Goal: Task Accomplishment & Management: Use online tool/utility

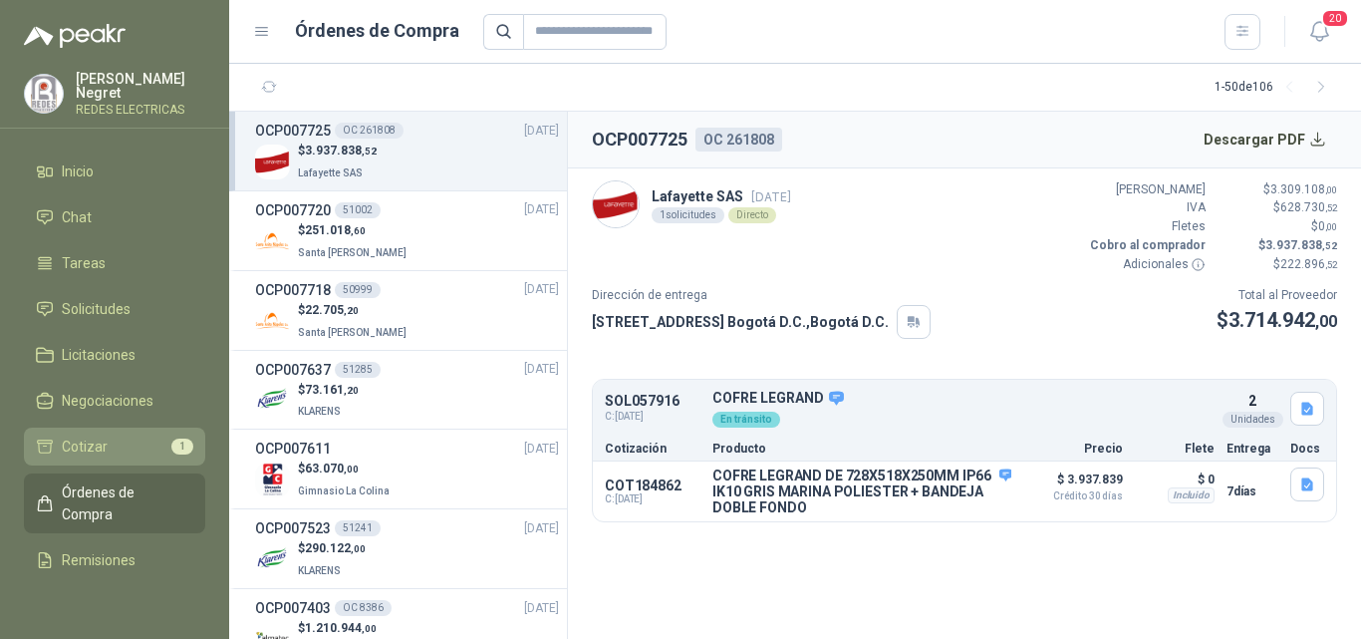
click at [115, 437] on li "Cotizar 1" at bounding box center [114, 446] width 157 height 22
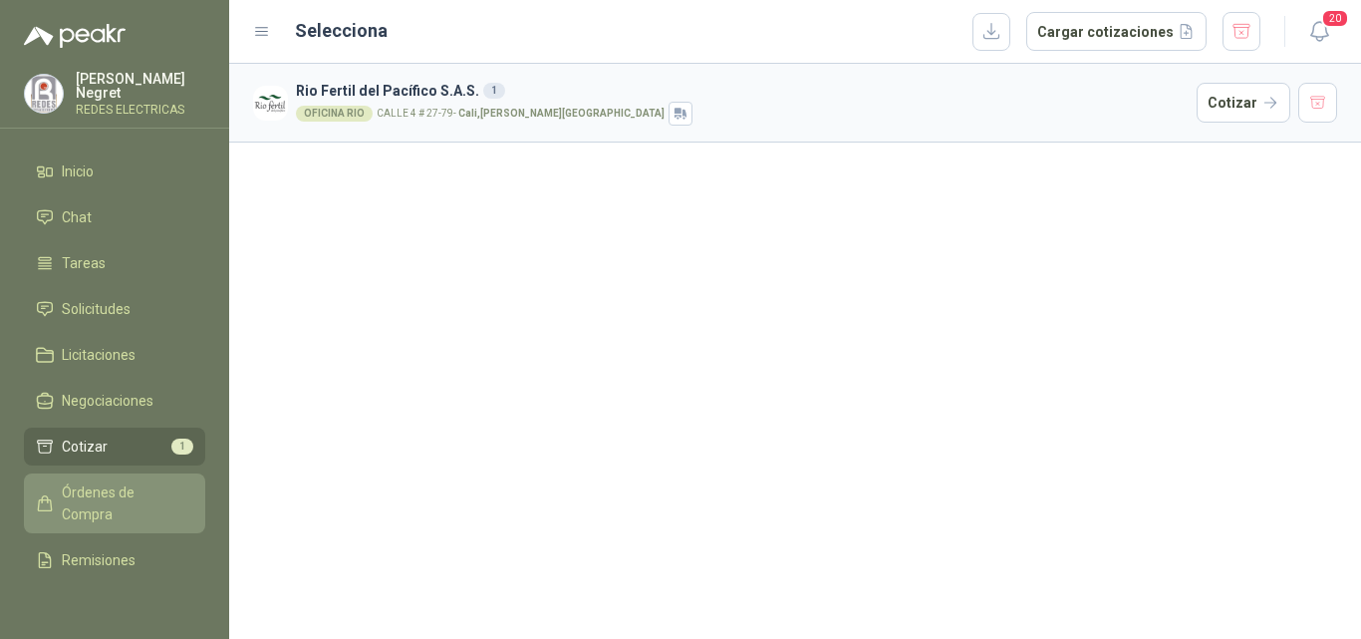
click at [97, 504] on span "Órdenes de Compra" at bounding box center [124, 503] width 125 height 44
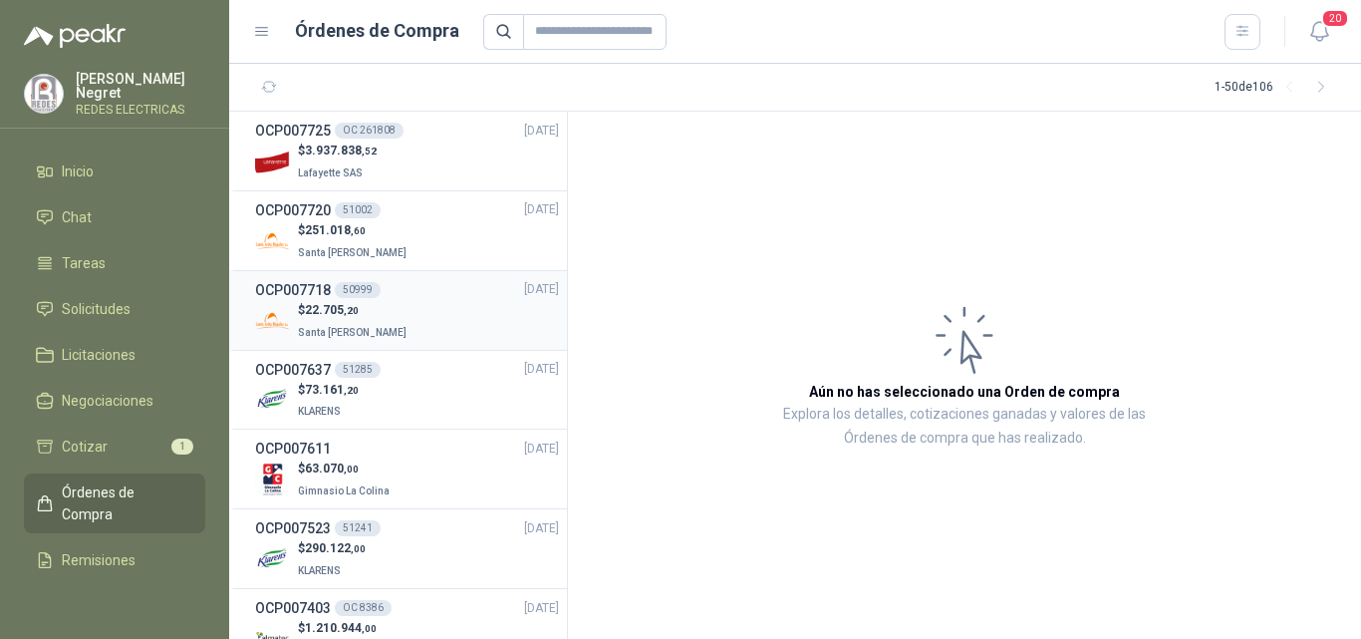
click at [422, 296] on div "OCP007718 50999 [DATE]" at bounding box center [407, 290] width 304 height 22
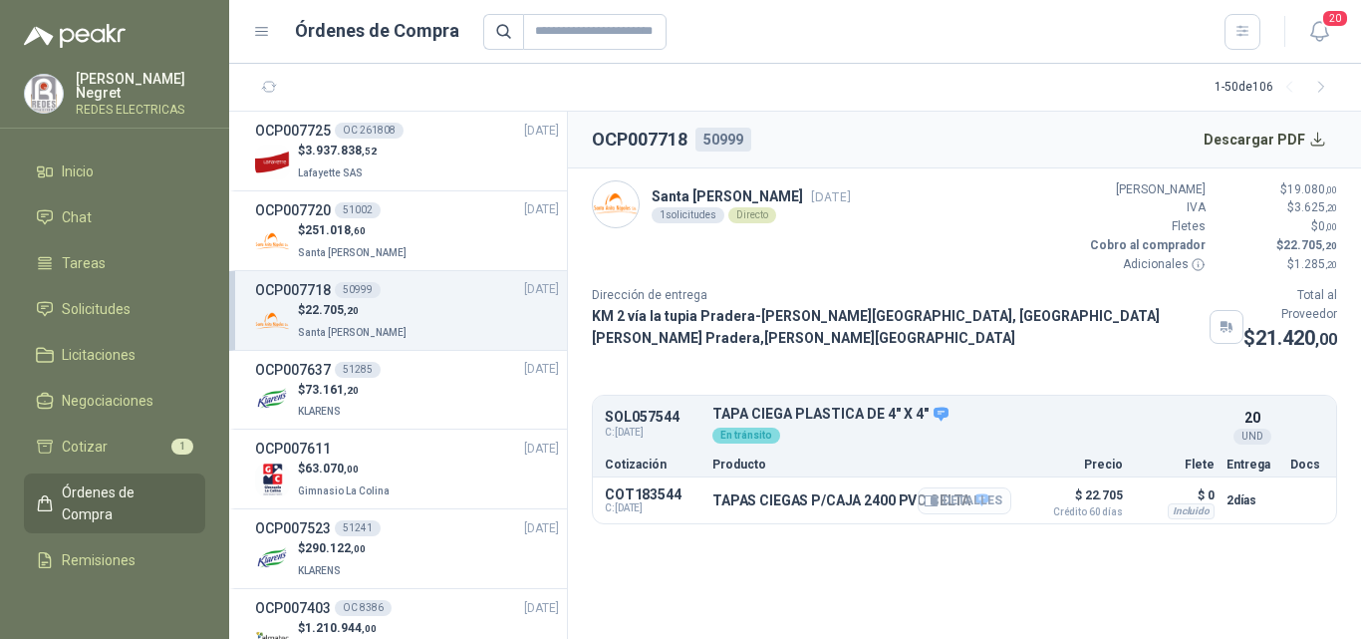
click at [993, 491] on button "Detalles" at bounding box center [965, 500] width 94 height 27
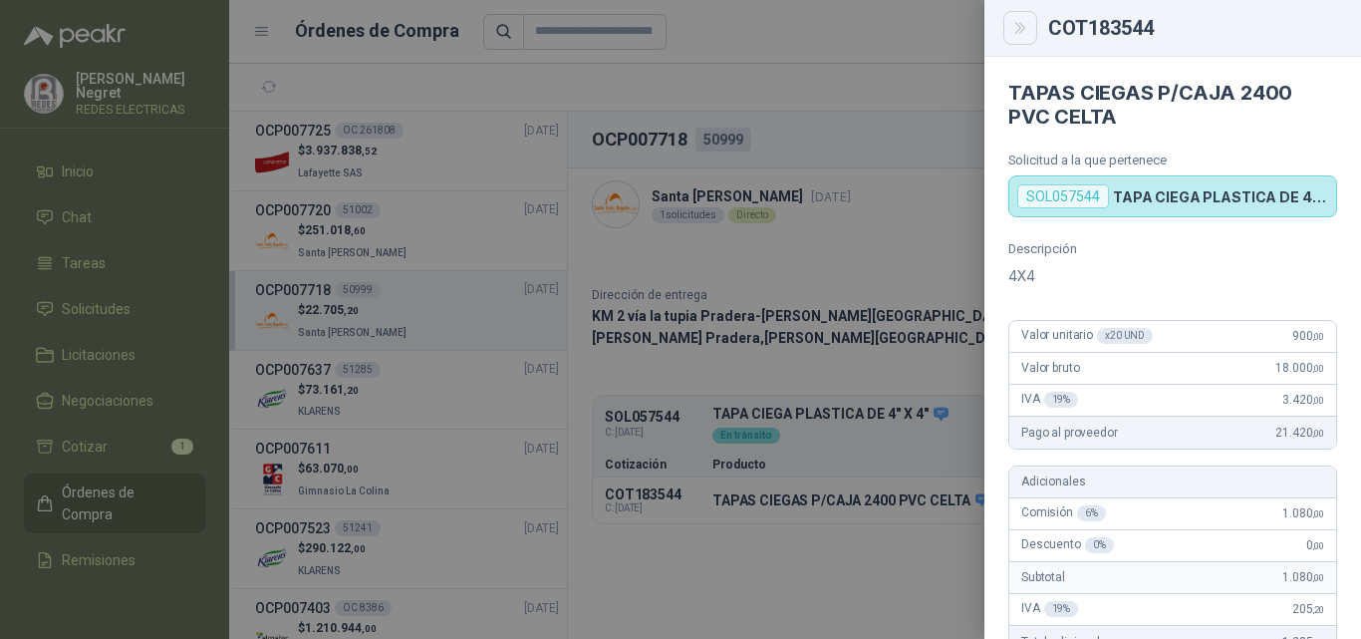
click at [1013, 33] on icon "Close" at bounding box center [1020, 28] width 17 height 17
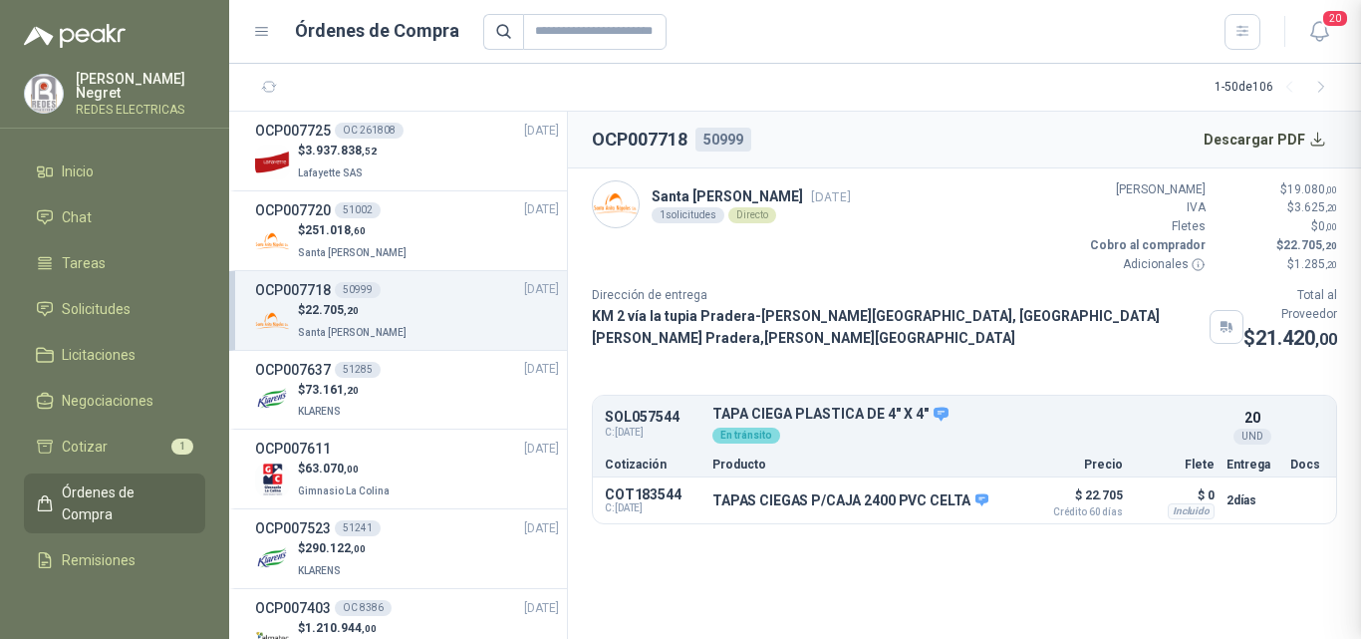
scroll to position [671, 0]
click at [408, 208] on div "OCP007720 51002 [DATE]" at bounding box center [407, 210] width 304 height 22
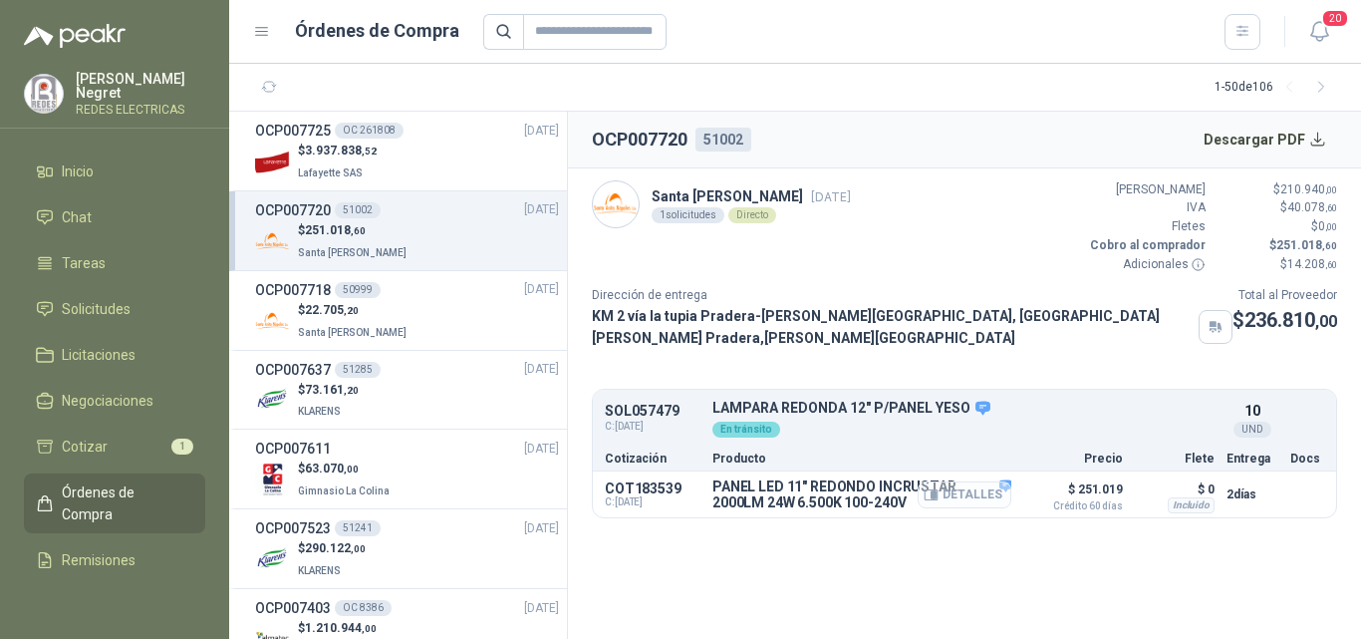
click at [944, 481] on button "Detalles" at bounding box center [965, 494] width 94 height 27
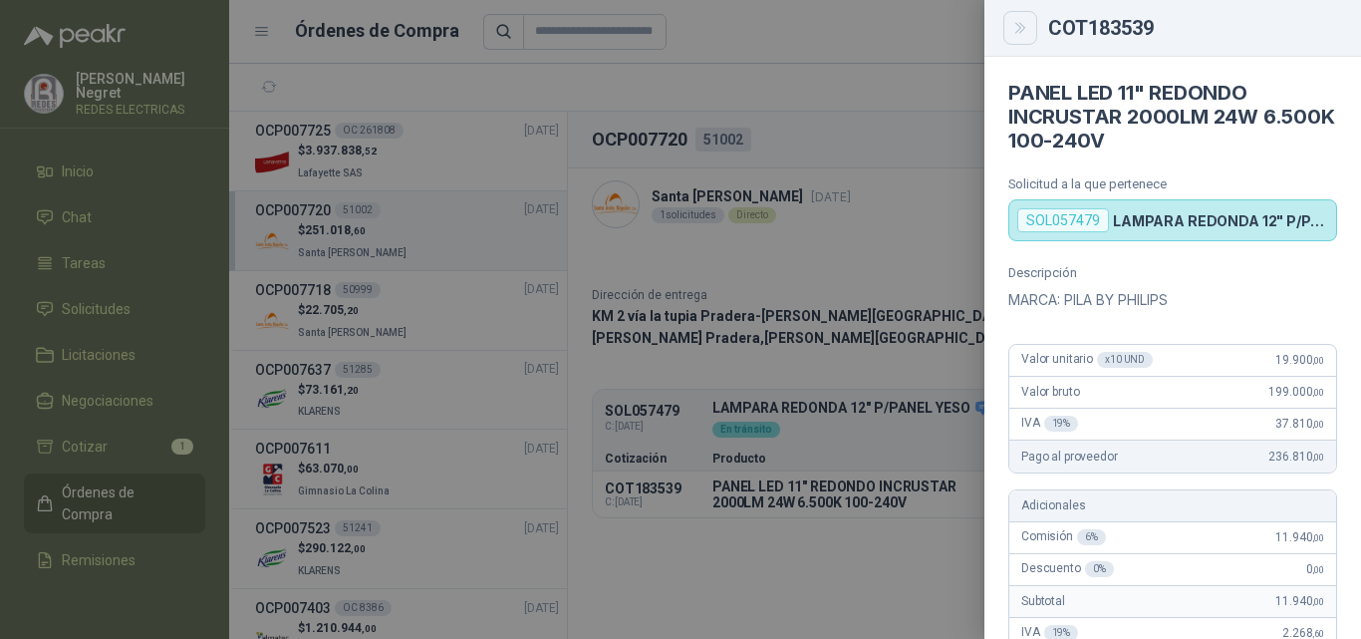
click at [1010, 20] on button "Close" at bounding box center [1020, 28] width 34 height 34
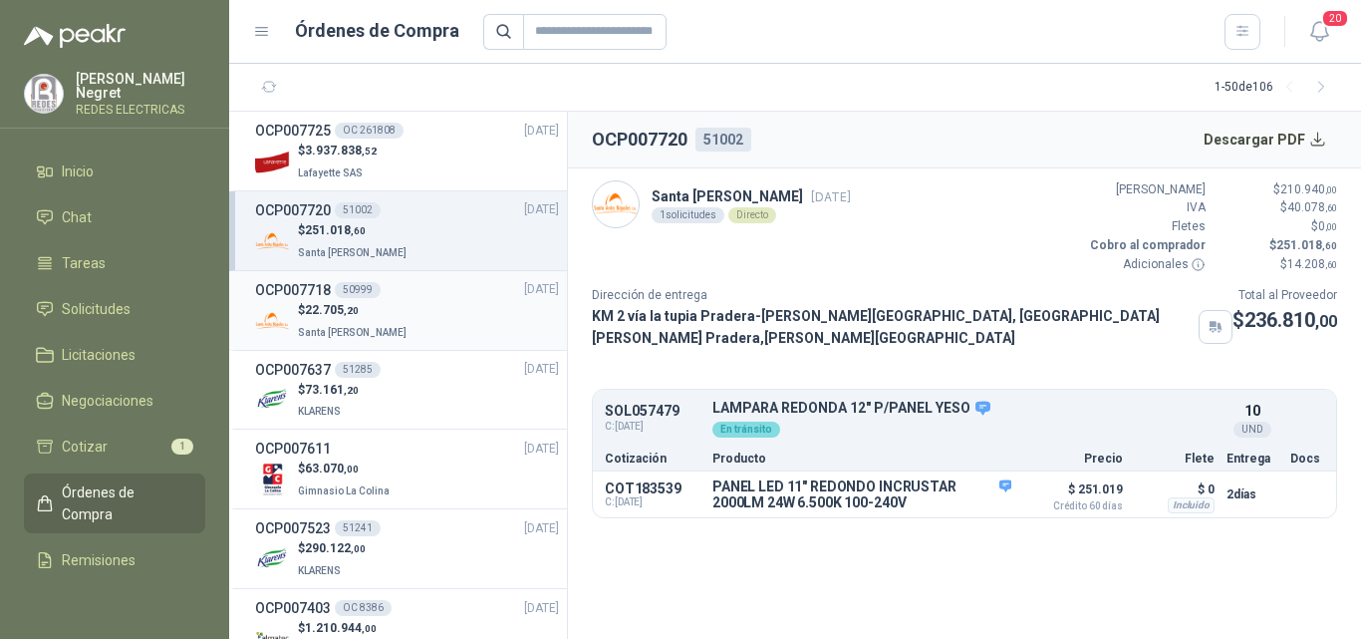
click at [395, 329] on div "$ 22.705 ,20 Santa [PERSON_NAME]" at bounding box center [407, 321] width 304 height 41
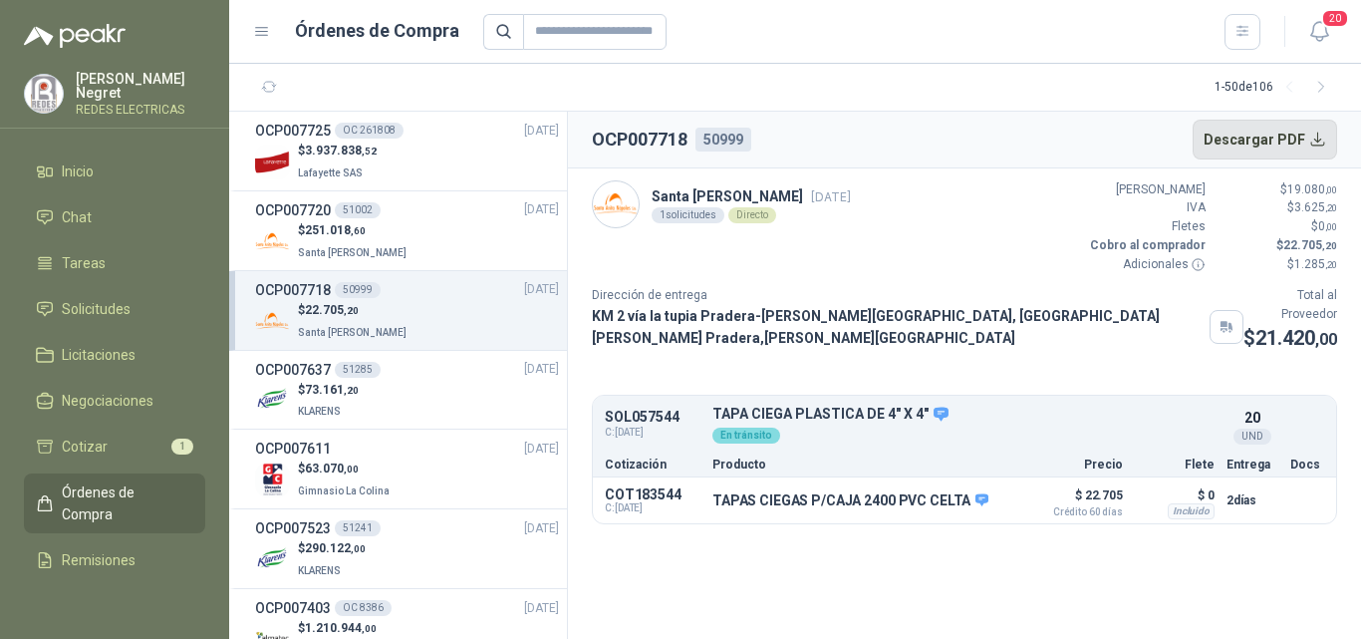
click at [1239, 141] on button "Descargar PDF" at bounding box center [1265, 140] width 145 height 40
click at [413, 237] on div "$ 251.018 ,60 Santa [PERSON_NAME]" at bounding box center [407, 241] width 304 height 41
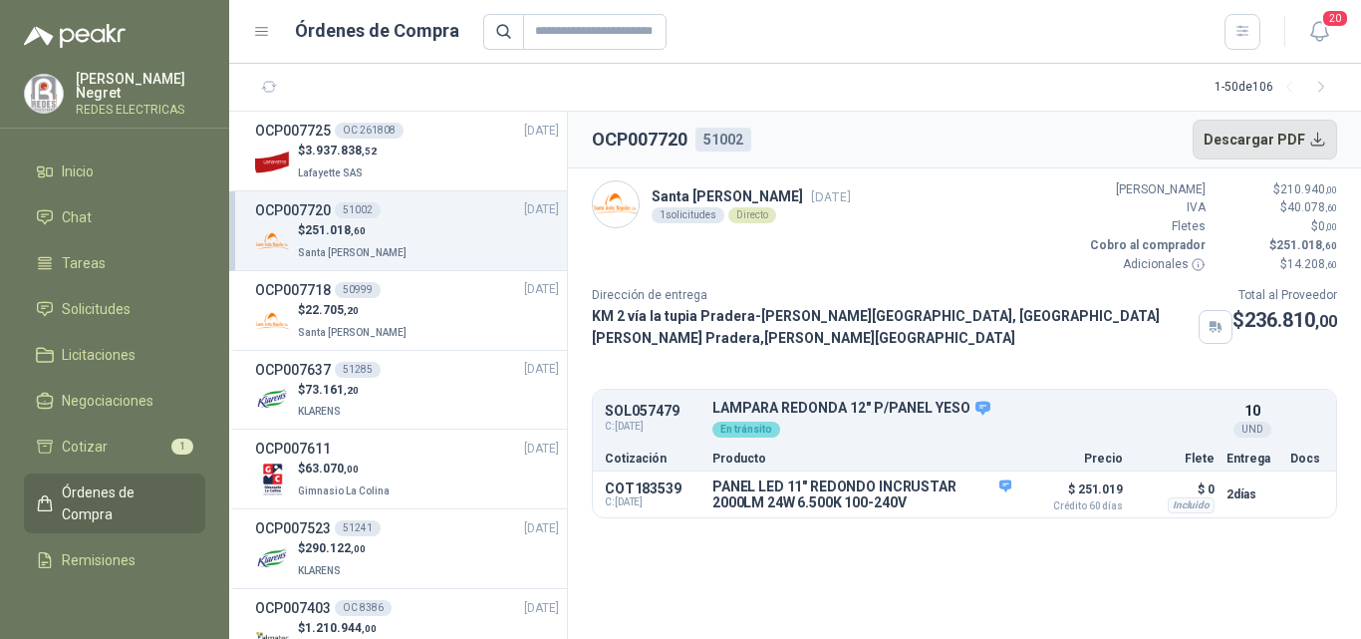
click at [1243, 143] on button "Descargar PDF" at bounding box center [1265, 140] width 145 height 40
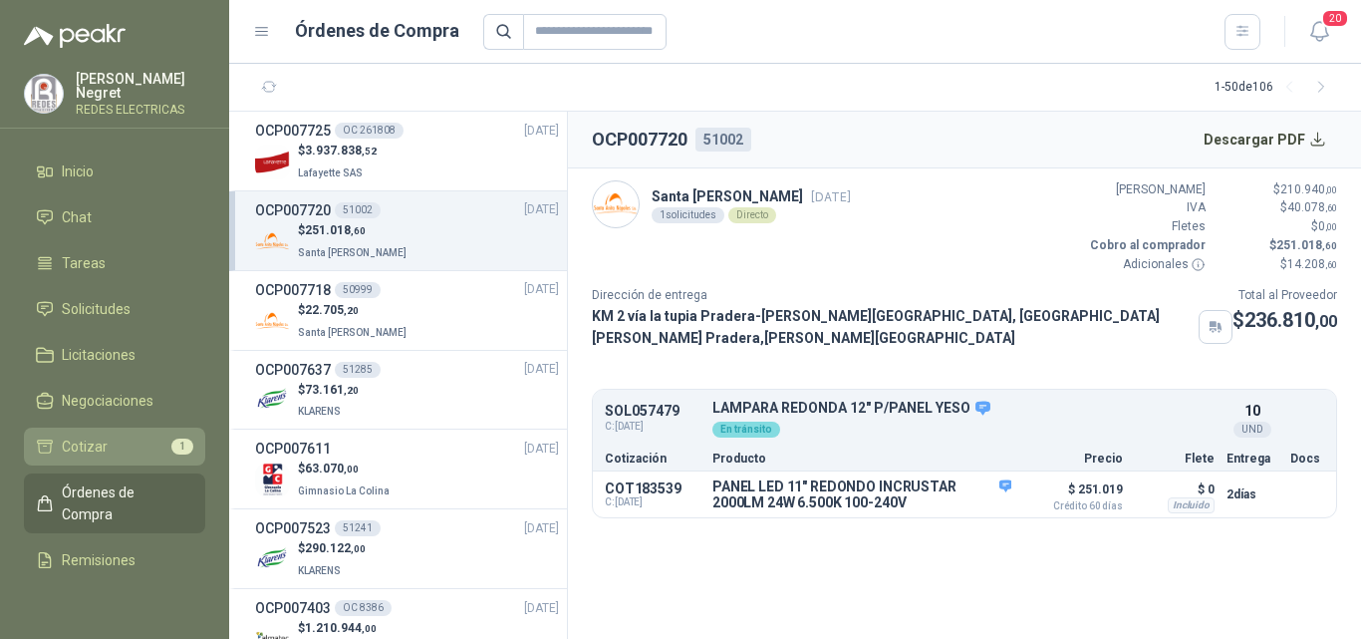
click at [103, 435] on span "Cotizar" at bounding box center [85, 446] width 46 height 22
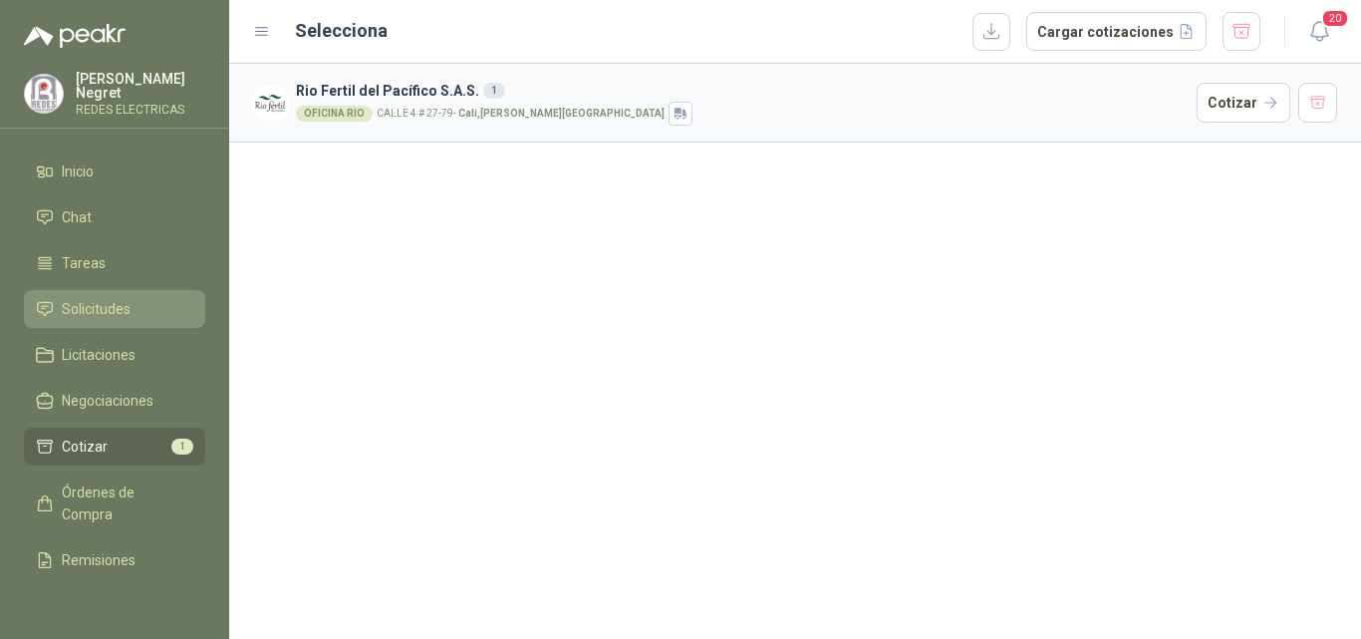
click at [116, 301] on span "Solicitudes" at bounding box center [96, 309] width 69 height 22
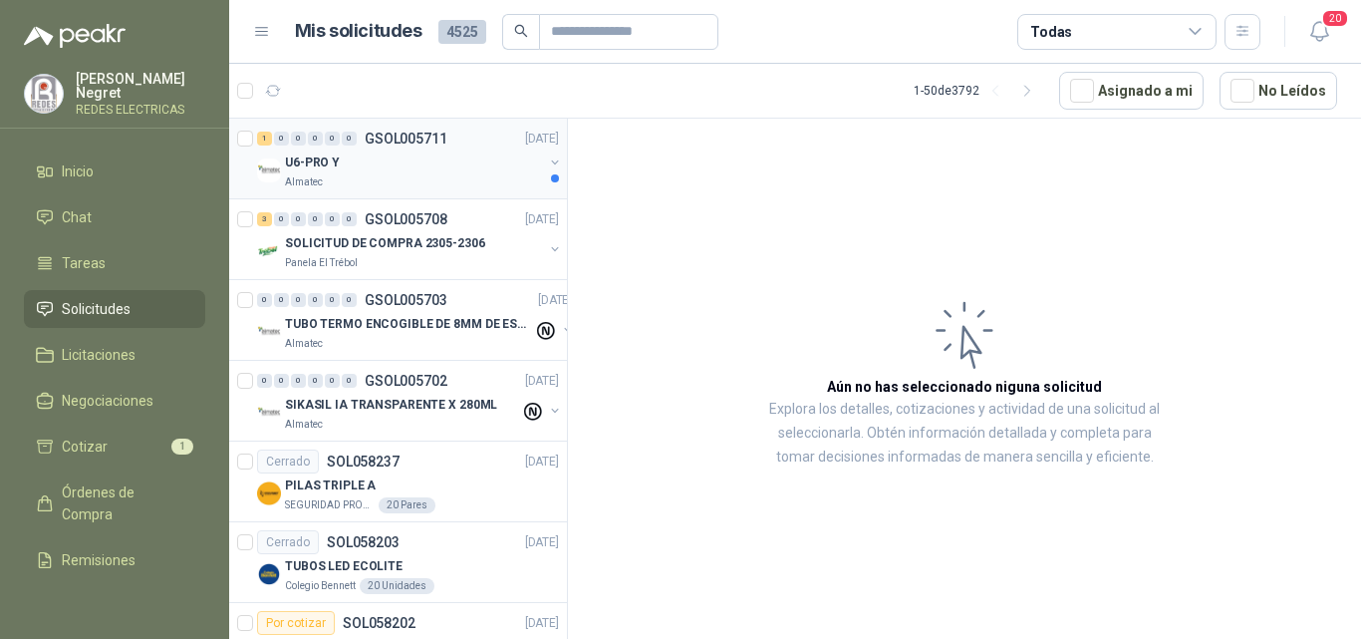
click at [464, 160] on div "U6-PRO Y" at bounding box center [414, 162] width 258 height 24
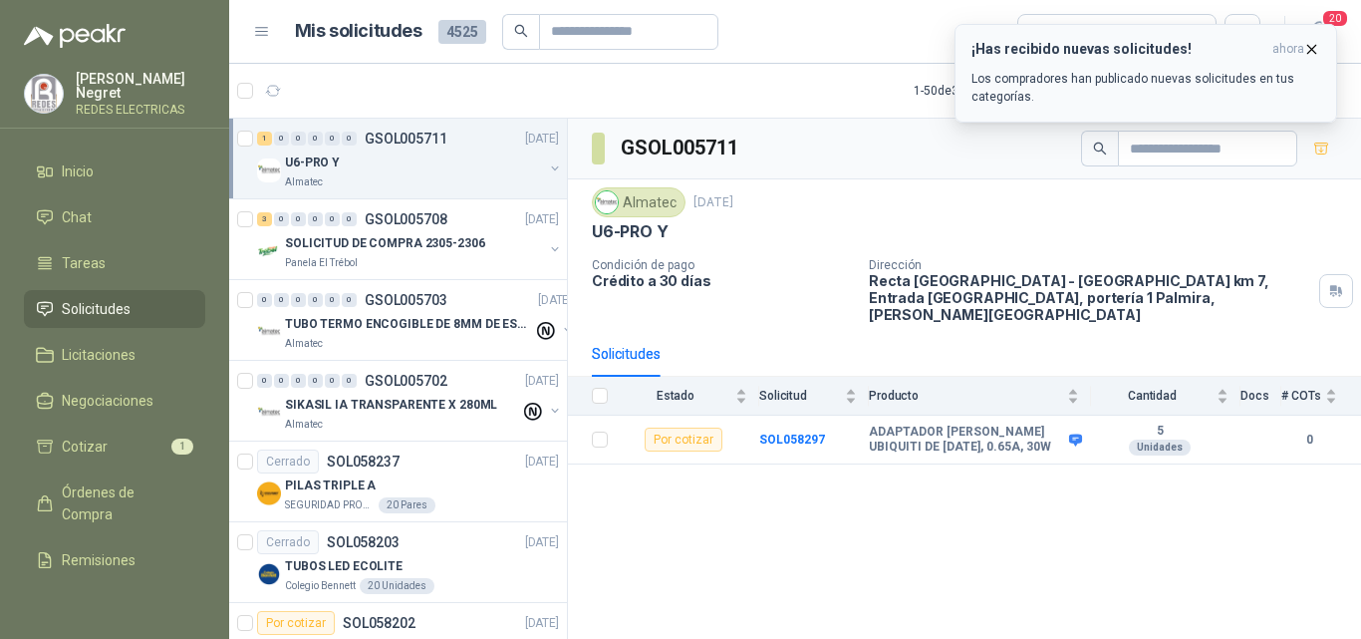
click at [1307, 52] on icon "button" at bounding box center [1311, 49] width 17 height 17
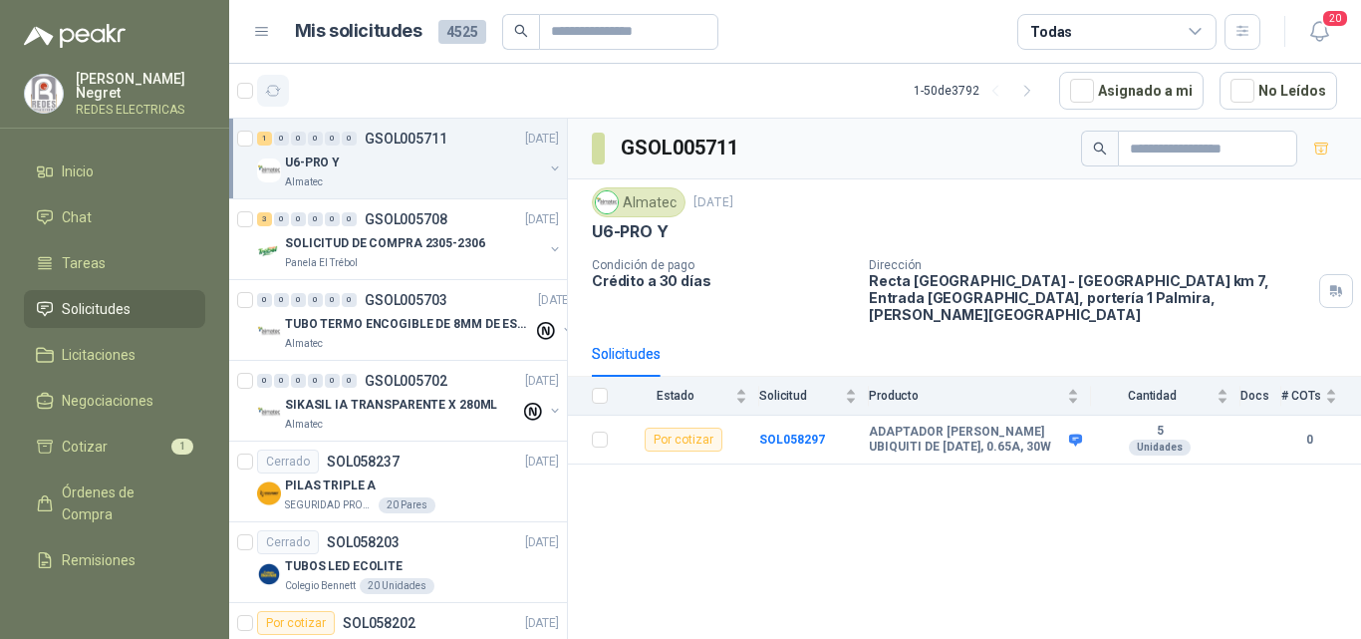
click at [271, 92] on icon "button" at bounding box center [273, 91] width 17 height 17
click at [280, 86] on icon "button" at bounding box center [273, 91] width 17 height 17
click at [127, 435] on li "Cotizar 1" at bounding box center [114, 446] width 157 height 22
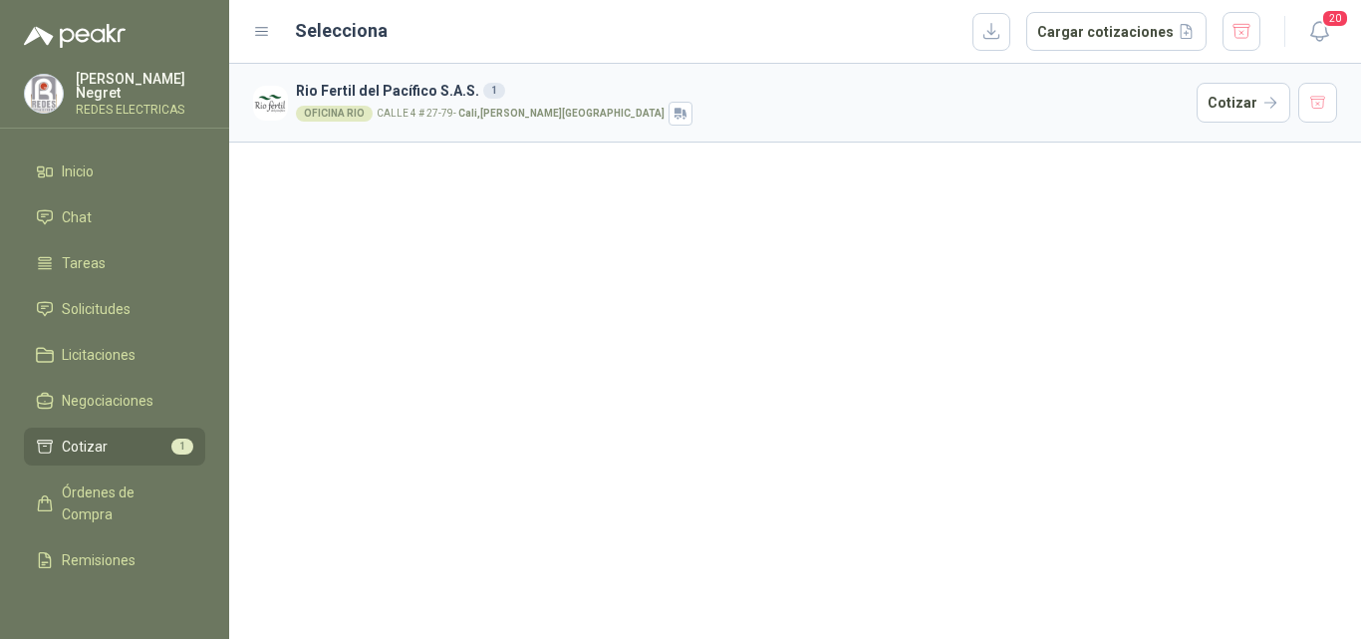
click at [515, 111] on strong "Cali , [PERSON_NAME][GEOGRAPHIC_DATA]" at bounding box center [561, 113] width 206 height 11
click at [1242, 102] on button "Cotizar" at bounding box center [1244, 103] width 94 height 40
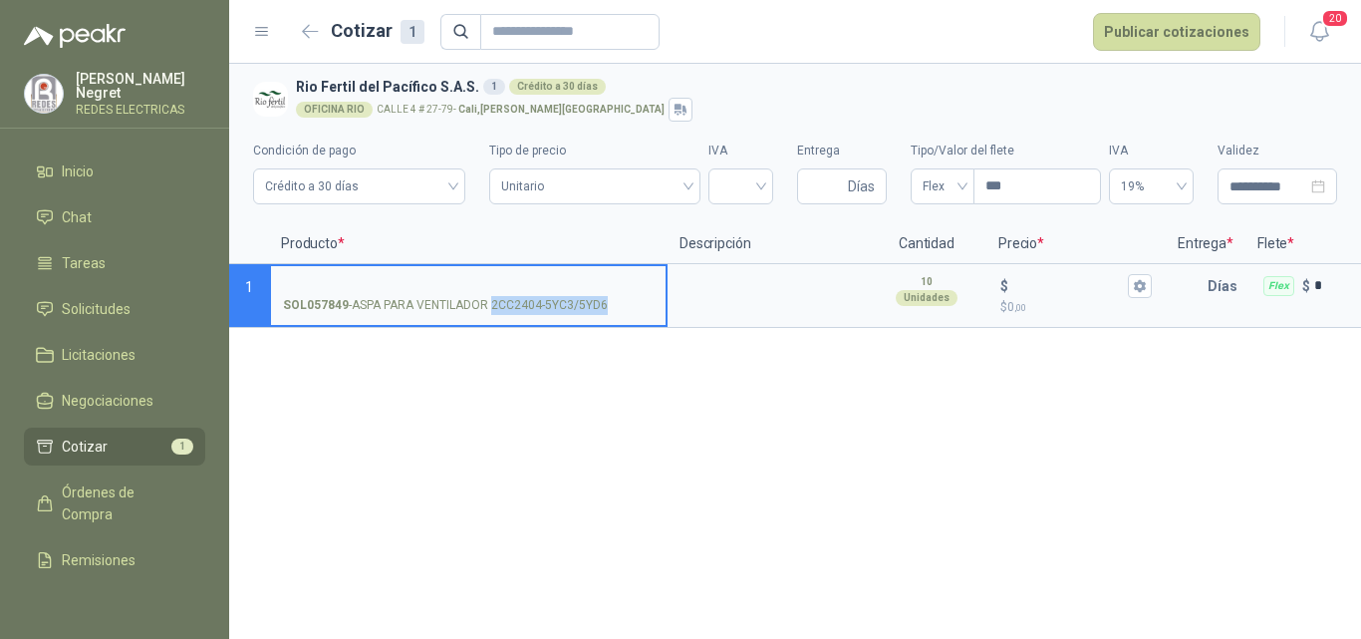
drag, startPoint x: 491, startPoint y: 307, endPoint x: 605, endPoint y: 307, distance: 113.6
click at [605, 307] on p "SOL057849 - ASPA PARA VENTILADOR 2CC2404-5YC3/5YD6" at bounding box center [445, 305] width 325 height 19
drag, startPoint x: 520, startPoint y: 287, endPoint x: 529, endPoint y: 295, distance: 12.0
click at [520, 286] on input "SOL057849 - ASPA PARA VENTILADOR 2CC2404-5YC3/5YD6" at bounding box center [468, 286] width 371 height 15
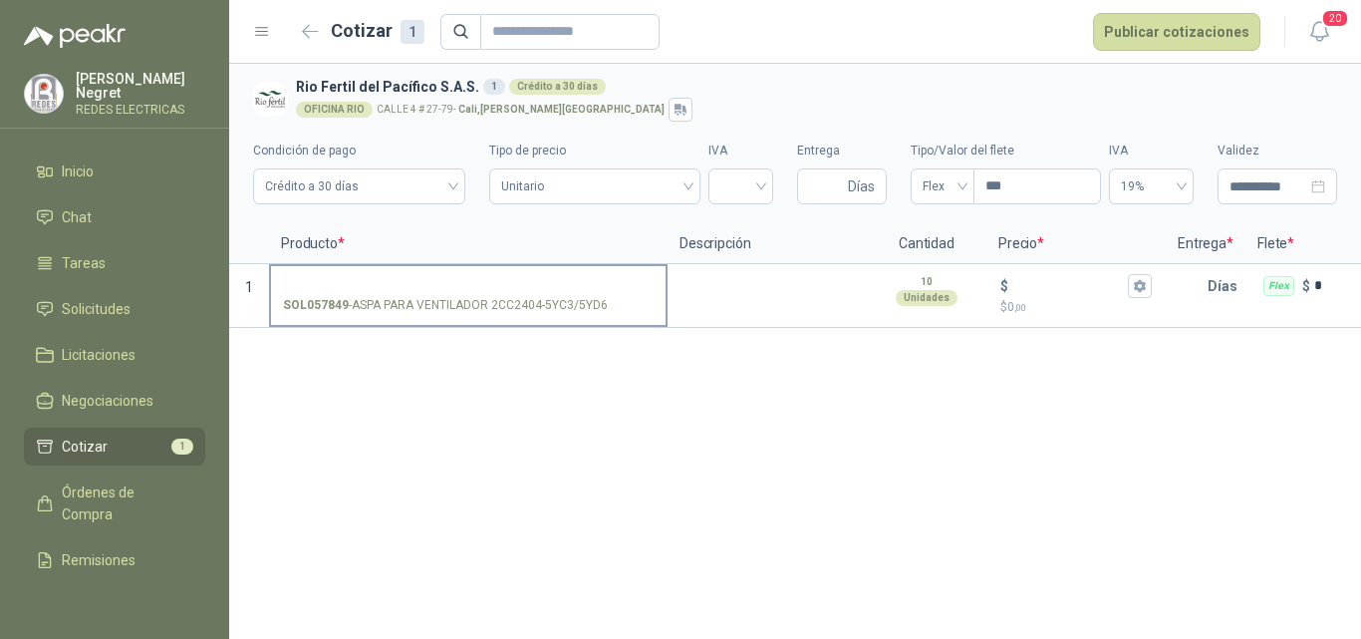
click at [501, 299] on p "SOL057849 - ASPA PARA VENTILADOR 2CC2404-5YC3/5YD6" at bounding box center [445, 305] width 325 height 19
click at [501, 294] on input "SOL057849 - ASPA PARA VENTILADOR 2CC2404-5YC3/5YD6" at bounding box center [468, 286] width 371 height 15
click at [590, 305] on p "SOL057849 - ASPA PARA VENTILADOR 2CC2404-5YC3/5YD6" at bounding box center [445, 305] width 325 height 19
click at [590, 294] on input "SOL057849 - ASPA PARA VENTILADOR 2CC2404-5YC3/5YD6" at bounding box center [468, 286] width 371 height 15
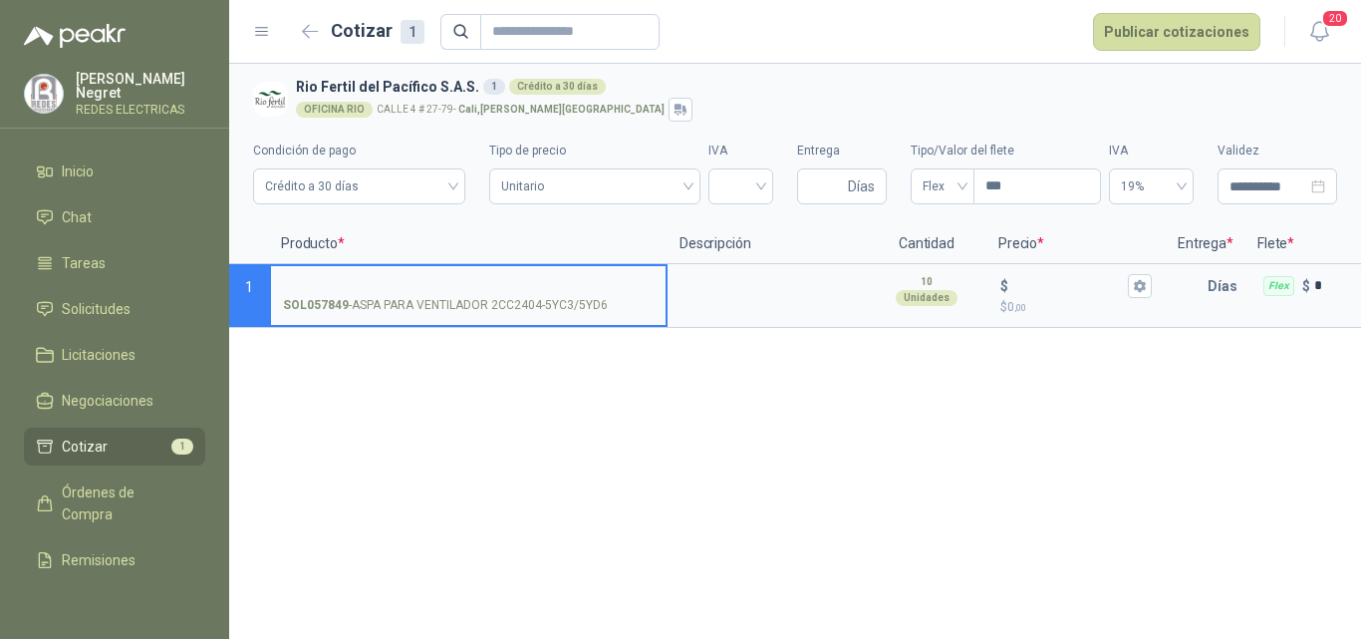
click at [453, 283] on input "SOL057849 - ASPA PARA VENTILADOR 2CC2404-5YC3/5YD6" at bounding box center [468, 286] width 371 height 15
drag, startPoint x: 290, startPoint y: 92, endPoint x: 370, endPoint y: 60, distance: 85.8
click at [293, 91] on article "Rio Fertil [PERSON_NAME] S.A.S. 1 Crédito a 30 días OFICINA RIO [STREET_ADDRESS…" at bounding box center [795, 99] width 1084 height 46
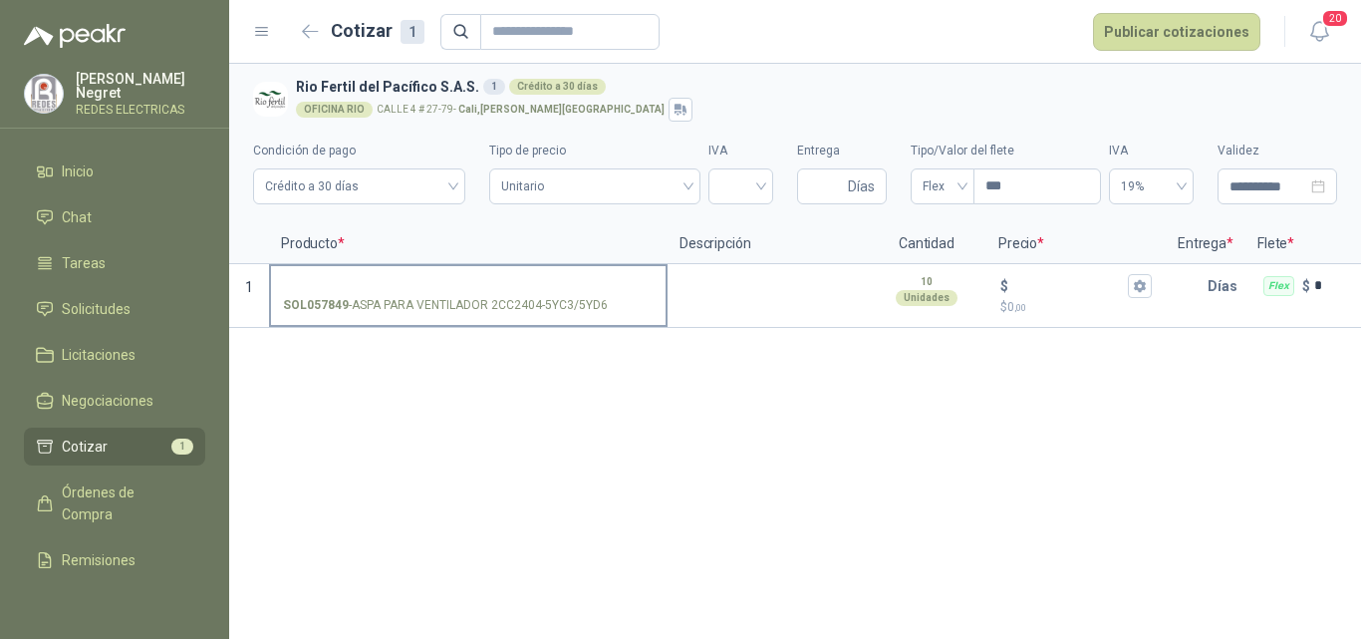
click at [307, 285] on input "SOL057849 - ASPA PARA VENTILADOR 2CC2404-5YC3/5YD6" at bounding box center [468, 286] width 371 height 15
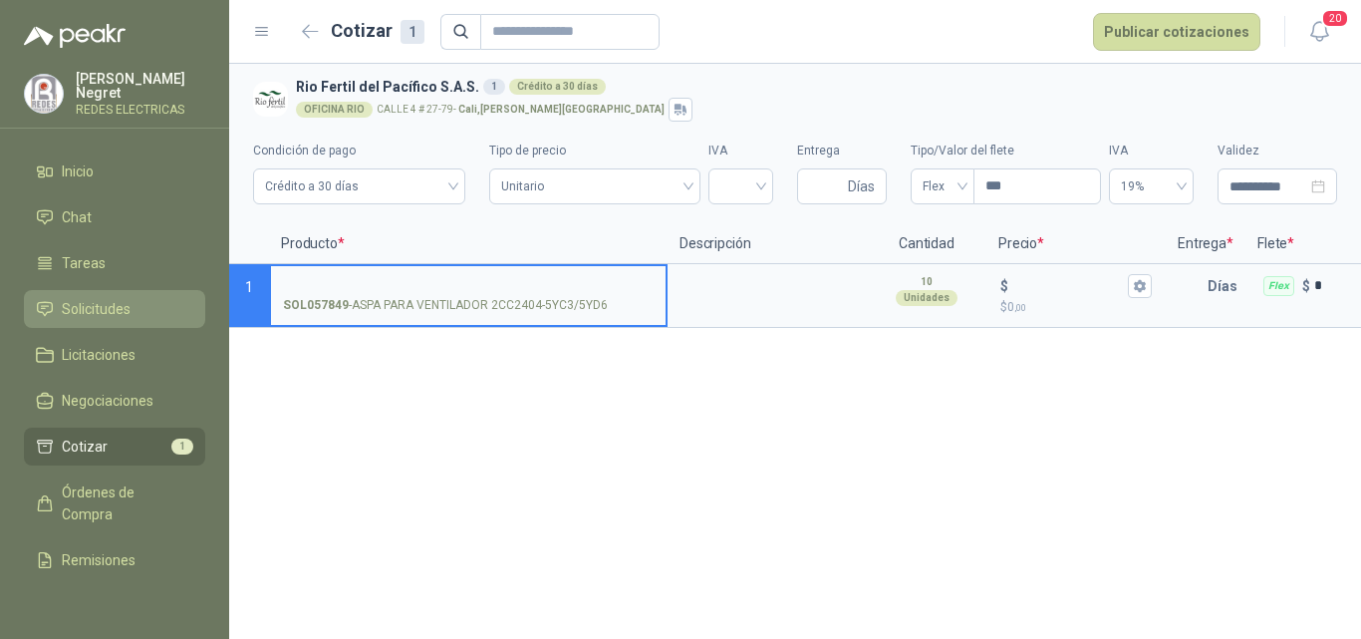
click at [97, 303] on span "Solicitudes" at bounding box center [96, 309] width 69 height 22
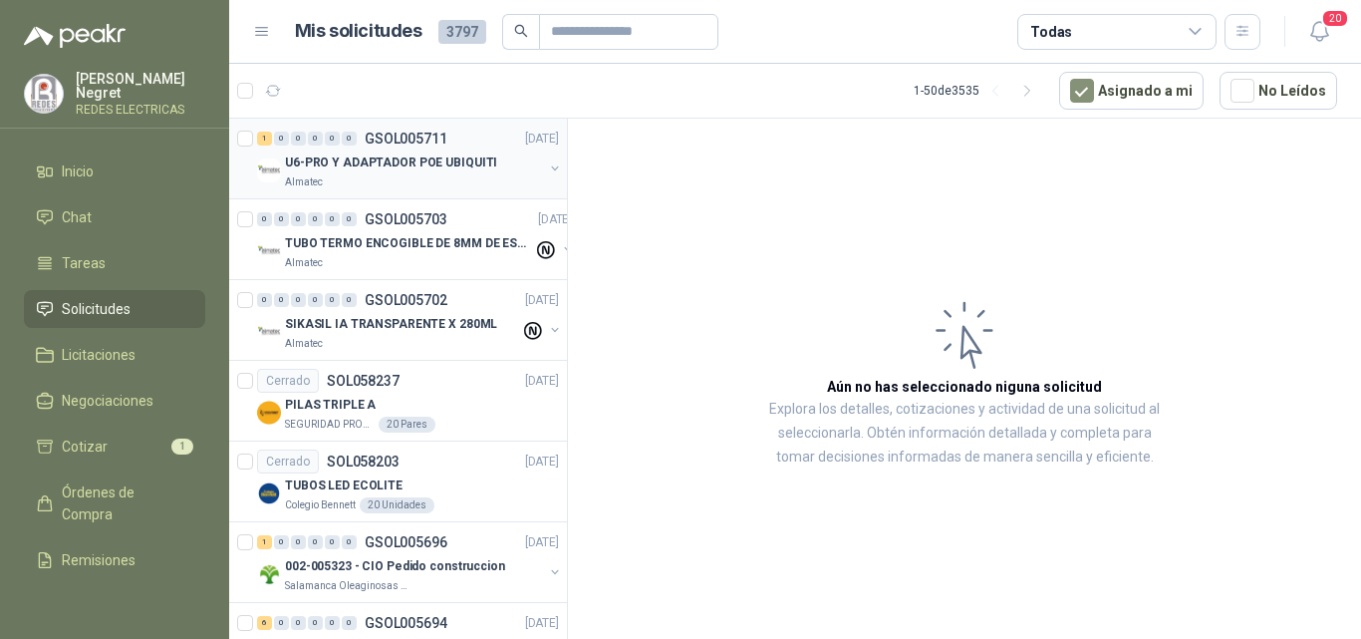
click at [442, 163] on p "U6-PRO Y ADAPTADOR POE UBIQUITI" at bounding box center [391, 162] width 212 height 19
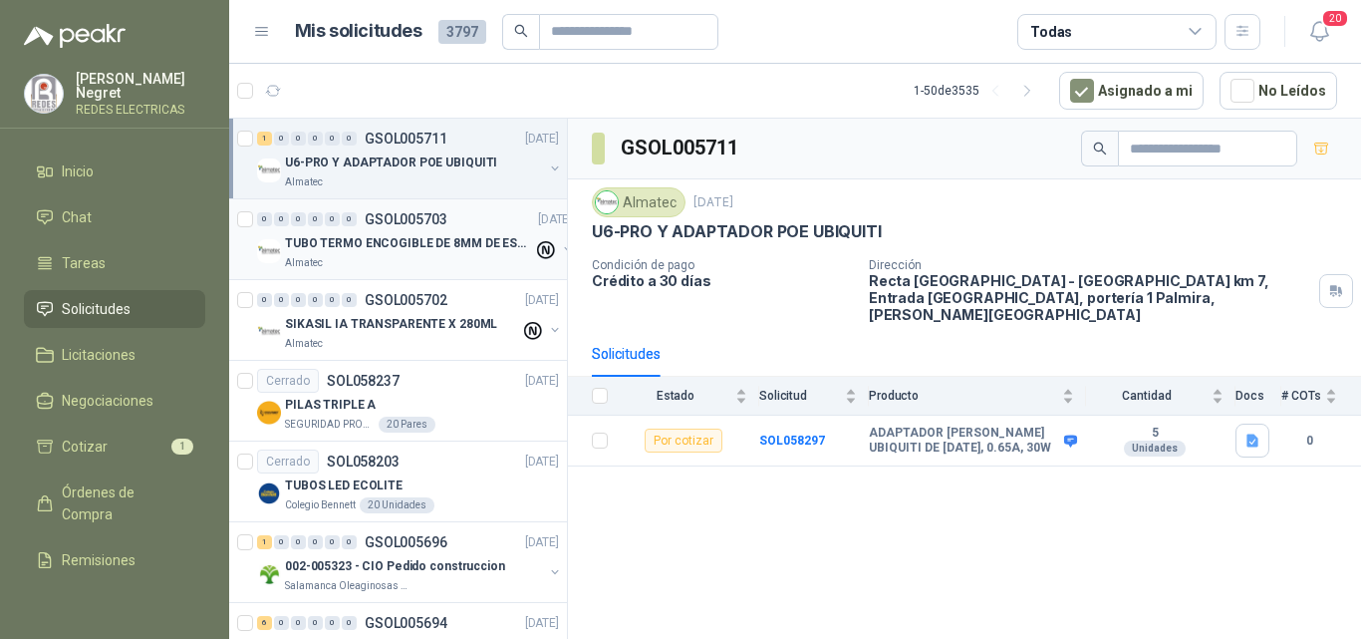
click at [450, 247] on p "TUBO TERMO ENCOGIBLE DE 8MM DE ESPESOR X 5CMS" at bounding box center [409, 243] width 248 height 19
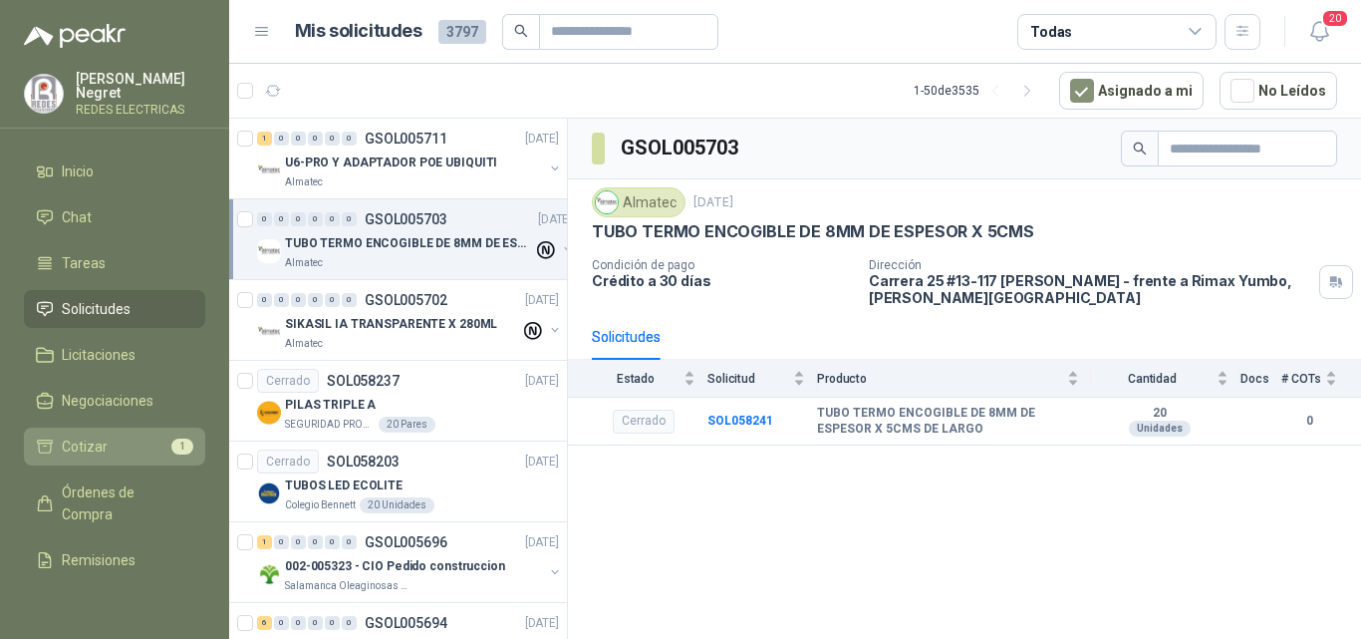
click at [136, 450] on li "Cotizar 1" at bounding box center [114, 446] width 157 height 22
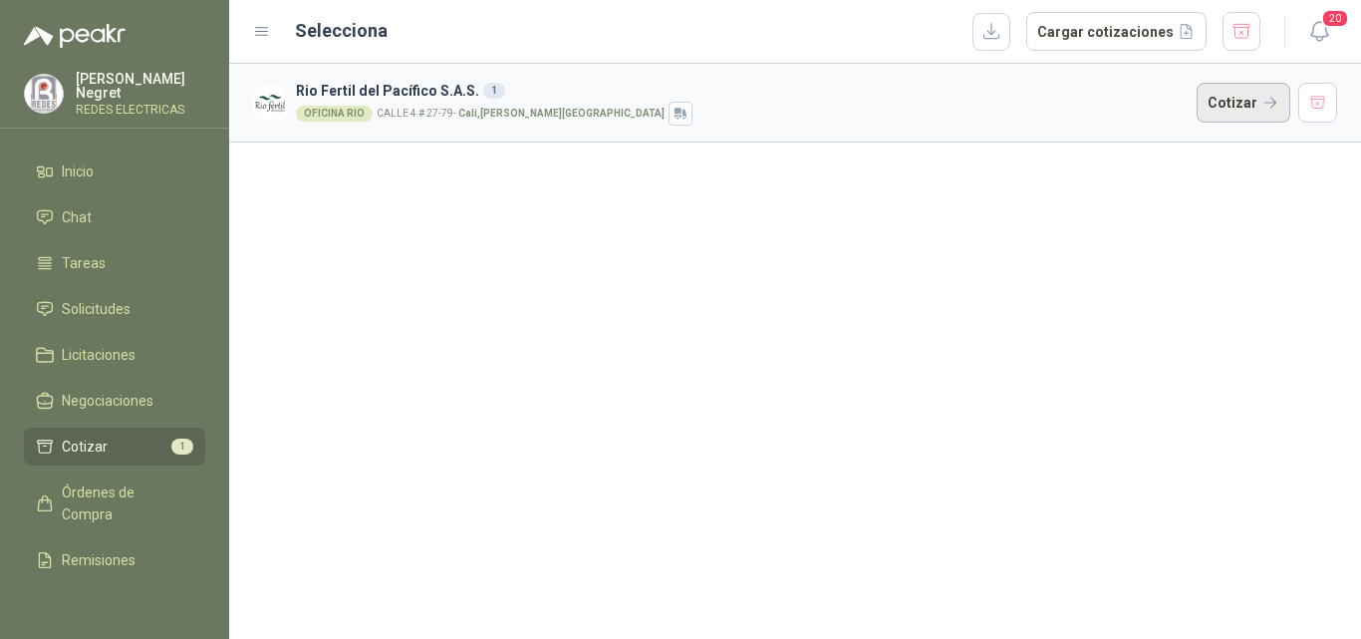
click at [1247, 104] on button "Cotizar" at bounding box center [1244, 103] width 94 height 40
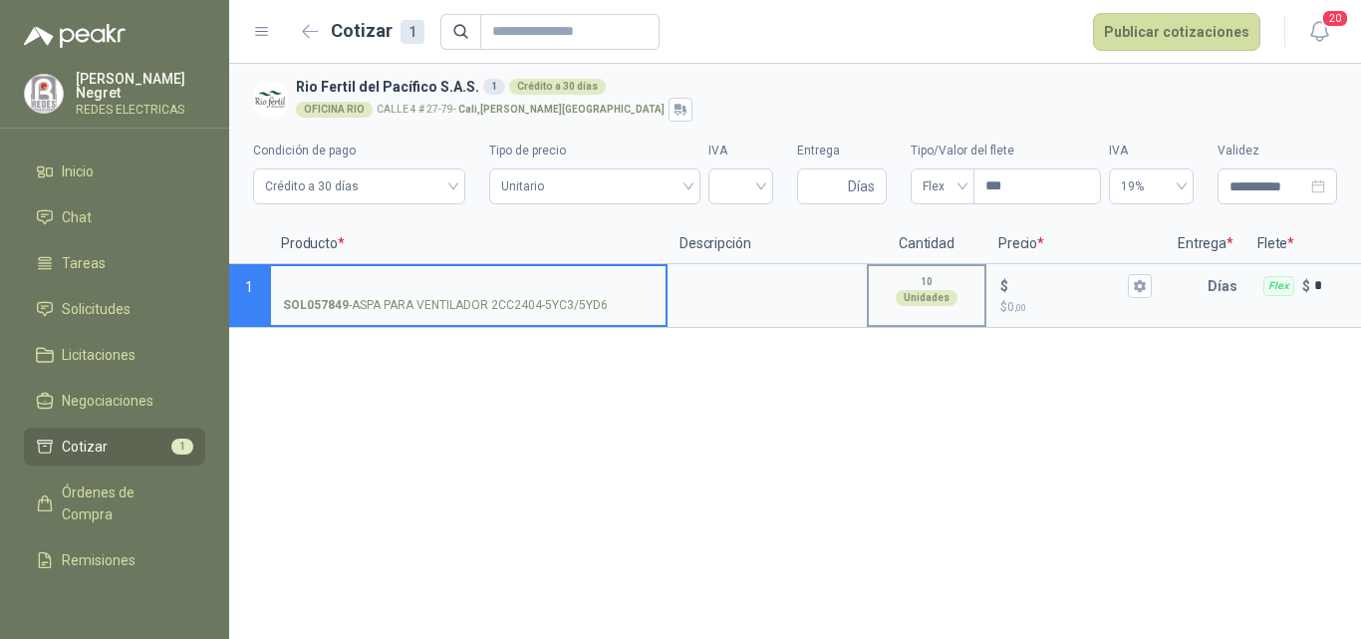
drag, startPoint x: 384, startPoint y: 286, endPoint x: 980, endPoint y: 306, distance: 597.1
click at [637, 293] on label "SOL057849 - ASPA PARA VENTILADOR 2CC2404-5YC3/5YD6" at bounding box center [468, 294] width 395 height 57
click at [637, 293] on input "SOL057849 - ASPA PARA VENTILADOR 2CC2404-5YC3/5YD6" at bounding box center [468, 286] width 371 height 15
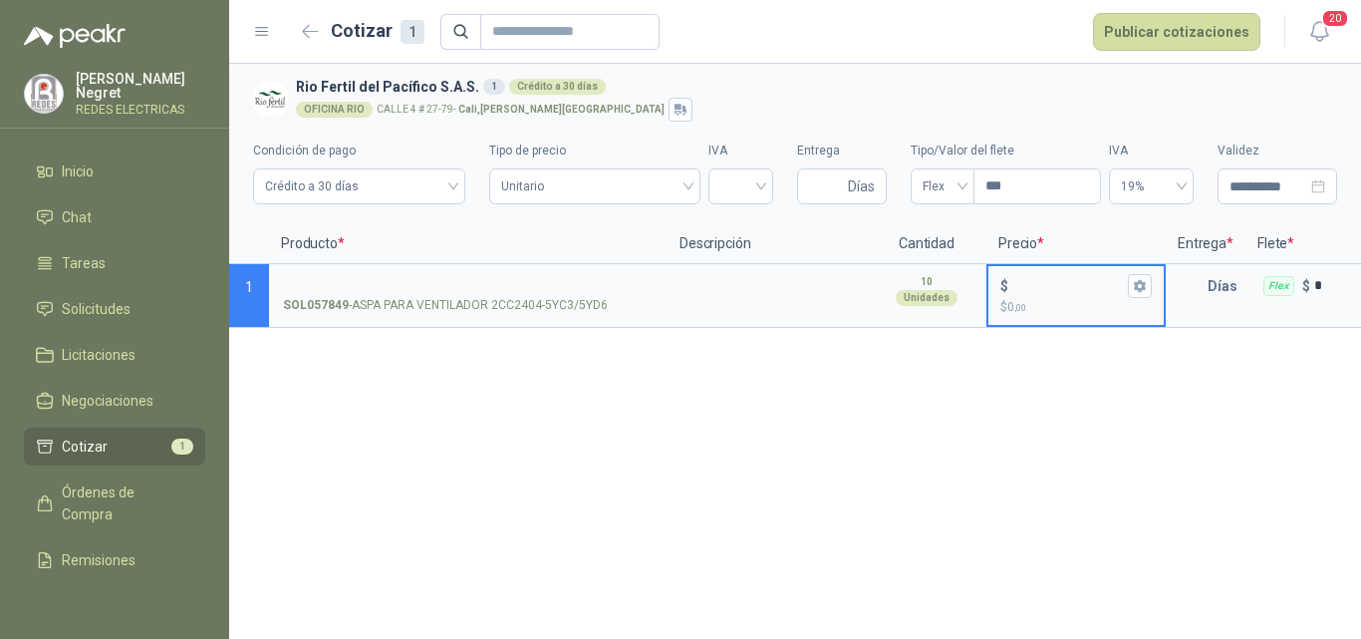
click at [1046, 289] on input "$ $ 0 ,00" at bounding box center [1068, 285] width 112 height 15
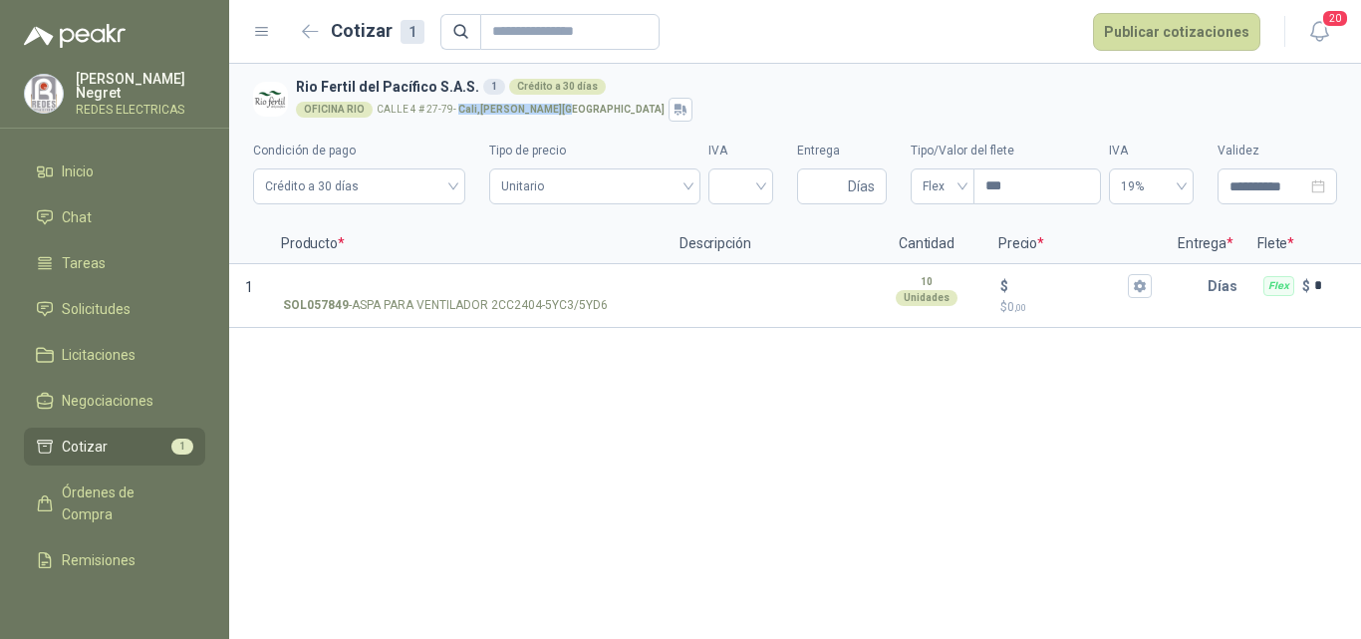
drag, startPoint x: 454, startPoint y: 112, endPoint x: 541, endPoint y: 110, distance: 86.7
click at [546, 111] on div "OFICINA RIO [STREET_ADDRESS][PERSON_NAME]" at bounding box center [812, 110] width 1033 height 24
click at [118, 556] on span "Remisiones" at bounding box center [99, 560] width 74 height 22
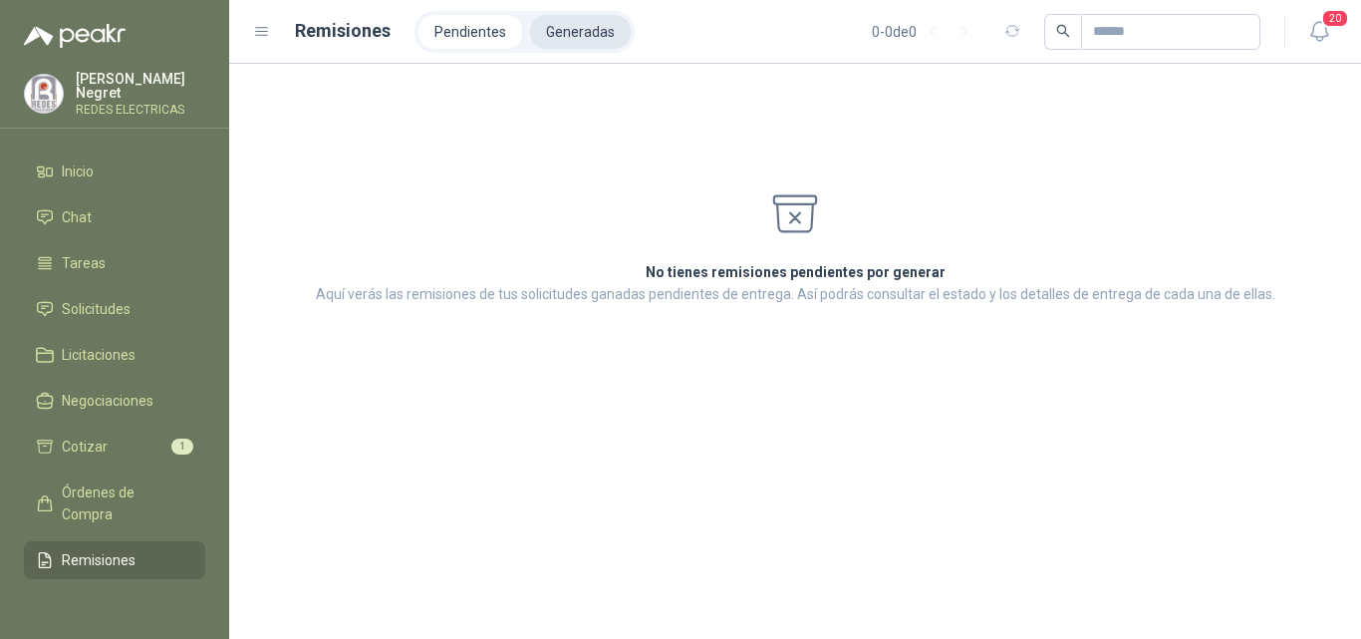
click at [574, 40] on li "Generadas" at bounding box center [580, 32] width 101 height 34
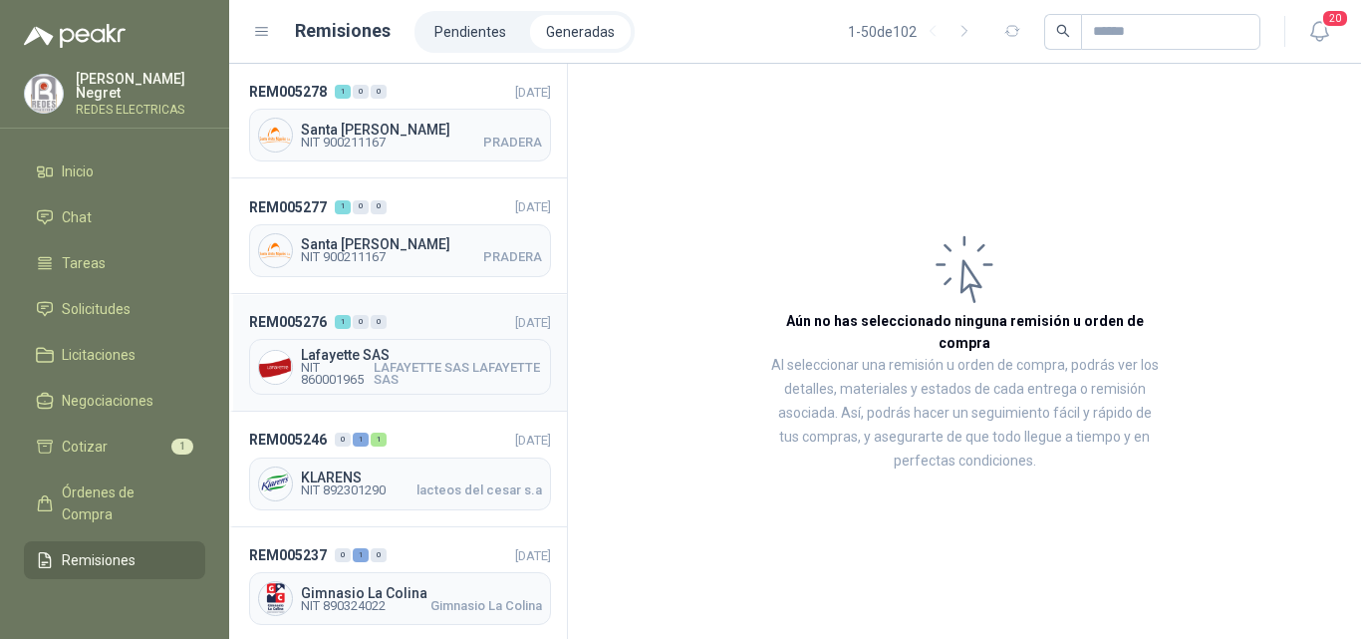
click at [430, 383] on span "LAFAYETTE SAS LAFAYETTE SAS" at bounding box center [458, 374] width 168 height 24
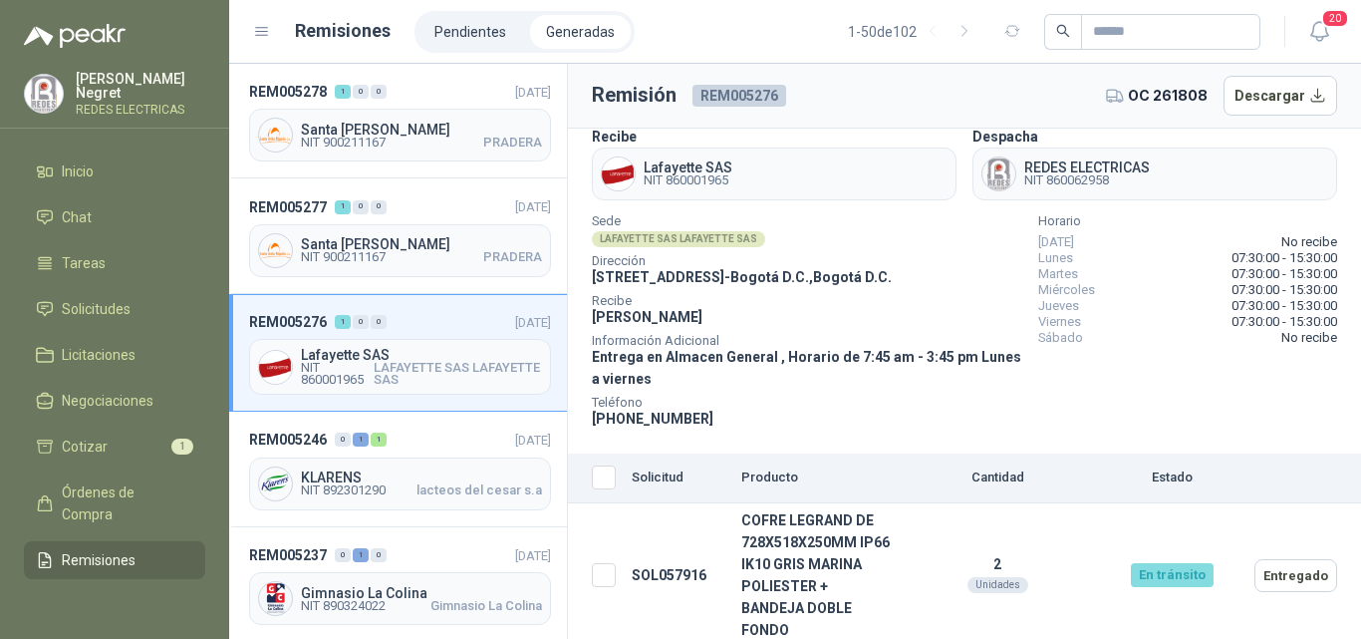
scroll to position [35, 0]
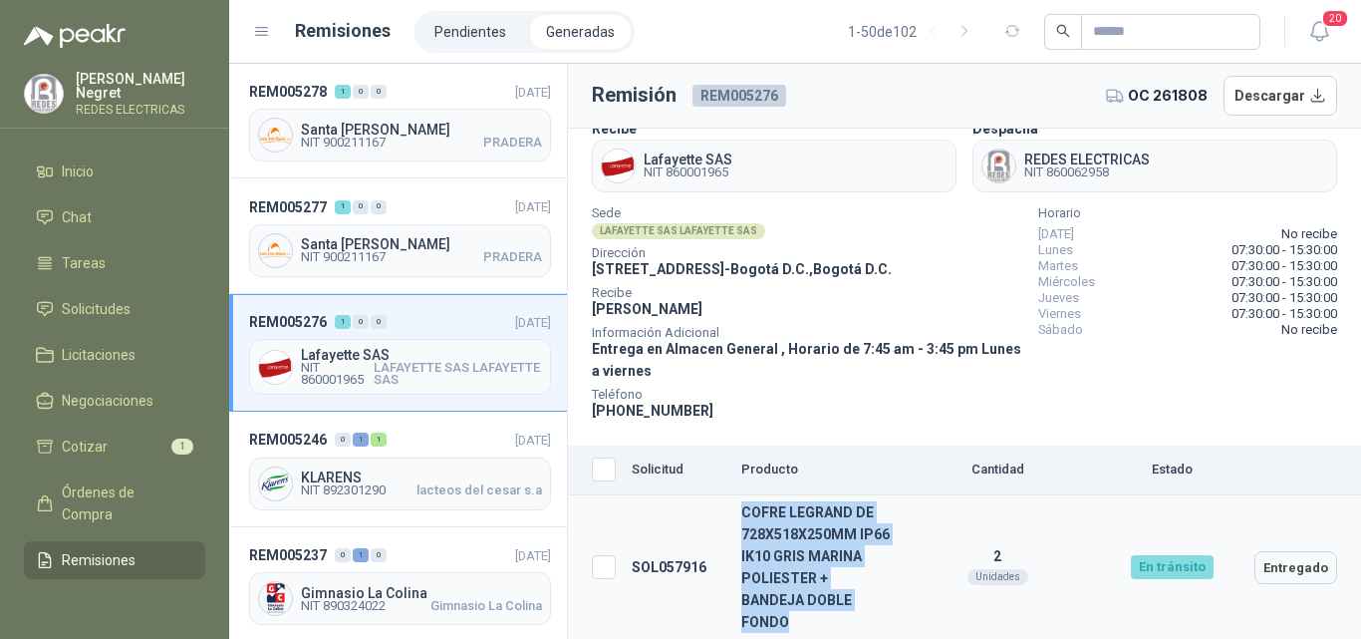
drag, startPoint x: 744, startPoint y: 510, endPoint x: 946, endPoint y: 570, distance: 210.0
click at [881, 621] on td "COFRE LEGRAND DE 728X518X250MM IP66 IK10 GRIS MARINA POLIESTER + BANDEJA DOBLE …" at bounding box center [815, 567] width 164 height 144
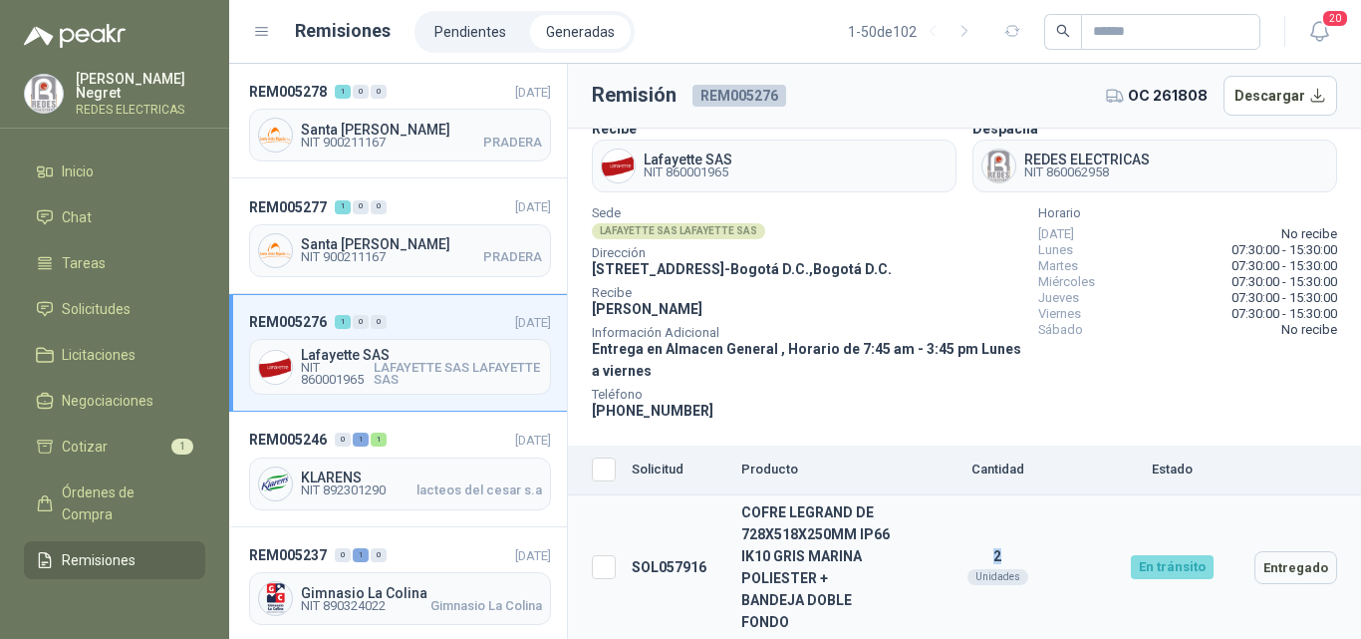
drag, startPoint x: 980, startPoint y: 557, endPoint x: 1032, endPoint y: 558, distance: 51.8
click at [1031, 557] on p "2" at bounding box center [997, 556] width 183 height 16
drag, startPoint x: 594, startPoint y: 269, endPoint x: 899, endPoint y: 261, distance: 305.0
click at [899, 261] on div "Dirección [STREET_ADDRESS] , [GEOGRAPHIC_DATA] D.C." at bounding box center [807, 264] width 430 height 32
click at [633, 288] on span "Recibe" at bounding box center [807, 293] width 430 height 10
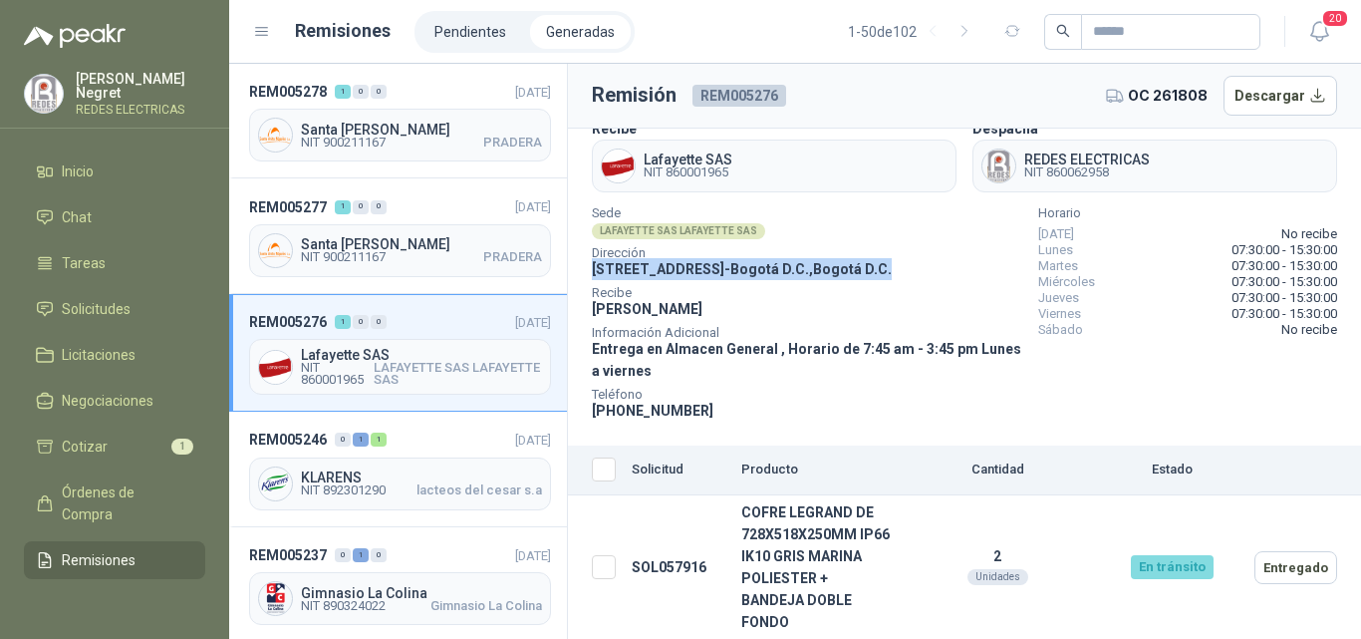
drag, startPoint x: 587, startPoint y: 270, endPoint x: 897, endPoint y: 269, distance: 309.9
click at [897, 269] on section "Recibe Lafayette SAS NIT 860001965 Despacha REDES ELECTRICAS NIT 860062958 [GEO…" at bounding box center [964, 270] width 793 height 352
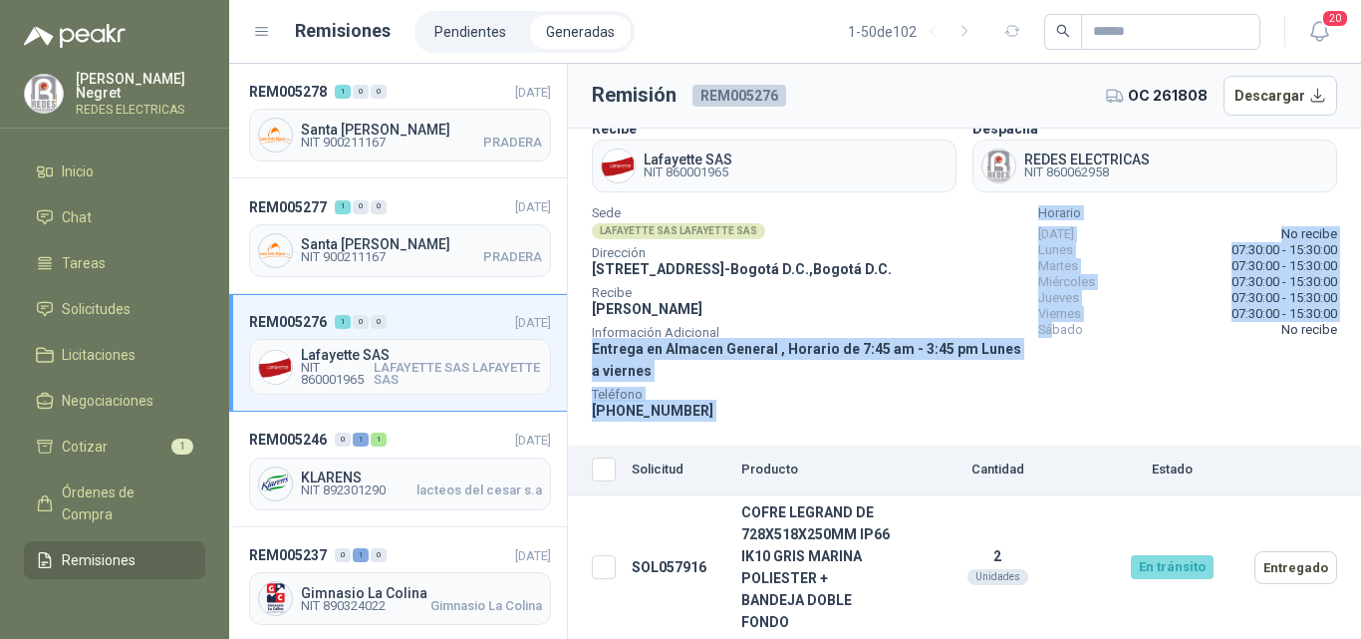
drag, startPoint x: 660, startPoint y: 343, endPoint x: 1032, endPoint y: 348, distance: 372.7
click at [1037, 348] on div "Sede LAFAYETTE SAS LAFAYETTE SAS Dirección [STREET_ADDRESS] , [GEOGRAPHIC_DATA]…" at bounding box center [964, 314] width 745 height 213
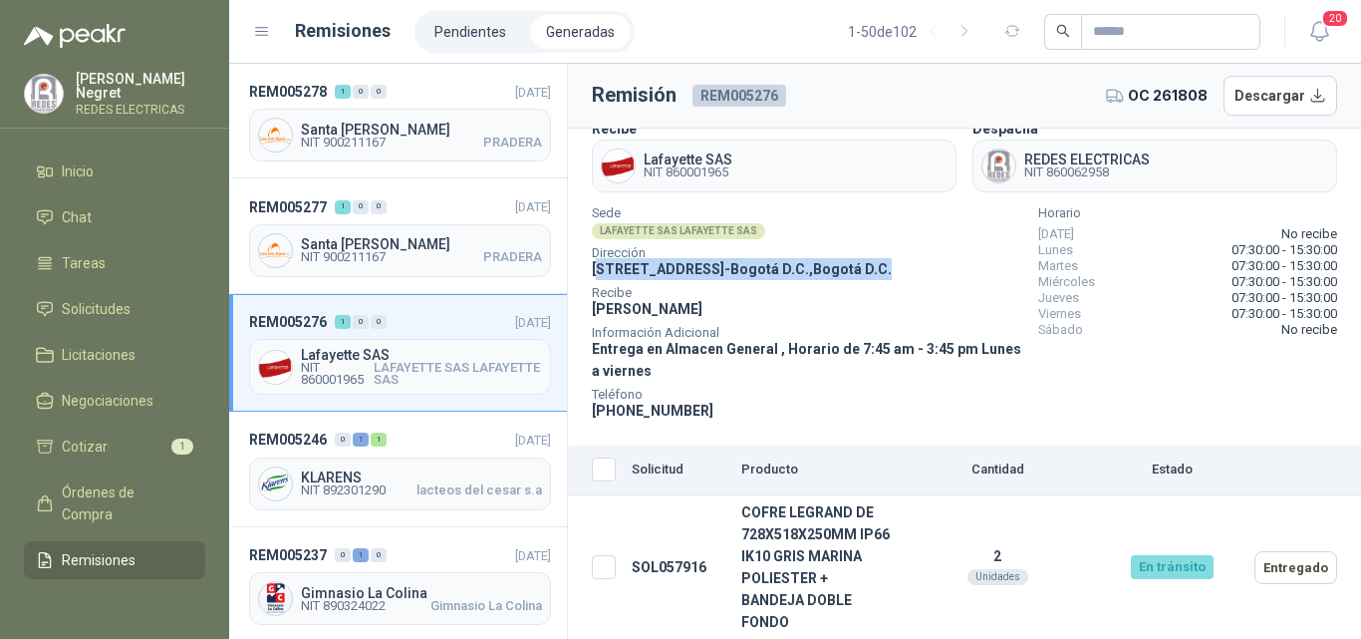
drag, startPoint x: 598, startPoint y: 260, endPoint x: 918, endPoint y: 283, distance: 320.6
click at [918, 283] on div "Sede LAFAYETTE SAS LAFAYETTE SAS Dirección [STREET_ADDRESS] , [GEOGRAPHIC_DATA]…" at bounding box center [807, 314] width 430 height 213
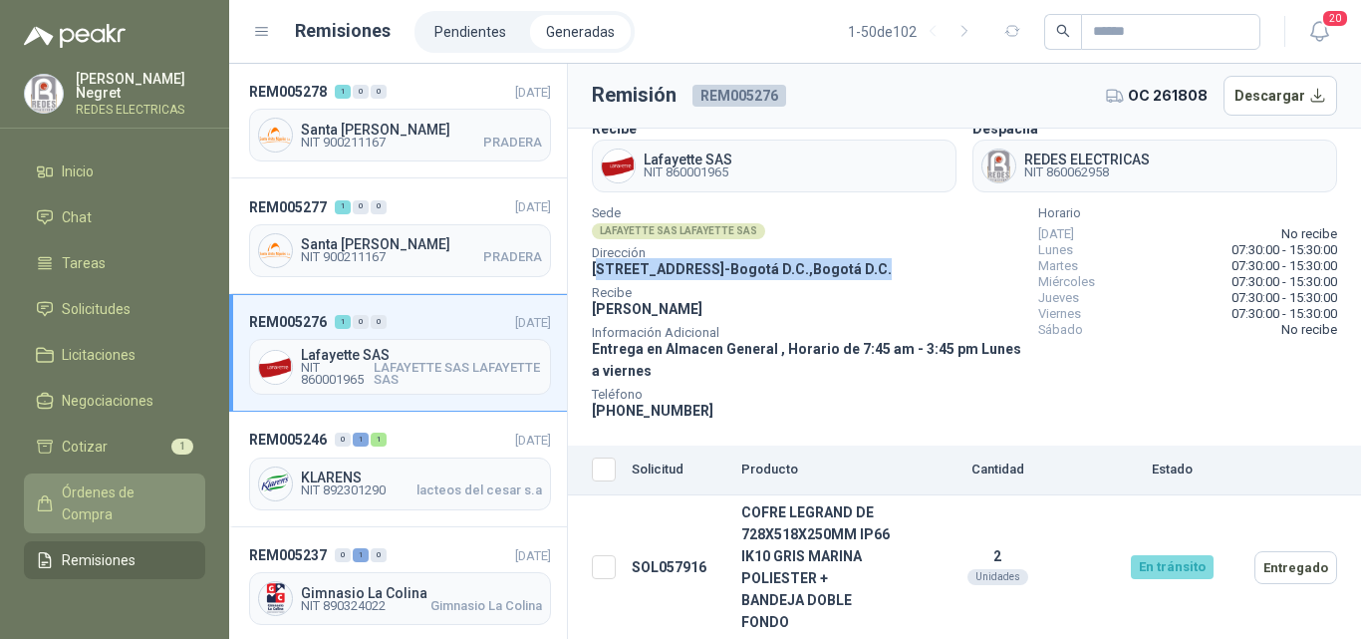
click at [133, 494] on span "Órdenes de Compra" at bounding box center [124, 503] width 125 height 44
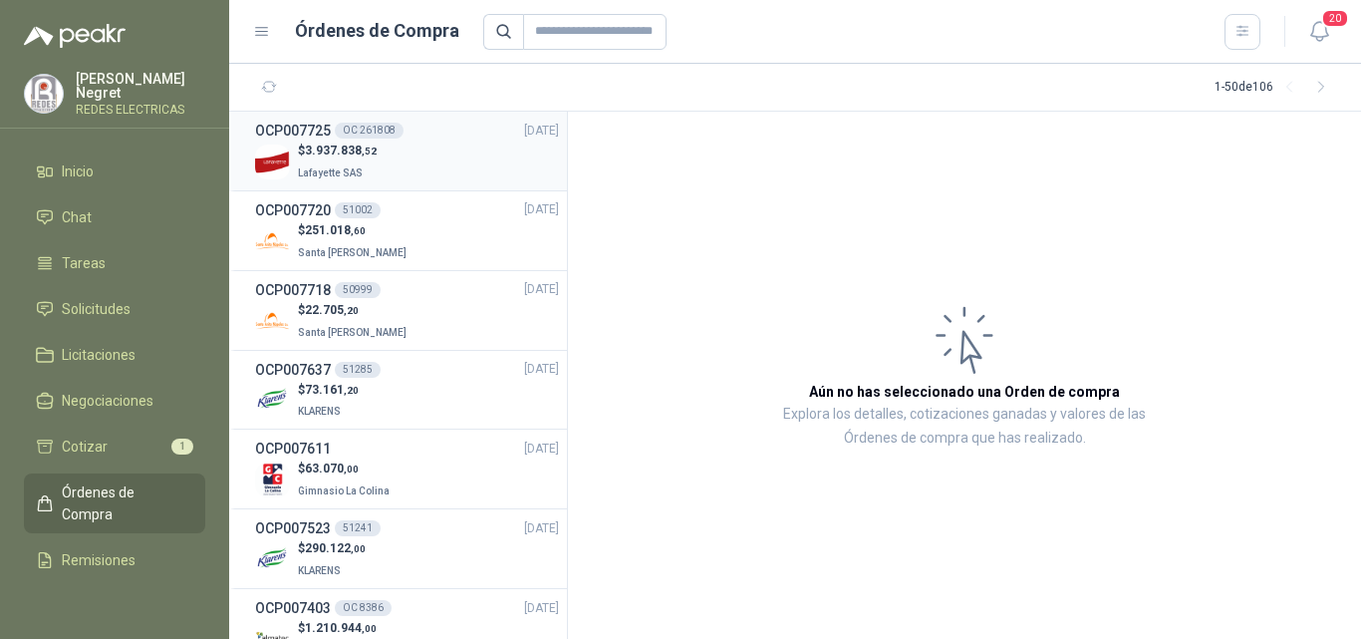
click at [432, 177] on div "$ 3.937.838 ,[GEOGRAPHIC_DATA]" at bounding box center [407, 161] width 304 height 41
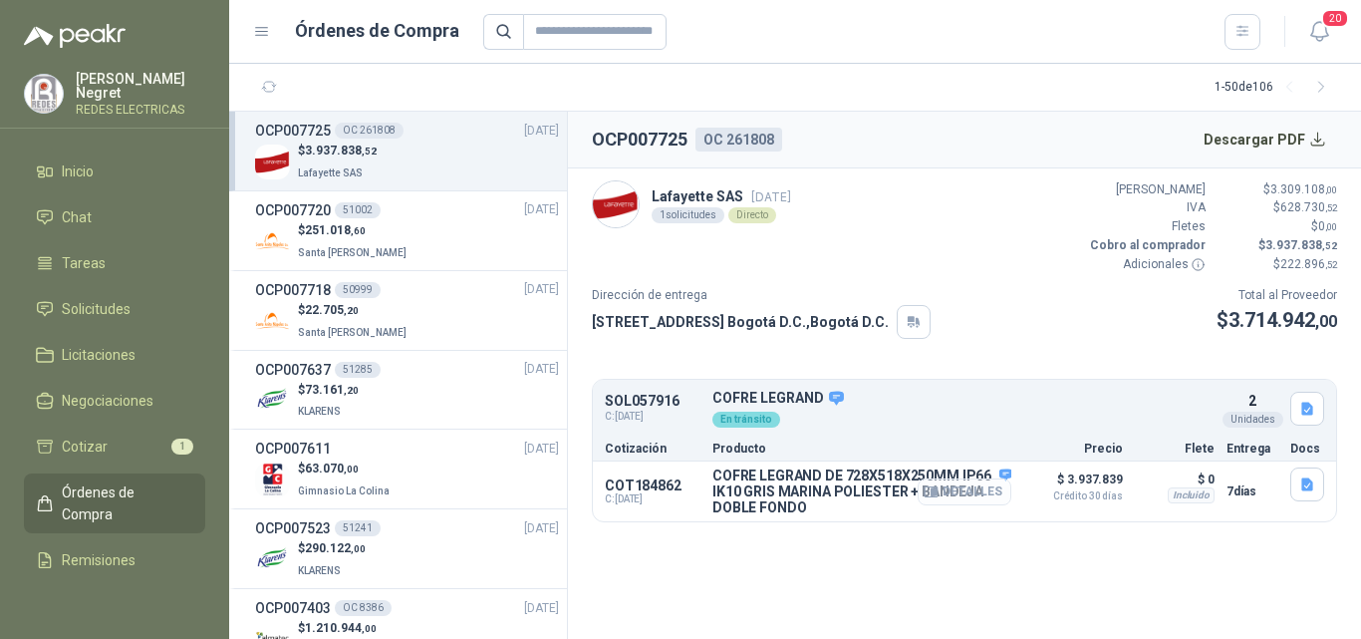
click at [966, 486] on button "Detalles" at bounding box center [965, 491] width 94 height 27
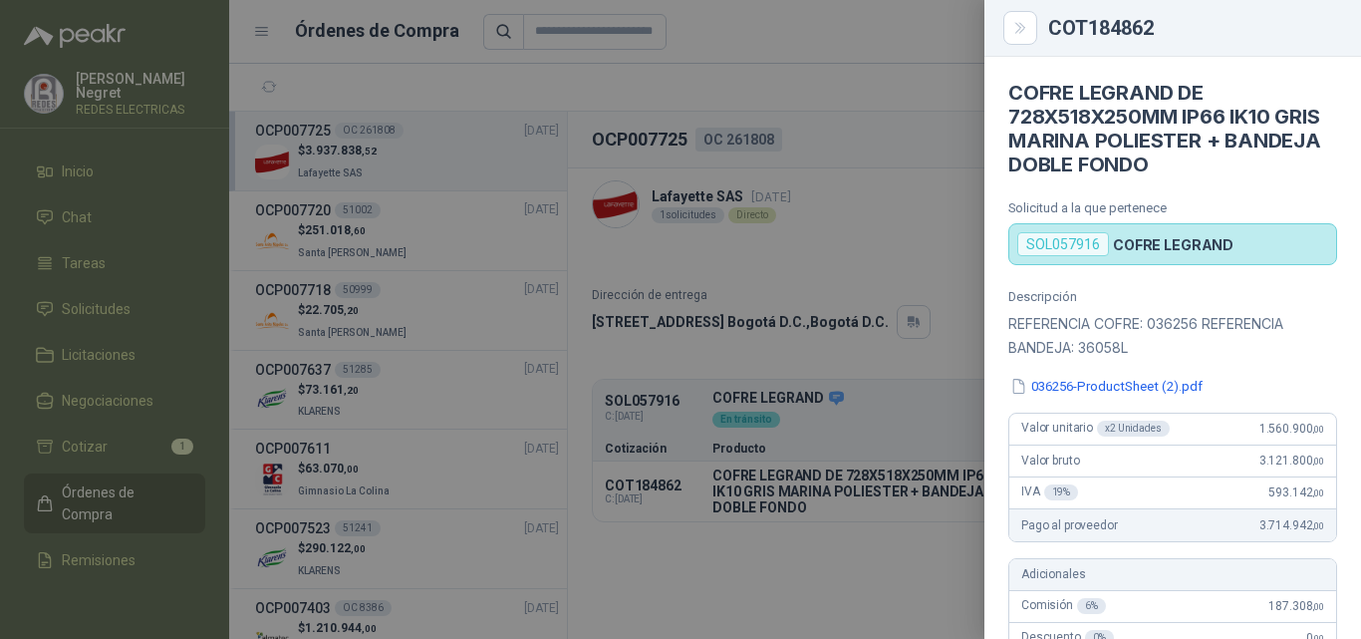
scroll to position [100, 0]
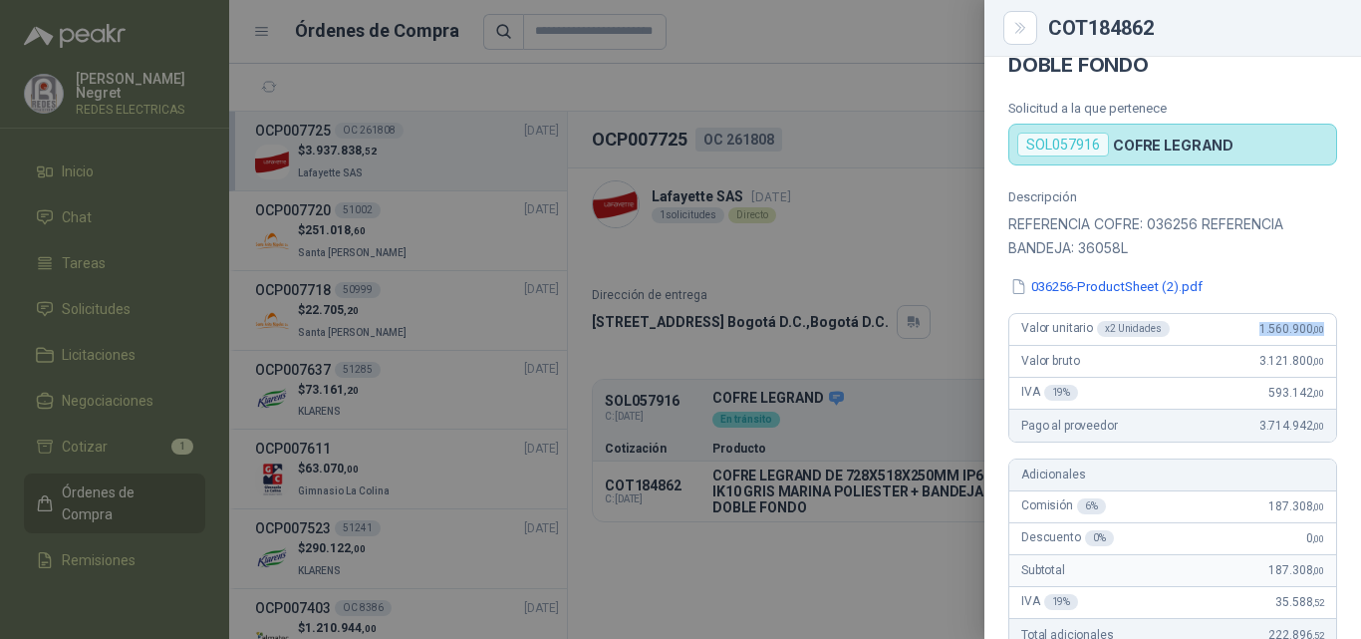
drag, startPoint x: 1241, startPoint y: 330, endPoint x: 1309, endPoint y: 330, distance: 67.8
click at [1309, 330] on div "Valor unitario x 2 Unidades 1.560.900 ,00" at bounding box center [1172, 330] width 327 height 32
drag, startPoint x: 1241, startPoint y: 429, endPoint x: 1328, endPoint y: 407, distance: 89.7
click at [1329, 420] on div "Descripción REFERENCIA COFRE: 036256 REFERENCIA BANDEJA: 36058L 036256-ProductS…" at bounding box center [1172, 580] width 377 height 782
click at [1021, 36] on icon "Close" at bounding box center [1020, 28] width 17 height 17
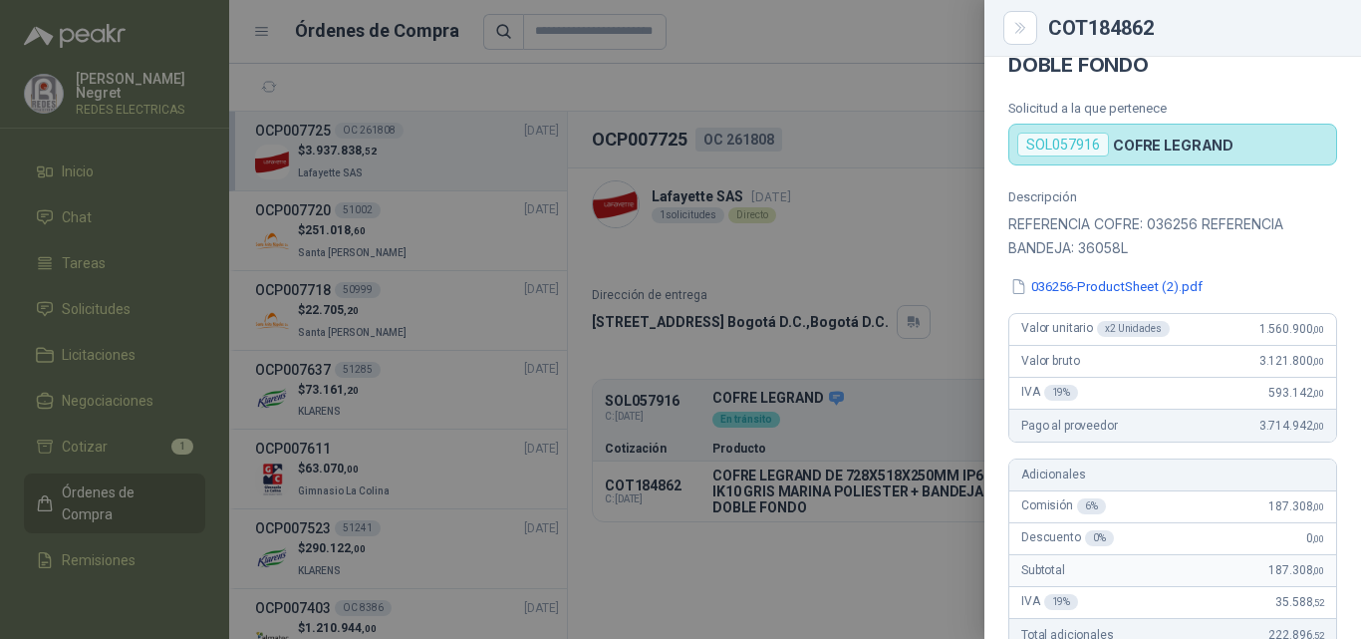
scroll to position [763, 0]
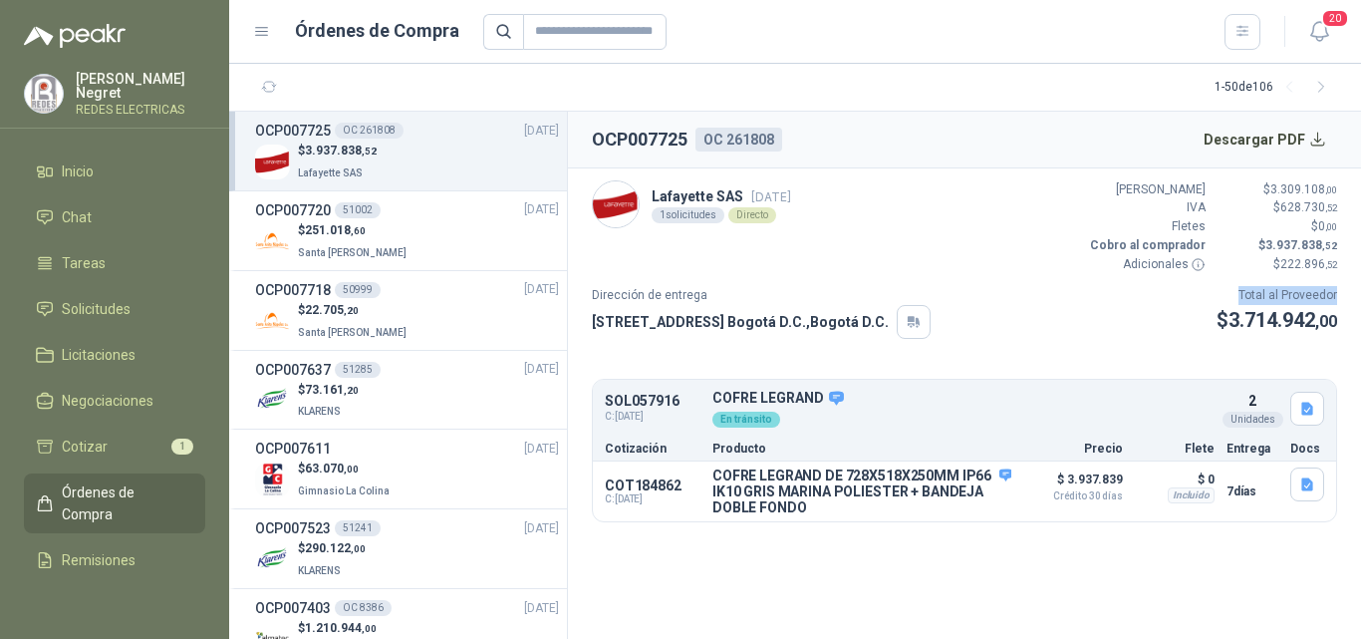
drag, startPoint x: 1241, startPoint y: 295, endPoint x: 1344, endPoint y: 297, distance: 102.6
click at [1344, 297] on article "Lafayette SAS [DATE] 1 solicitudes Directo Valor Bruto $ 3.309.108 ,00 IVA $ 62…" at bounding box center [964, 351] width 793 height 367
drag, startPoint x: 1225, startPoint y: 321, endPoint x: 1355, endPoint y: 321, distance: 129.5
click at [1355, 321] on article "Lafayette SAS [DATE] 1 solicitudes Directo Valor Bruto $ 3.309.108 ,00 IVA $ 62…" at bounding box center [964, 351] width 793 height 367
click at [984, 496] on button "Detalles" at bounding box center [965, 491] width 94 height 27
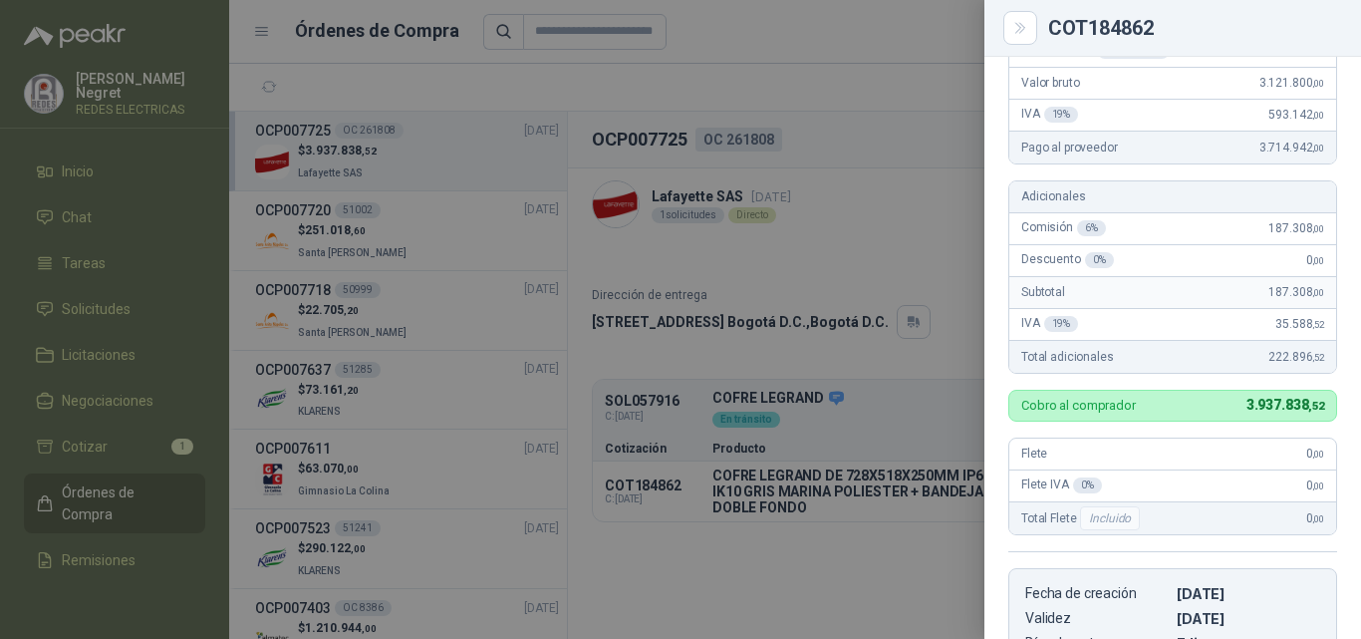
scroll to position [365, 0]
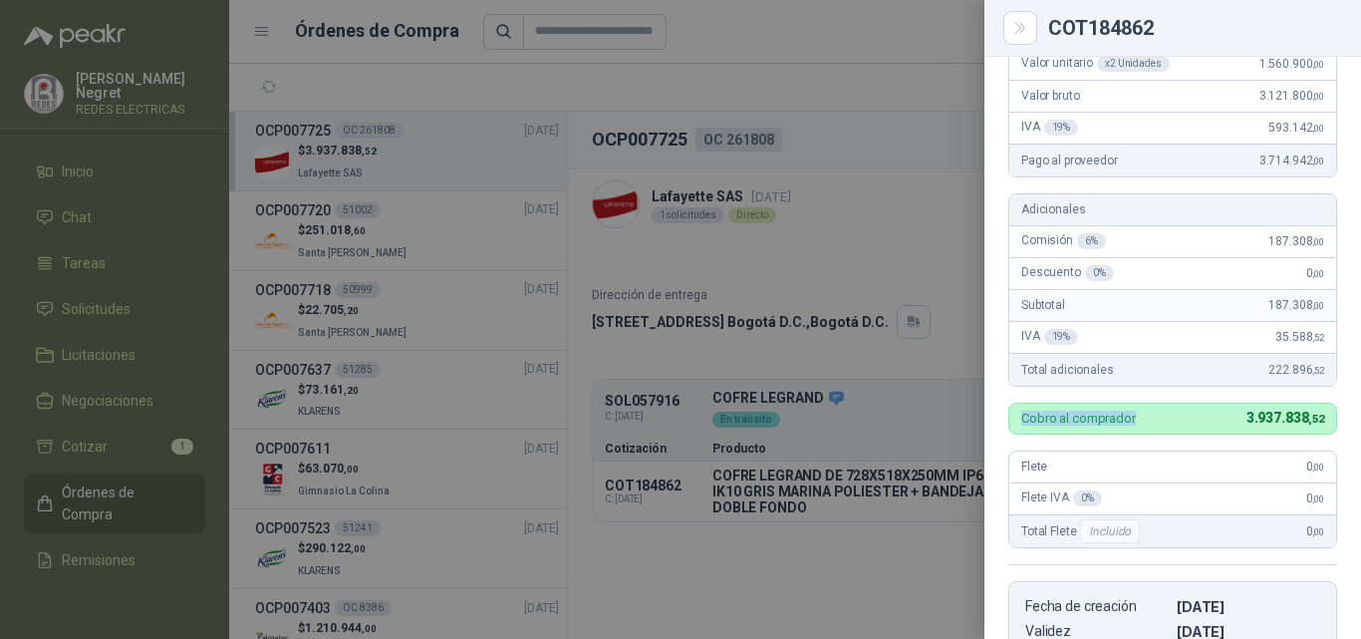
drag, startPoint x: 1055, startPoint y: 416, endPoint x: 1207, endPoint y: 417, distance: 151.4
click at [1198, 418] on div "Cobro al comprador 3.937.838 ,52" at bounding box center [1172, 419] width 329 height 32
click at [913, 260] on div at bounding box center [680, 319] width 1361 height 639
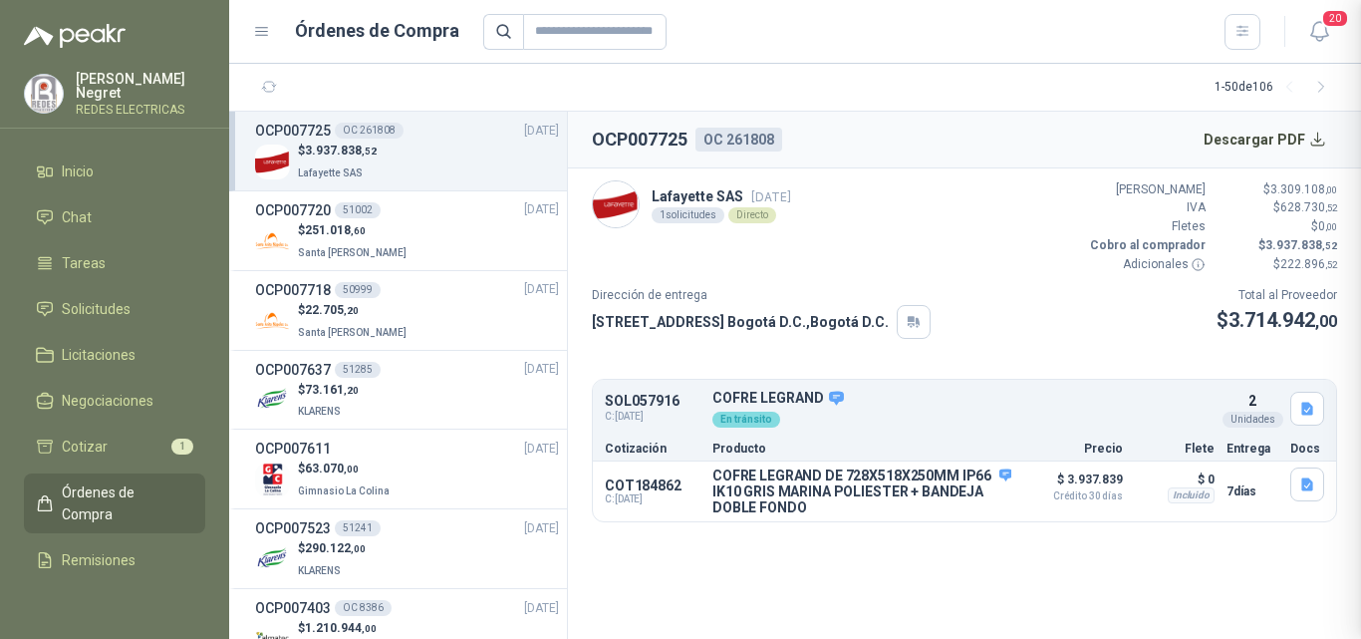
scroll to position [763, 0]
click at [970, 190] on div "Lafayette SAS [DATE] 1 solicitudes Directo Valor Bruto $ 3.309.108 ,00 IVA $ 62…" at bounding box center [964, 227] width 745 height 94
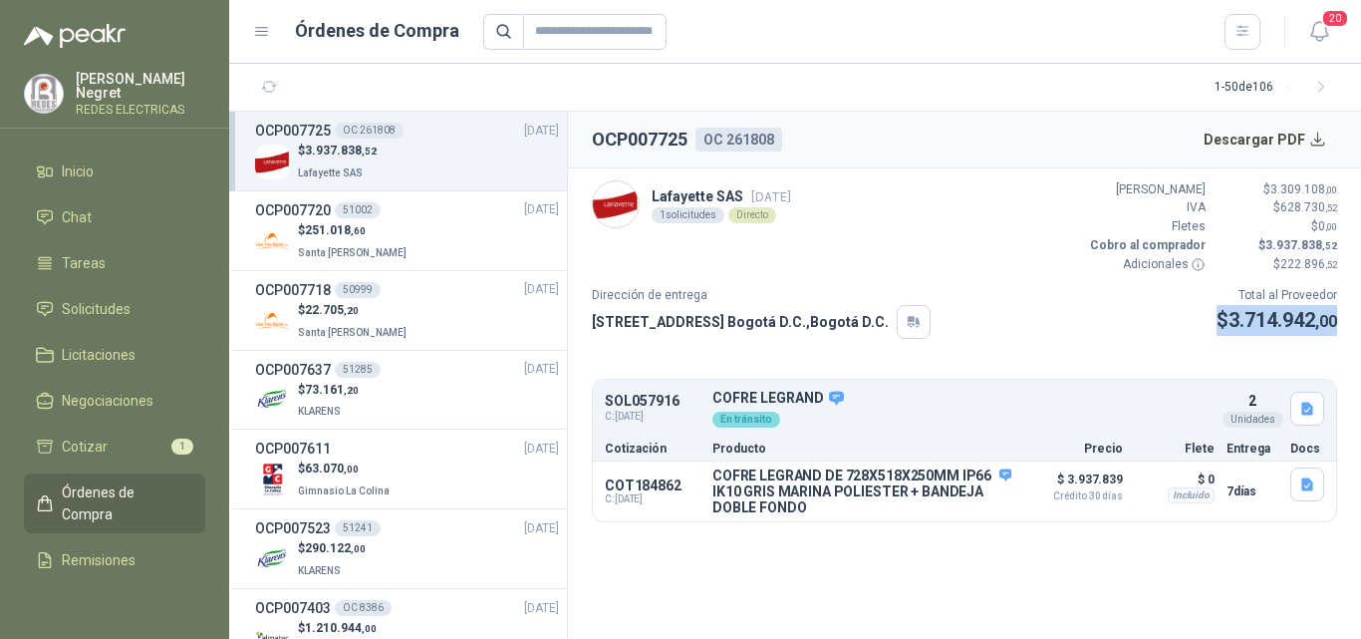
drag, startPoint x: 1211, startPoint y: 318, endPoint x: 1327, endPoint y: 334, distance: 117.7
click at [1340, 329] on article "Lafayette SAS [DATE] 1 solicitudes Directo Valor Bruto $ 3.309.108 ,00 IVA $ 62…" at bounding box center [964, 351] width 793 height 367
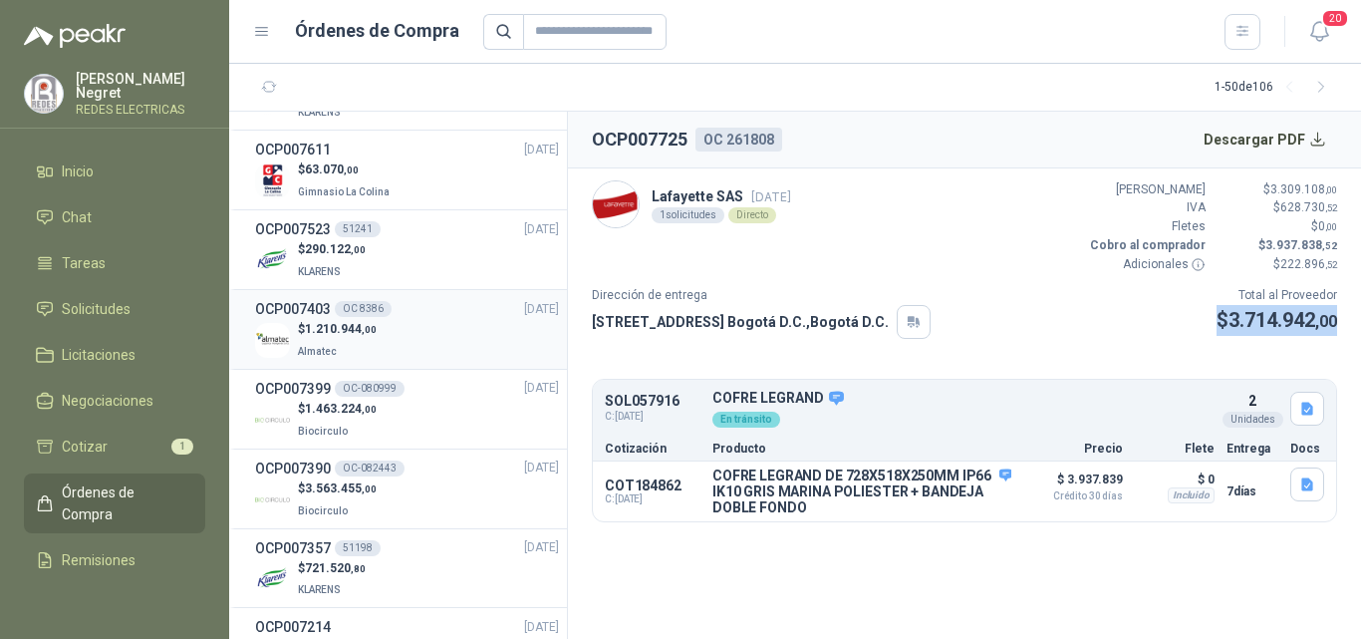
scroll to position [0, 0]
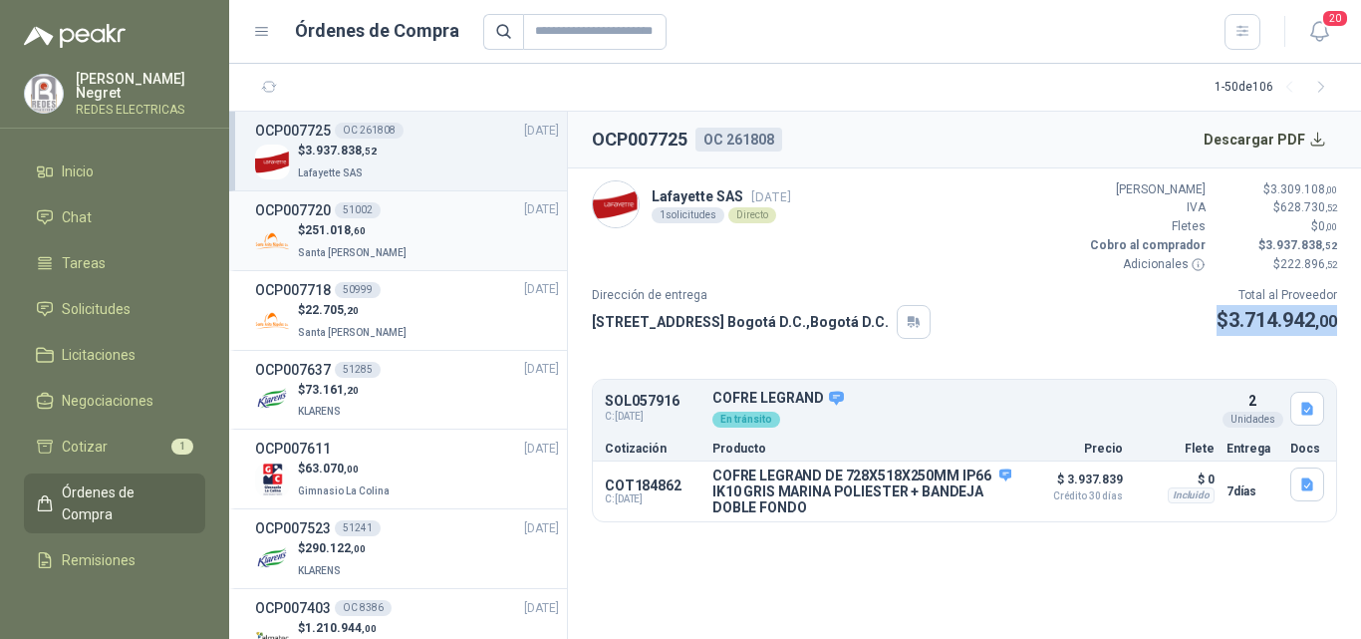
click at [433, 246] on div "$ 251.018 ,60 Santa [PERSON_NAME]" at bounding box center [407, 241] width 304 height 41
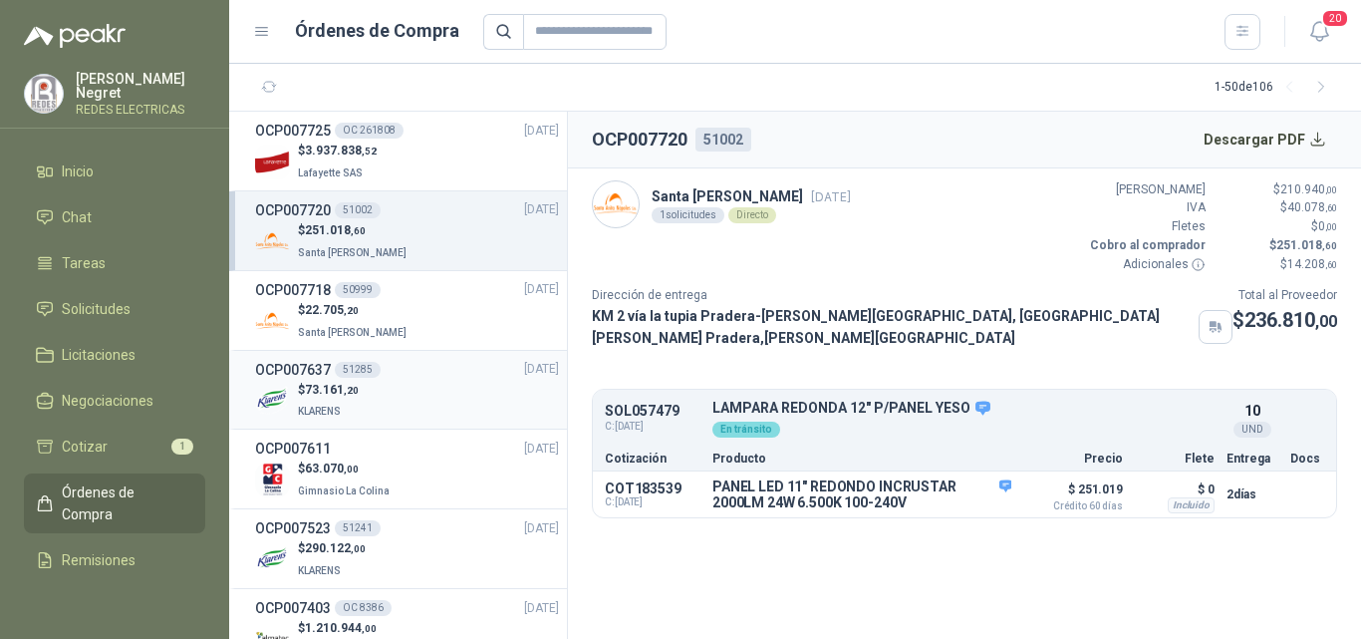
click at [408, 402] on div "$ 73.161 ,20 KLARENS" at bounding box center [407, 401] width 304 height 41
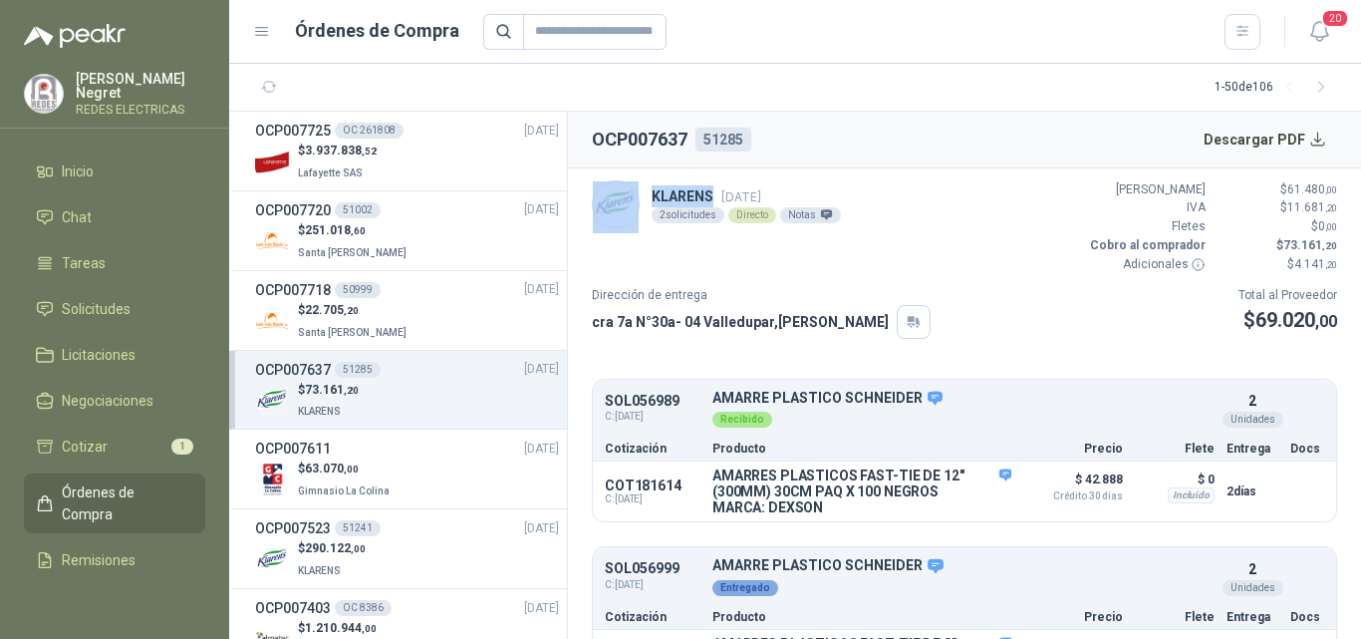
drag, startPoint x: 653, startPoint y: 198, endPoint x: 722, endPoint y: 198, distance: 69.7
click at [722, 198] on div "KLARENS [DATE] 2 solicitudes Directo Notas" at bounding box center [716, 204] width 249 height 48
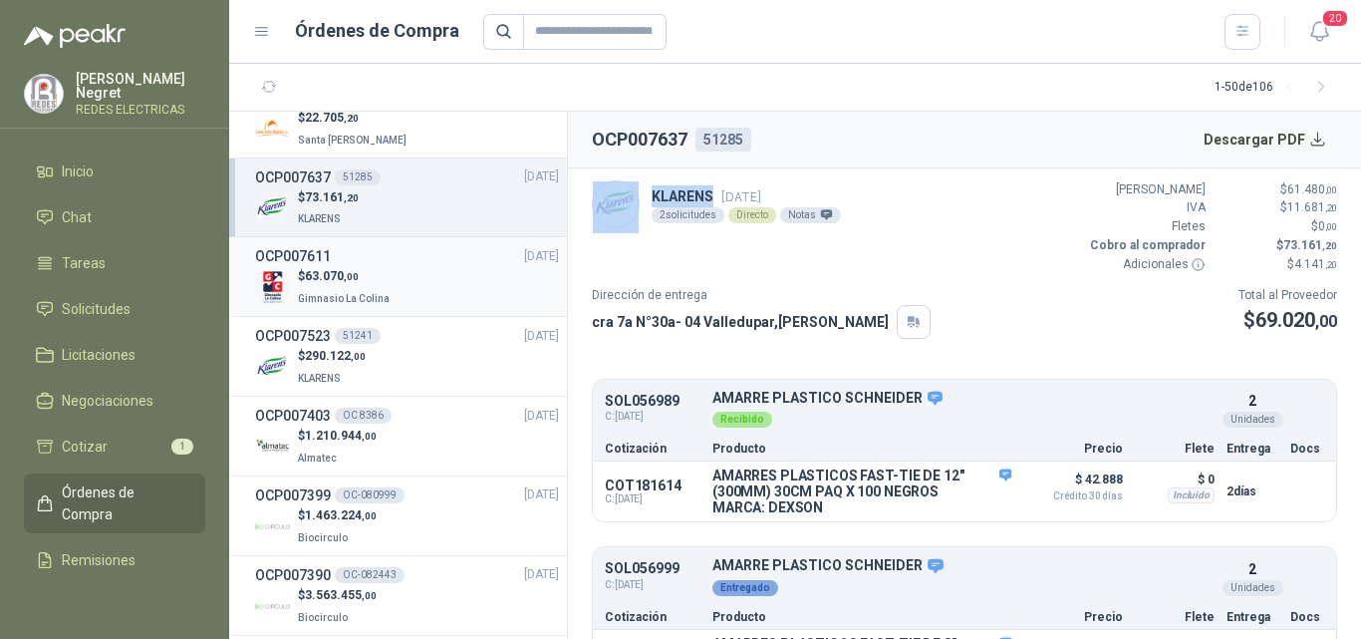
scroll to position [199, 0]
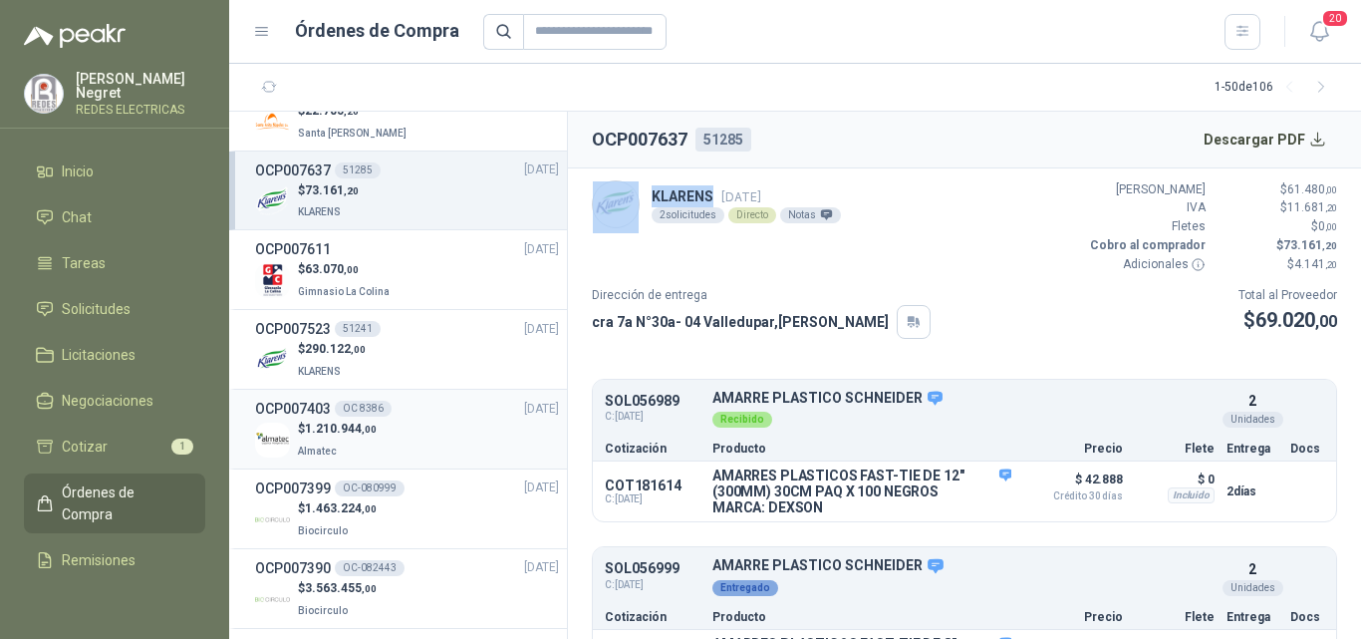
click at [421, 454] on div "$ 1.210.944 ,00 Almatec" at bounding box center [407, 439] width 304 height 41
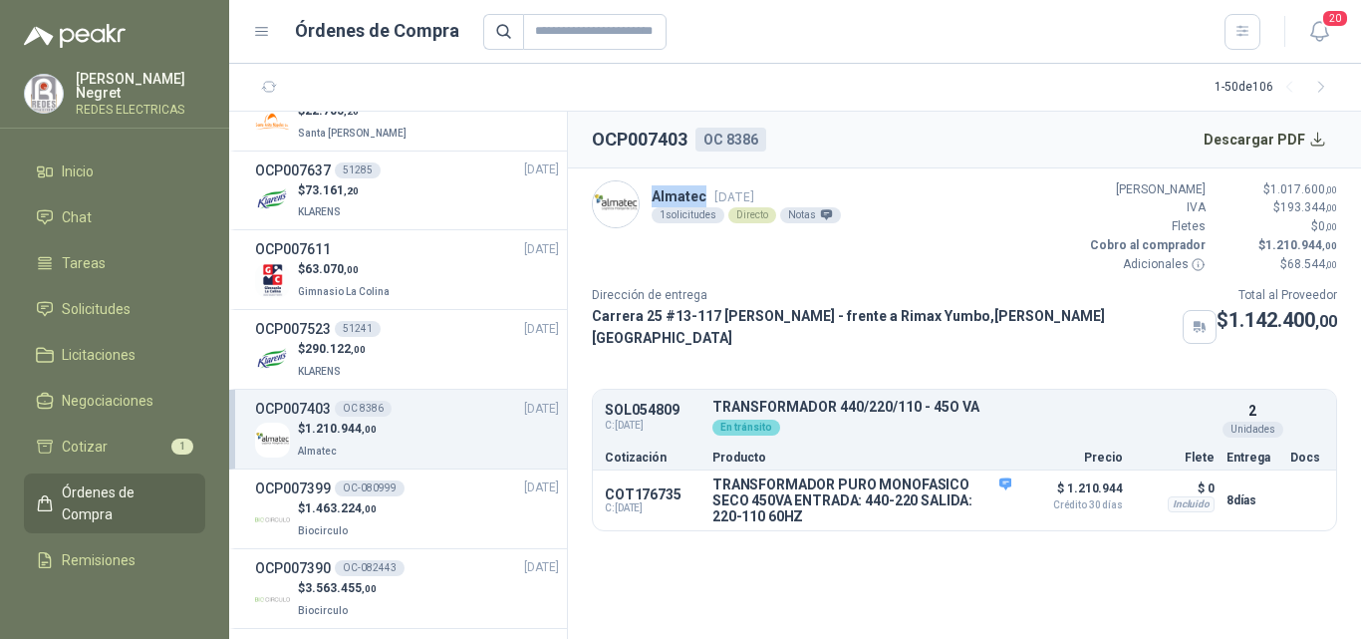
drag, startPoint x: 651, startPoint y: 195, endPoint x: 710, endPoint y: 195, distance: 59.8
click at [710, 195] on div "Almatec [DATE] 1 solicitudes Directo Notas" at bounding box center [716, 204] width 249 height 48
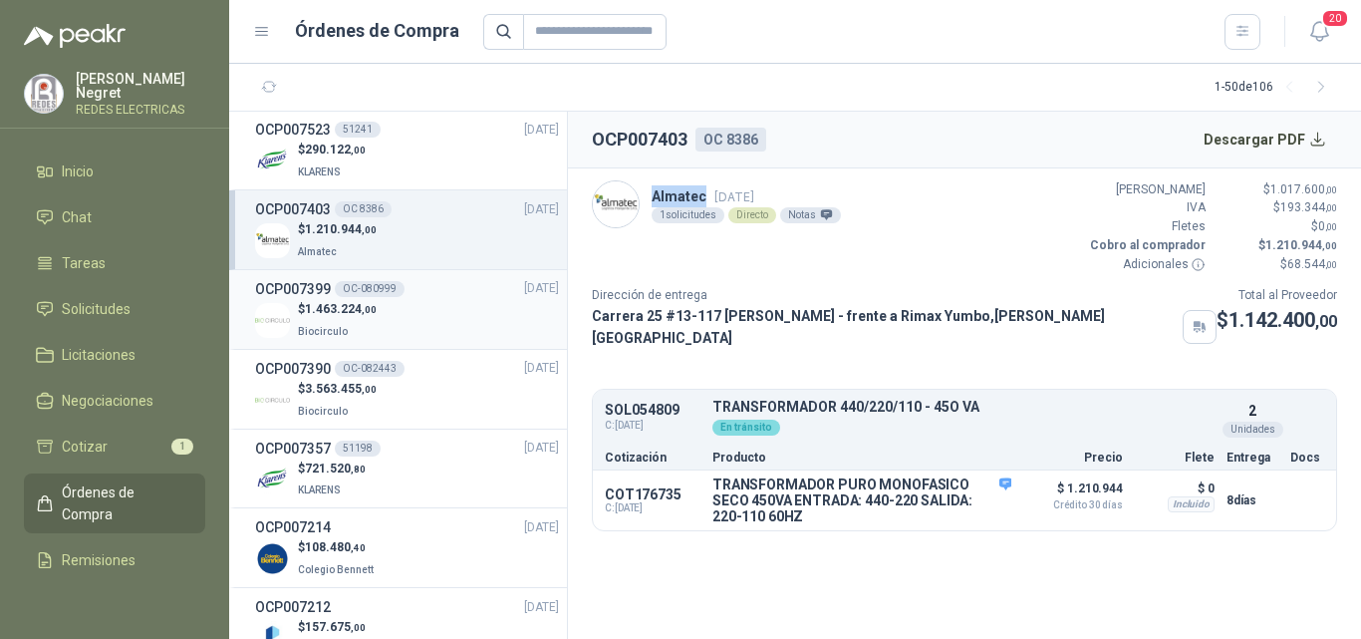
scroll to position [498, 0]
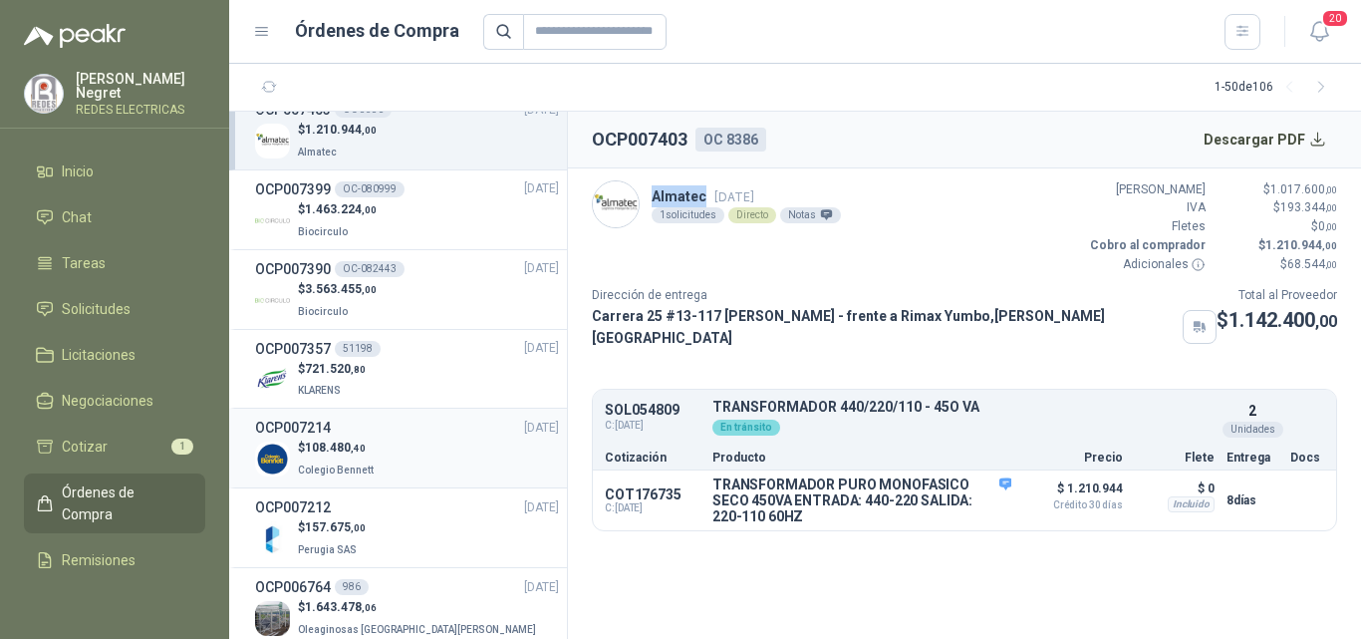
click at [365, 452] on span ",40" at bounding box center [358, 447] width 15 height 11
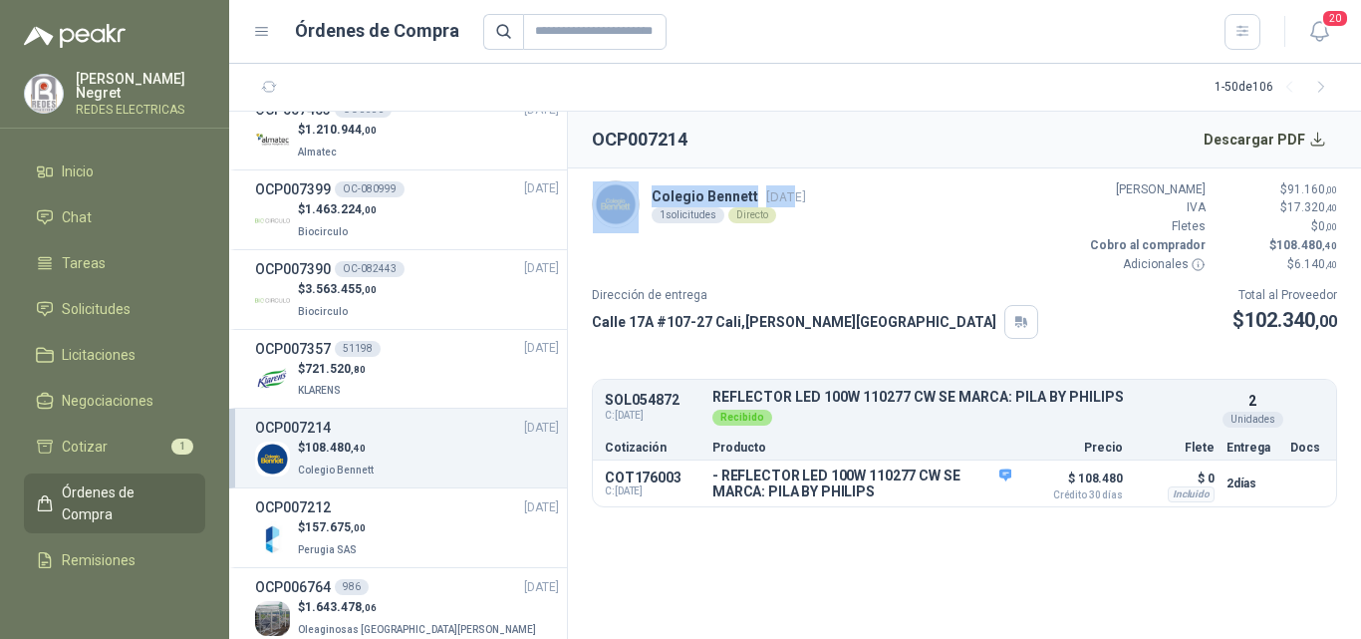
drag, startPoint x: 645, startPoint y: 194, endPoint x: 782, endPoint y: 194, distance: 137.5
click at [782, 194] on div "Colegio [PERSON_NAME] [DATE] 1 solicitudes Directo" at bounding box center [699, 204] width 214 height 48
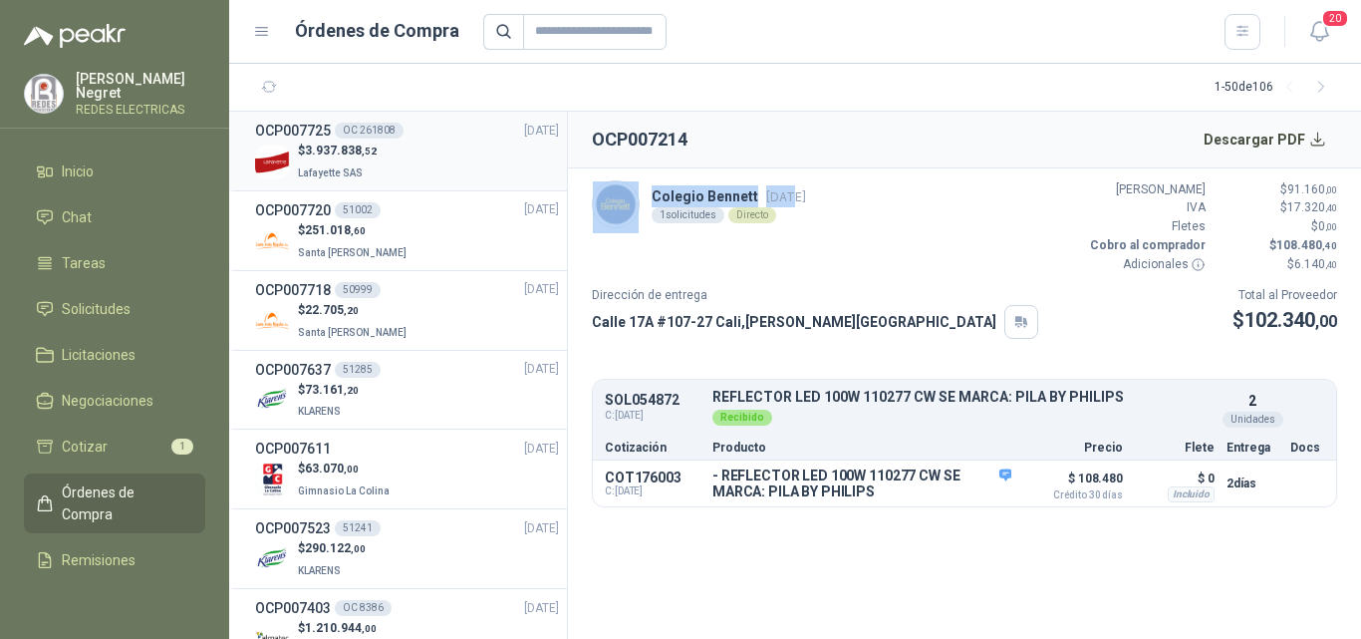
click at [419, 171] on div "$ 3.937.838 ,[GEOGRAPHIC_DATA]" at bounding box center [407, 161] width 304 height 41
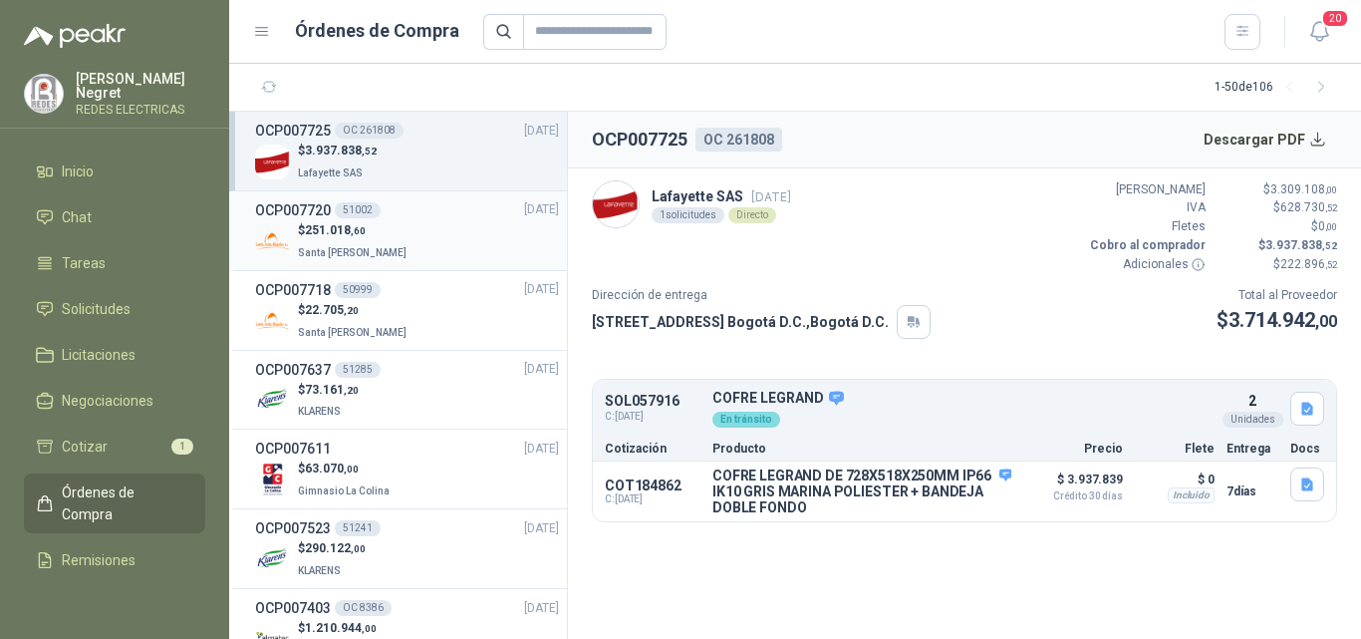
click at [388, 232] on p "$ 251.018 ,60" at bounding box center [354, 230] width 113 height 19
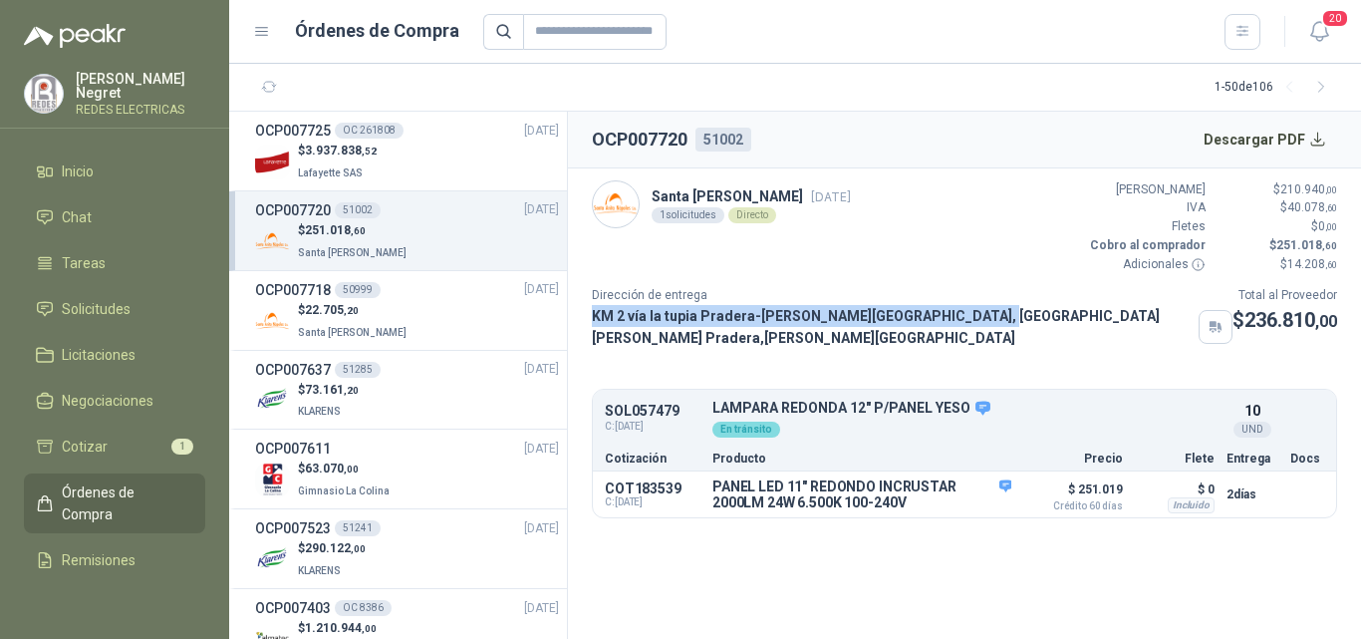
drag, startPoint x: 590, startPoint y: 321, endPoint x: 956, endPoint y: 326, distance: 366.7
click at [956, 326] on article "Santa [PERSON_NAME] [DATE] 1 solicitudes Directo Valor Bruto $ 210.940 ,00 IVA …" at bounding box center [964, 349] width 793 height 363
click at [112, 312] on span "Solicitudes" at bounding box center [96, 309] width 69 height 22
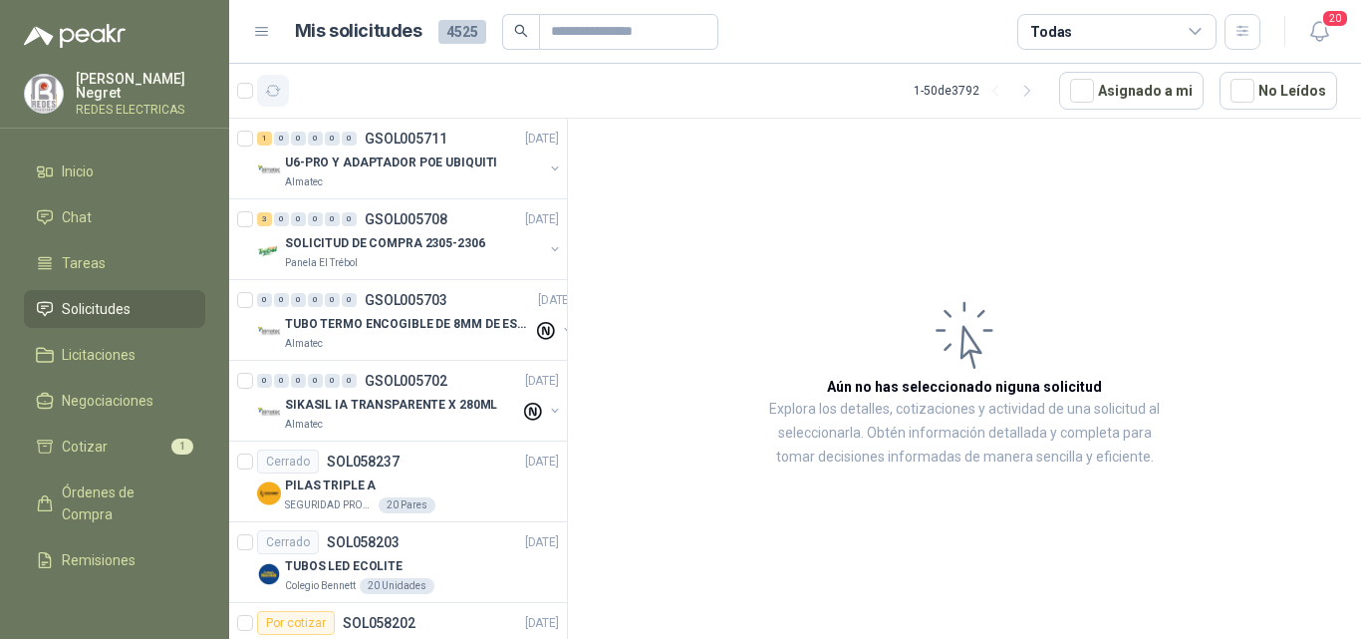
click at [263, 98] on button "button" at bounding box center [273, 91] width 32 height 32
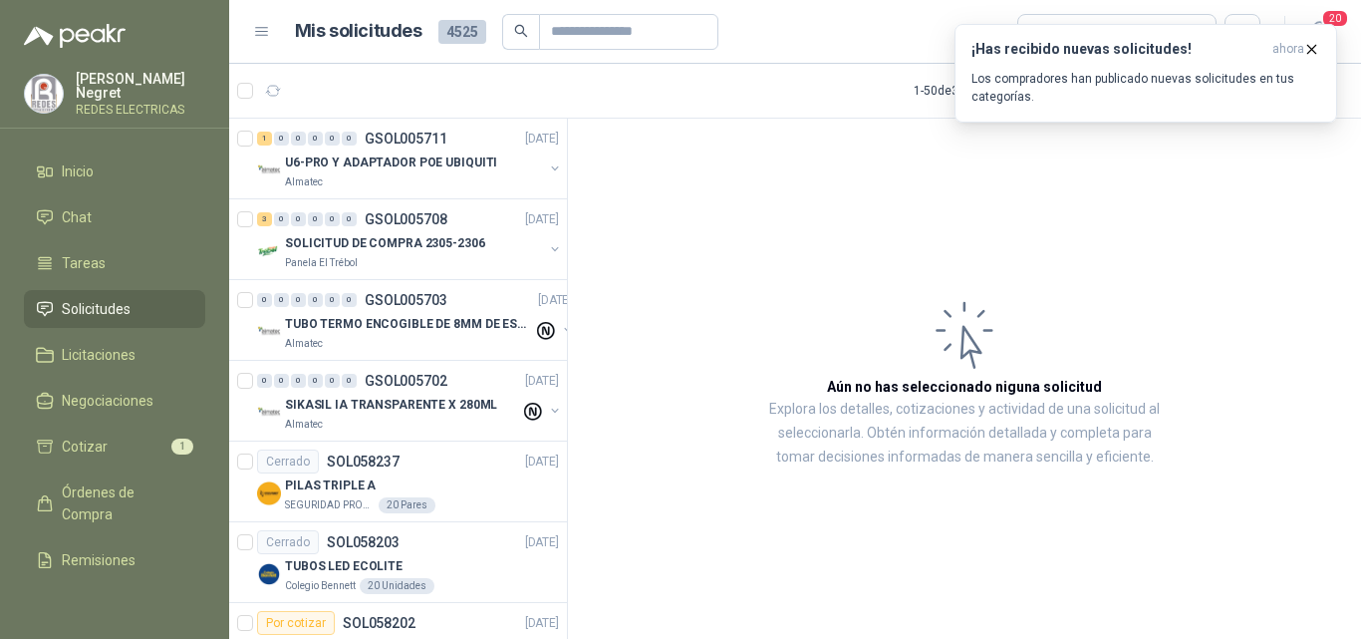
click at [100, 292] on link "Solicitudes" at bounding box center [114, 309] width 181 height 38
click at [280, 104] on button "button" at bounding box center [273, 91] width 32 height 32
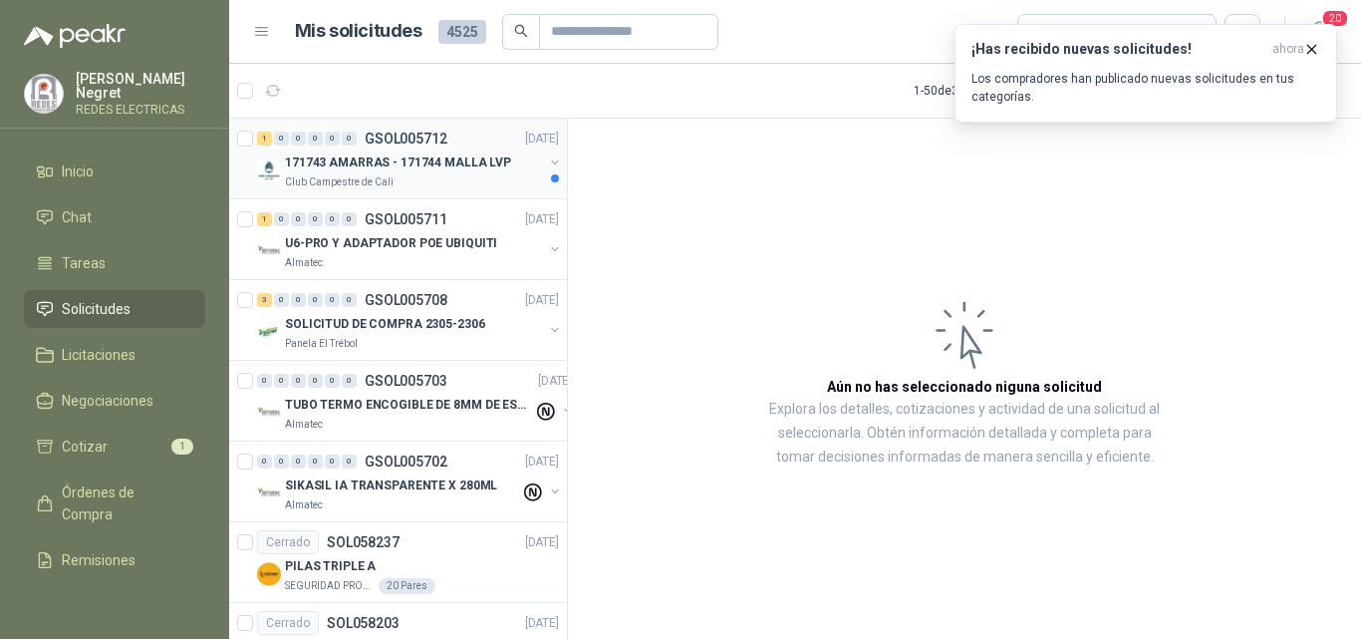
click at [463, 180] on div "Club Campestre de Cali" at bounding box center [414, 182] width 258 height 16
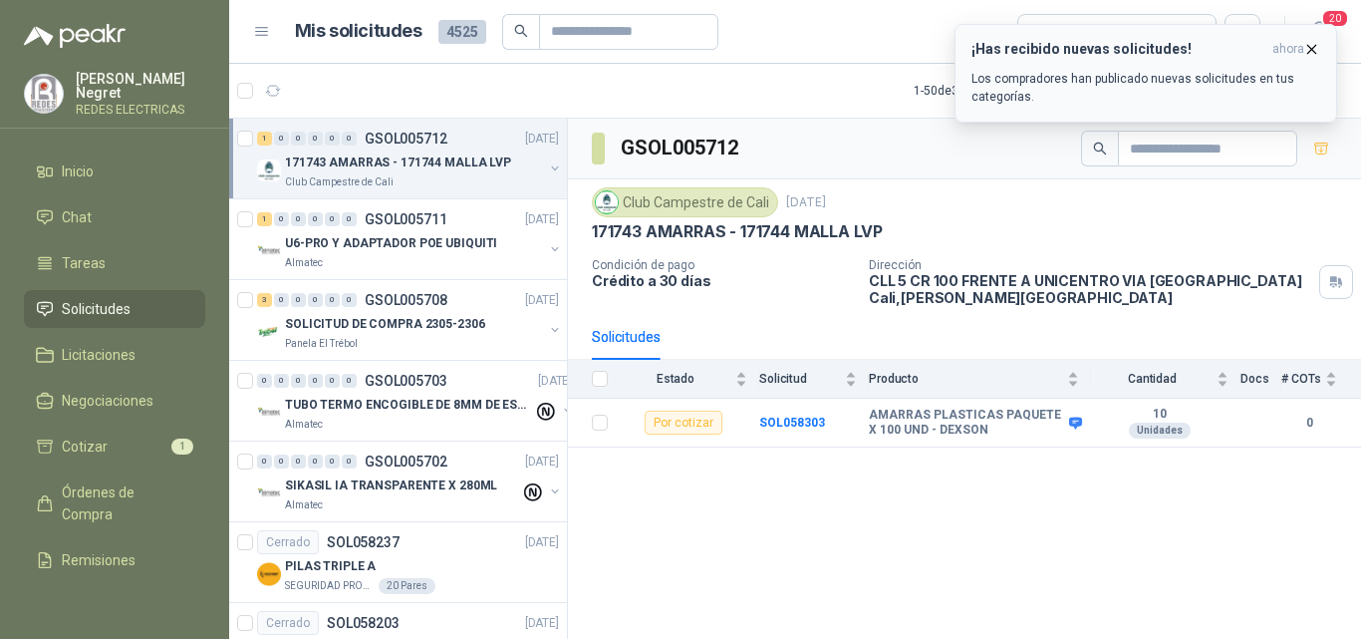
click at [1313, 48] on icon "button" at bounding box center [1312, 49] width 8 height 8
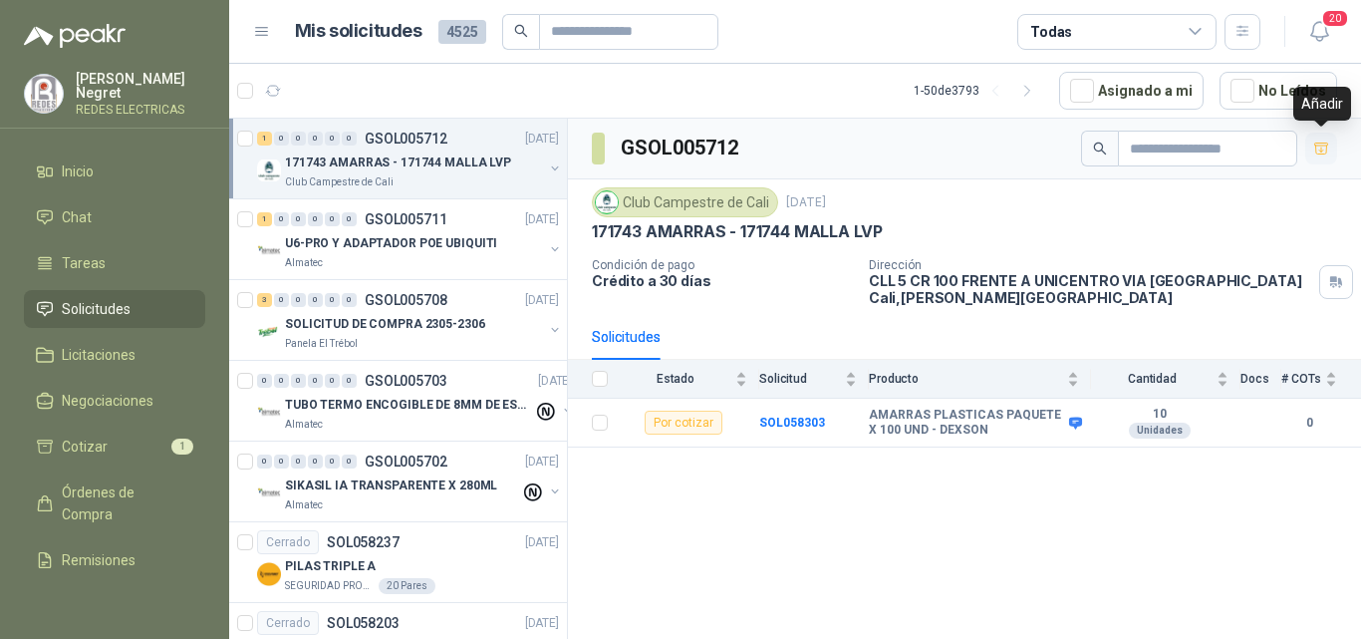
click at [1317, 146] on icon "button" at bounding box center [1321, 148] width 17 height 17
click at [1322, 149] on icon "button" at bounding box center [1321, 148] width 17 height 17
click at [1313, 136] on button "button" at bounding box center [1321, 149] width 32 height 32
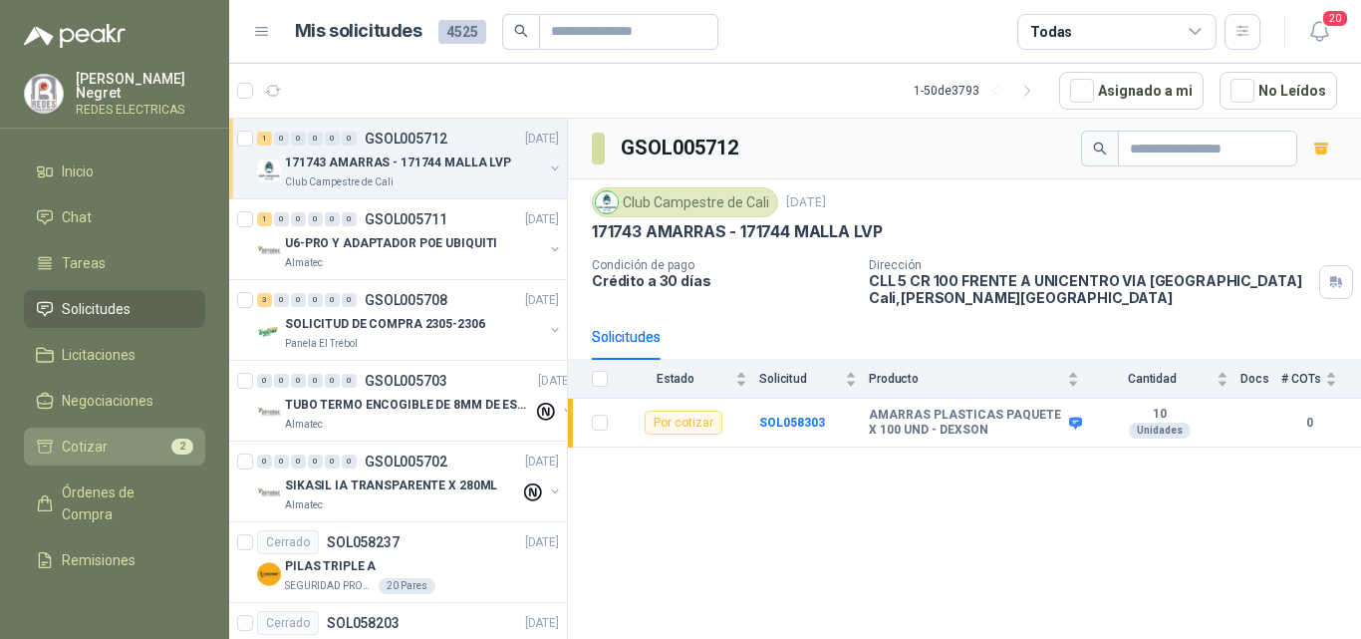
click at [101, 437] on span "Cotizar" at bounding box center [85, 446] width 46 height 22
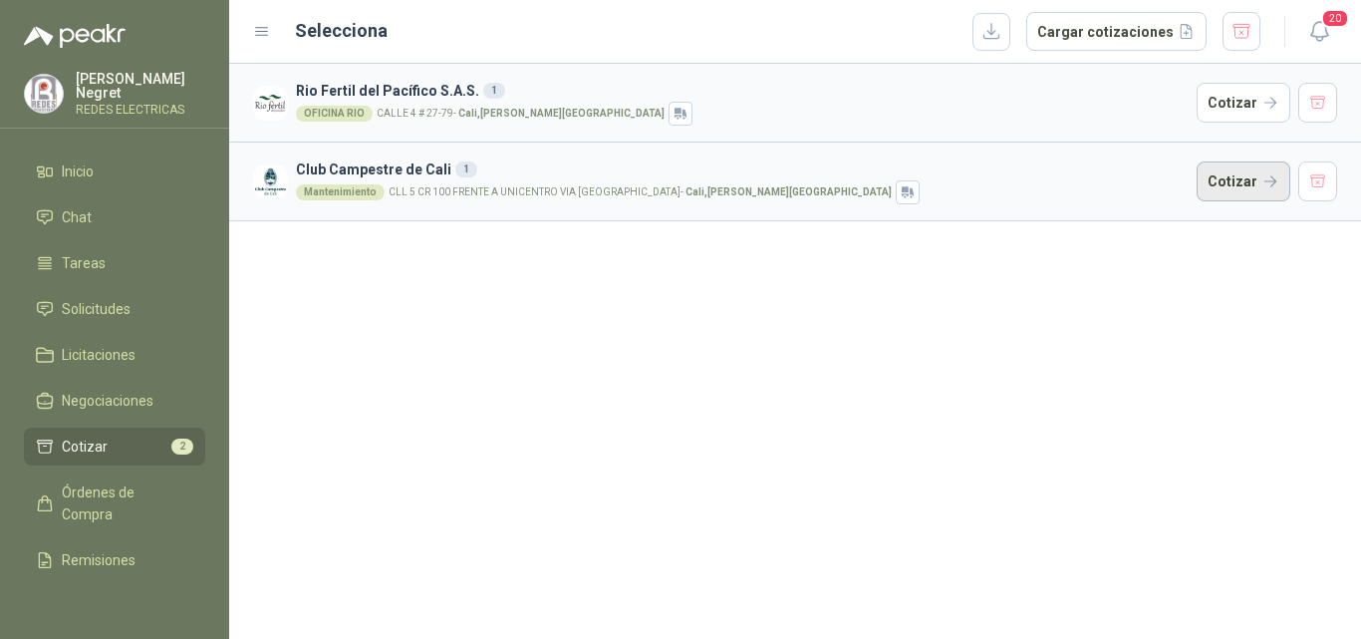
click at [1258, 181] on button "Cotizar" at bounding box center [1244, 181] width 94 height 40
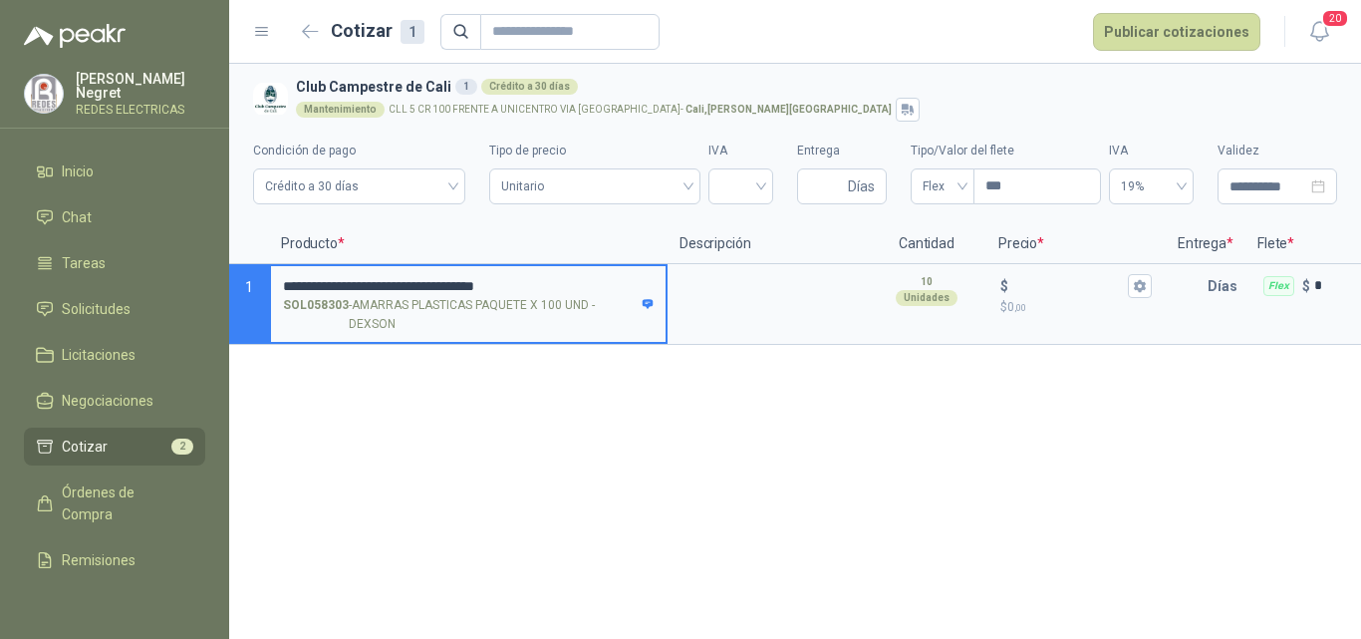
click at [354, 281] on input "**********" at bounding box center [468, 286] width 371 height 15
click at [355, 283] on input "**********" at bounding box center [468, 286] width 371 height 15
drag, startPoint x: 361, startPoint y: 281, endPoint x: 559, endPoint y: 281, distance: 198.3
click at [524, 281] on input "**********" at bounding box center [468, 286] width 371 height 15
click at [588, 281] on input "**********" at bounding box center [468, 286] width 371 height 15
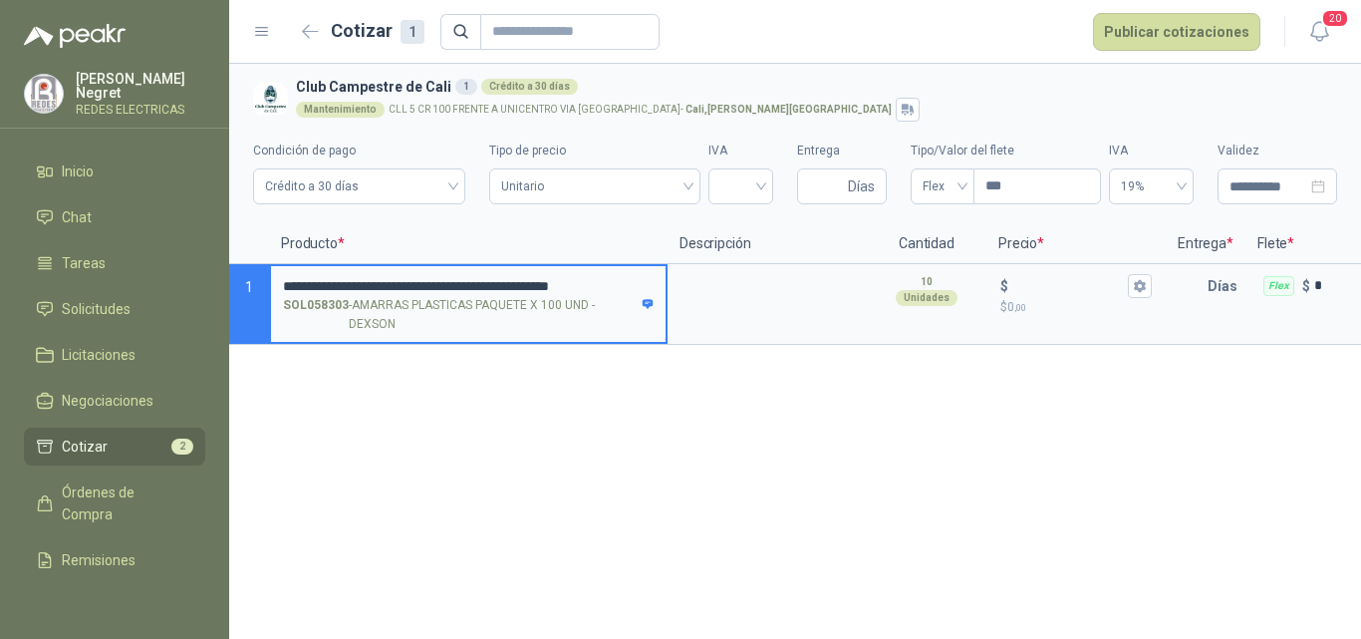
scroll to position [0, 31]
type input "**********"
click at [736, 286] on textarea at bounding box center [767, 289] width 195 height 46
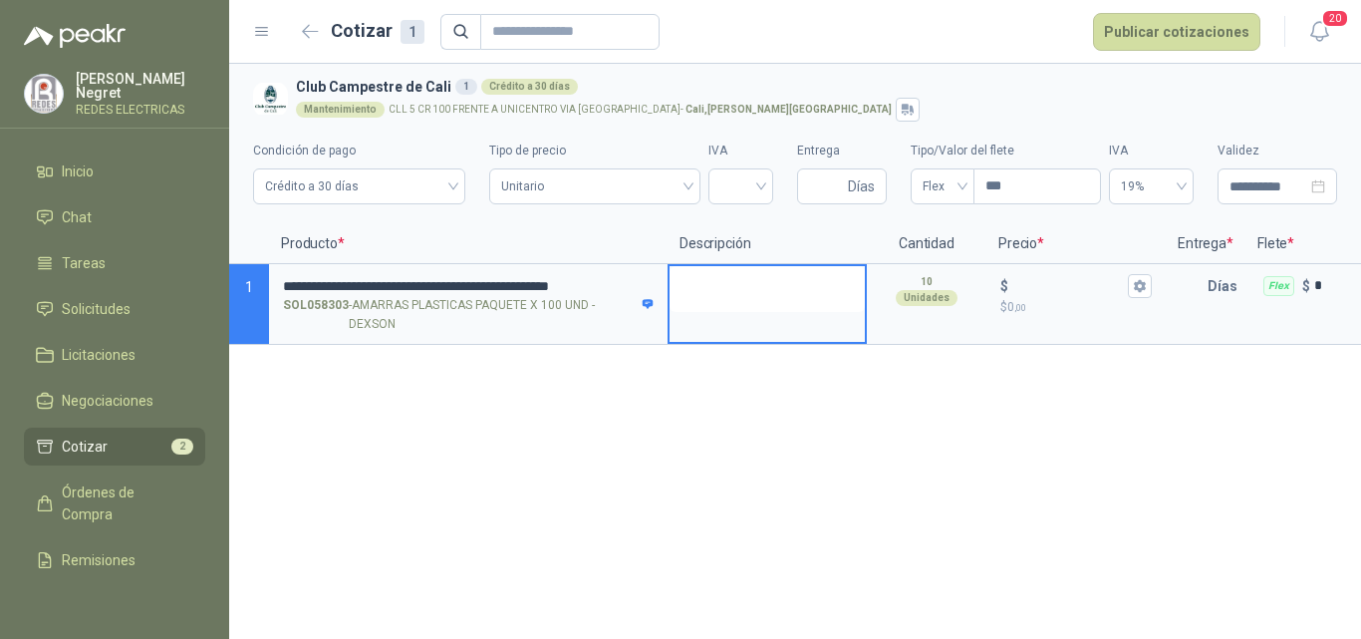
type textarea "*"
type textarea "**"
type textarea "***"
type textarea "****"
type textarea "*****"
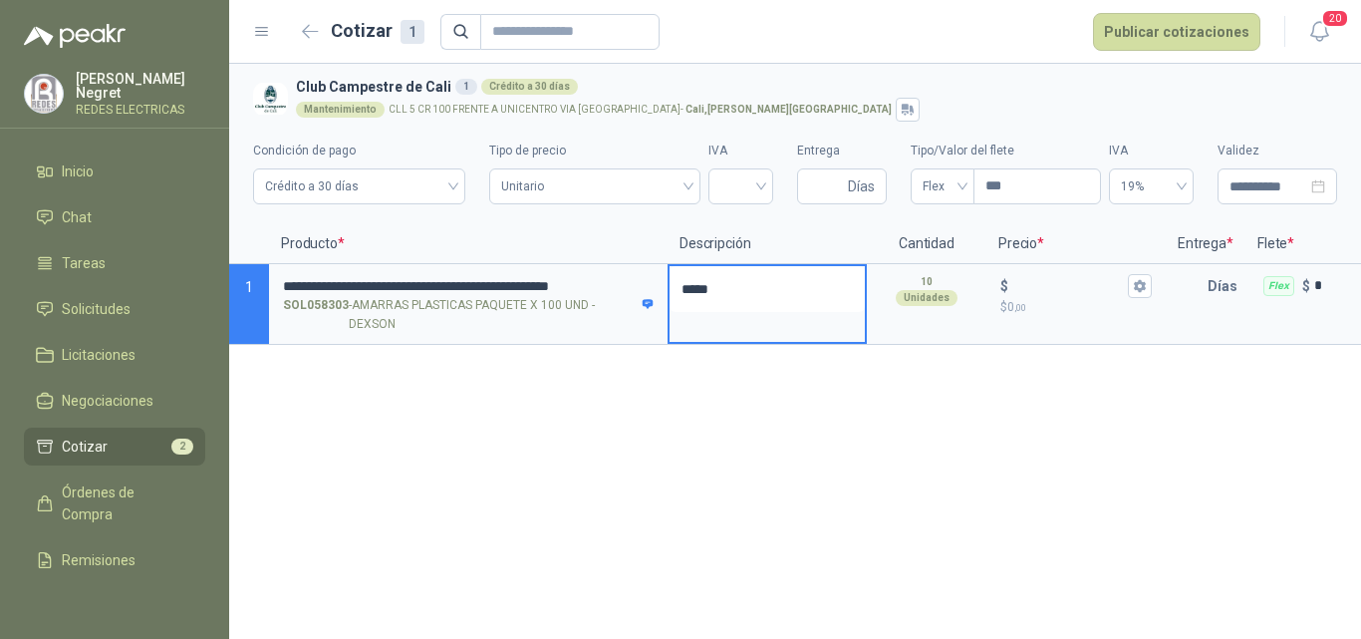
type textarea "******"
type textarea "********"
type textarea "*********"
type textarea "**********"
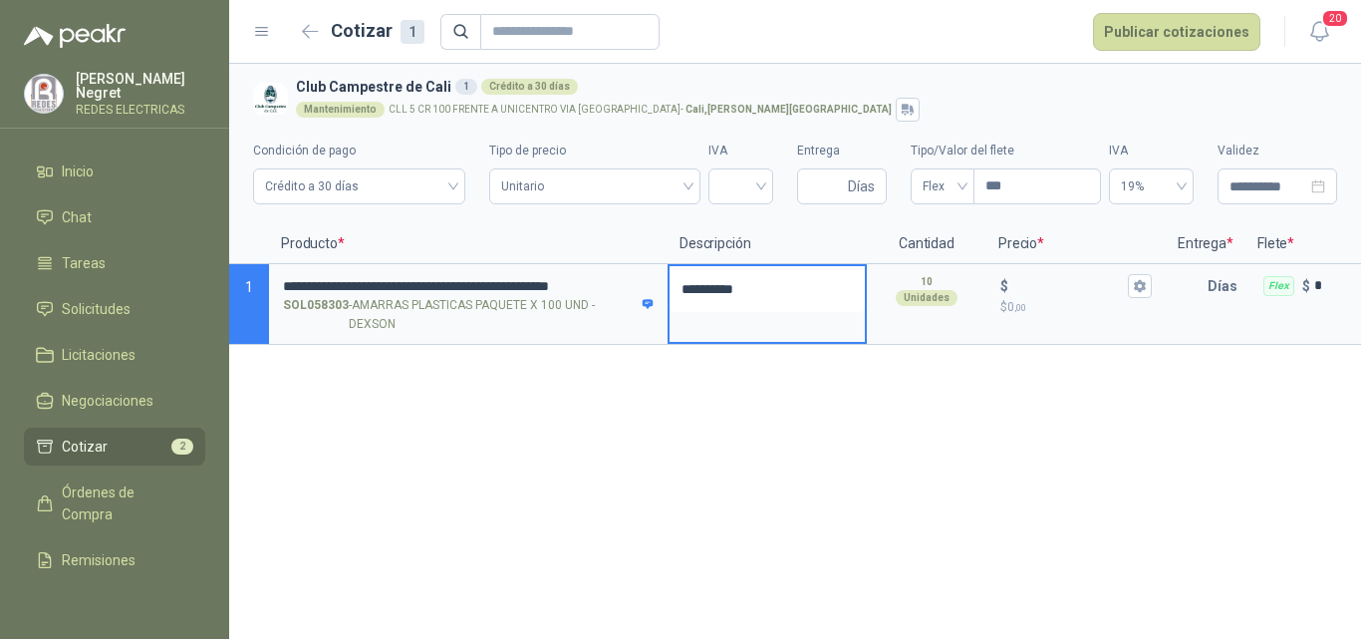
type textarea "**********"
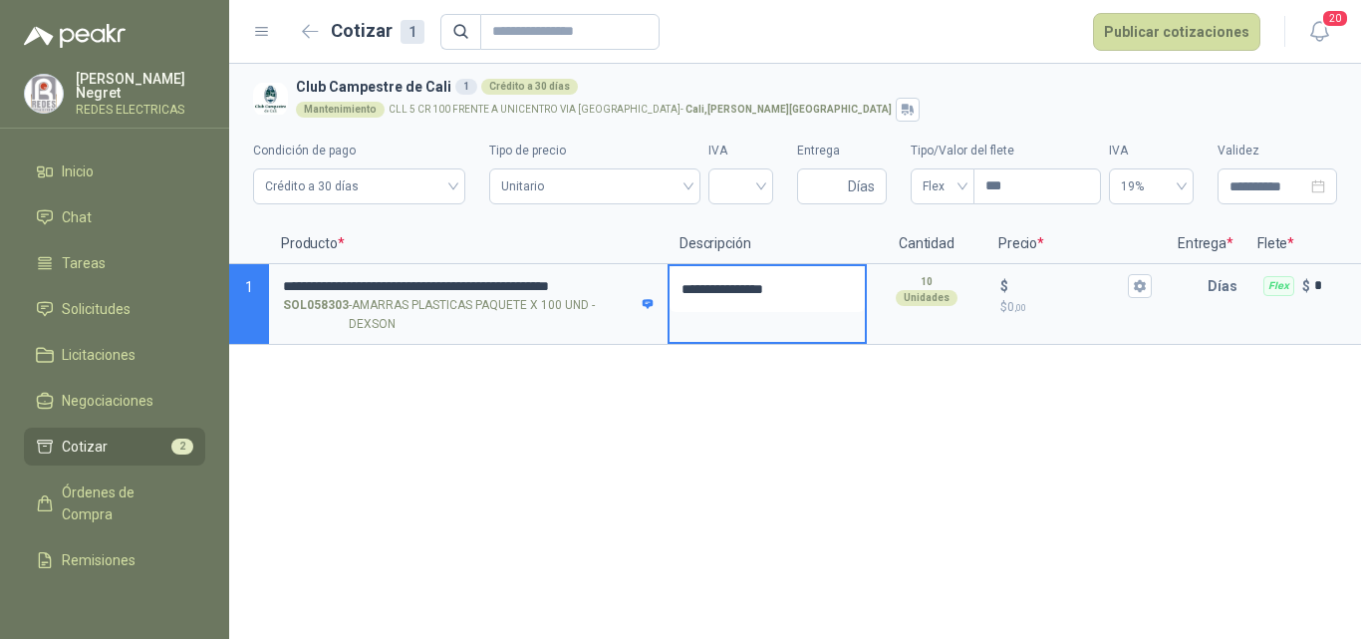
type textarea "**********"
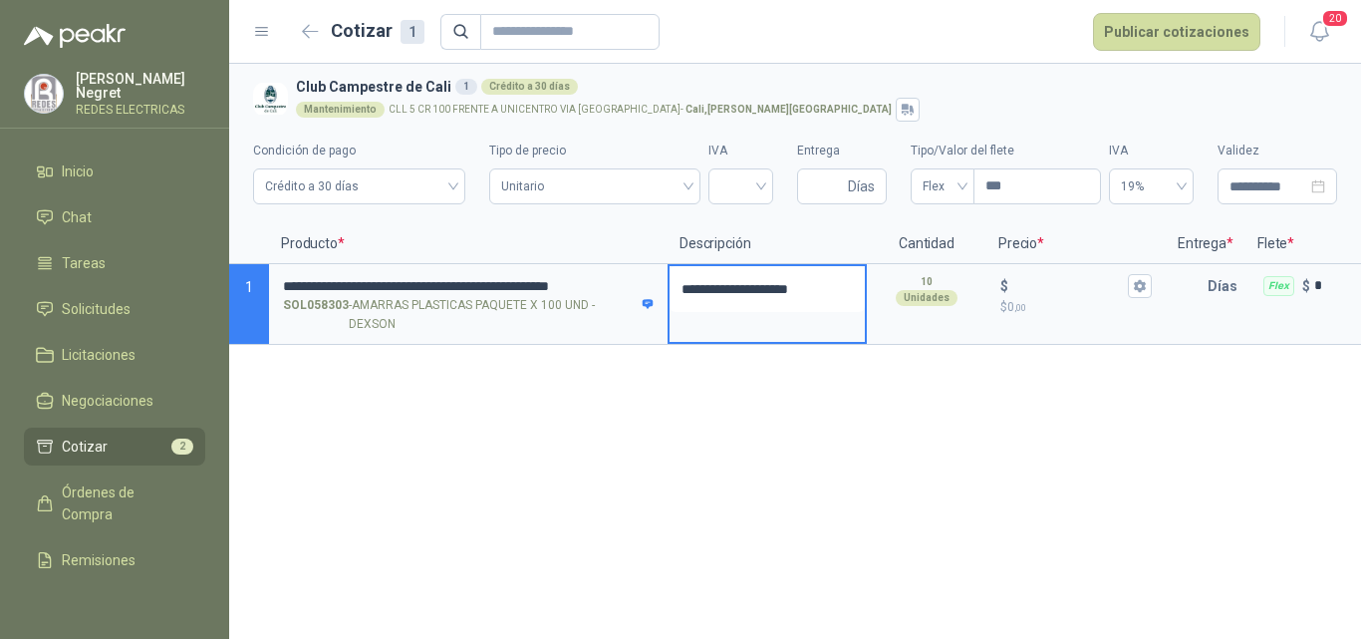
type textarea "**********"
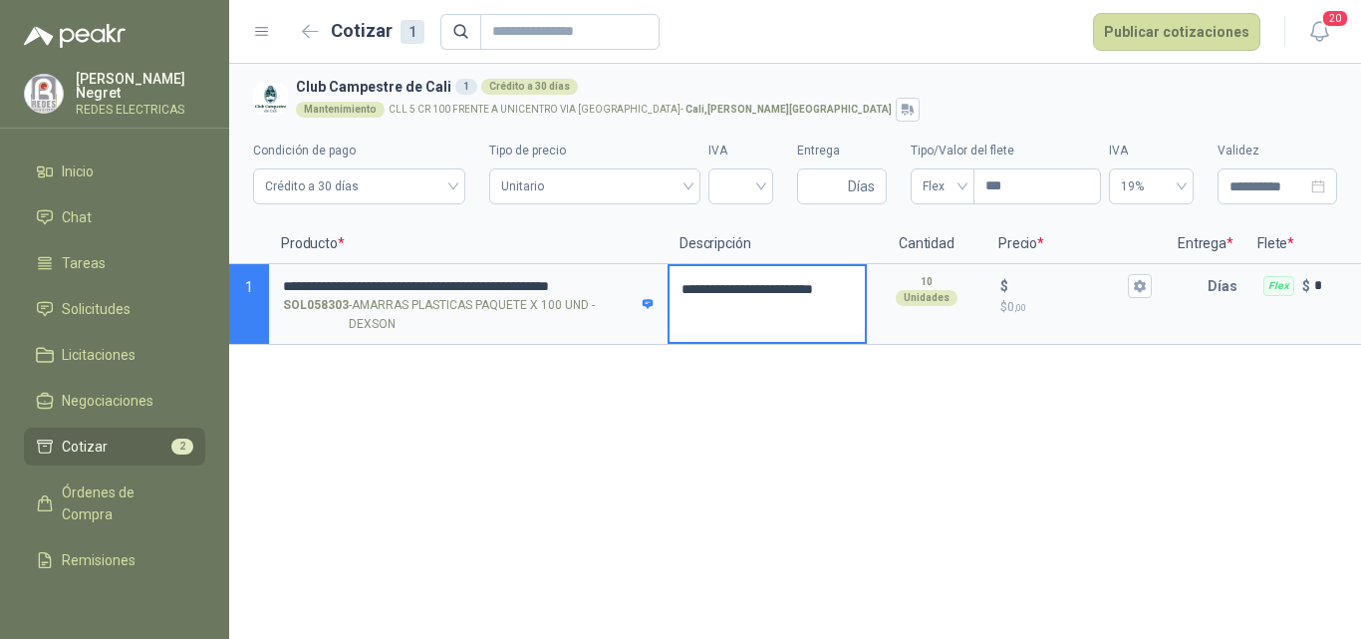
type textarea "**********"
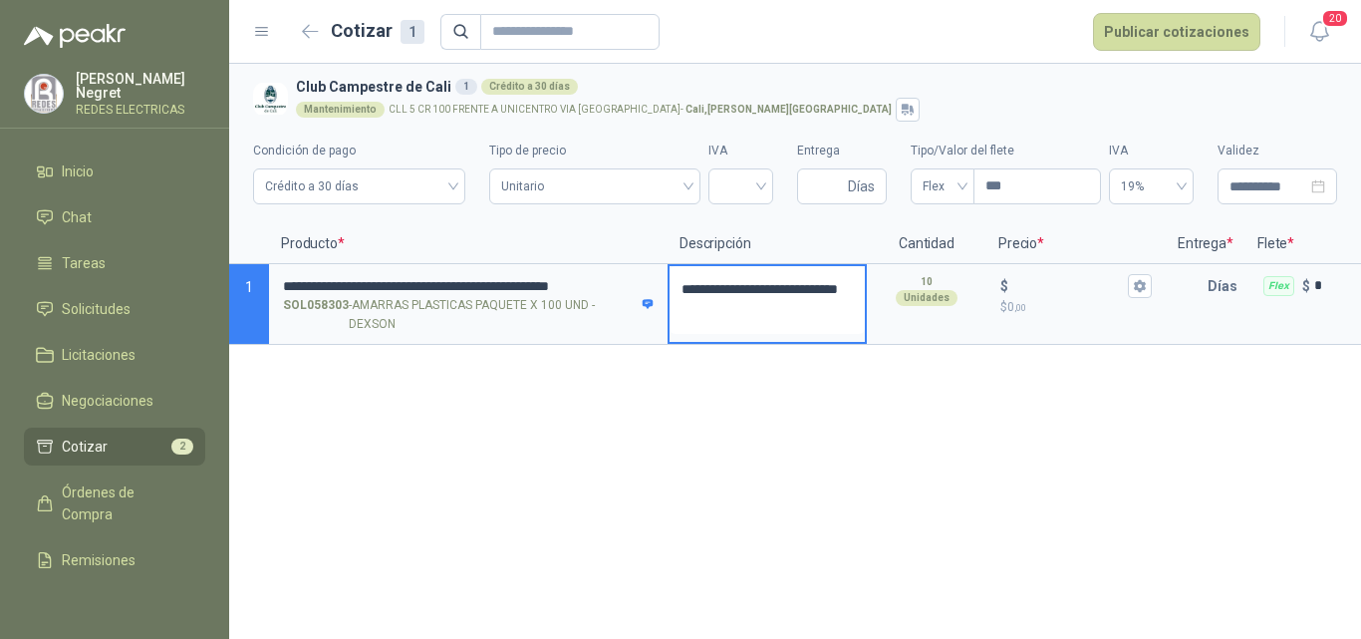
type textarea "**********"
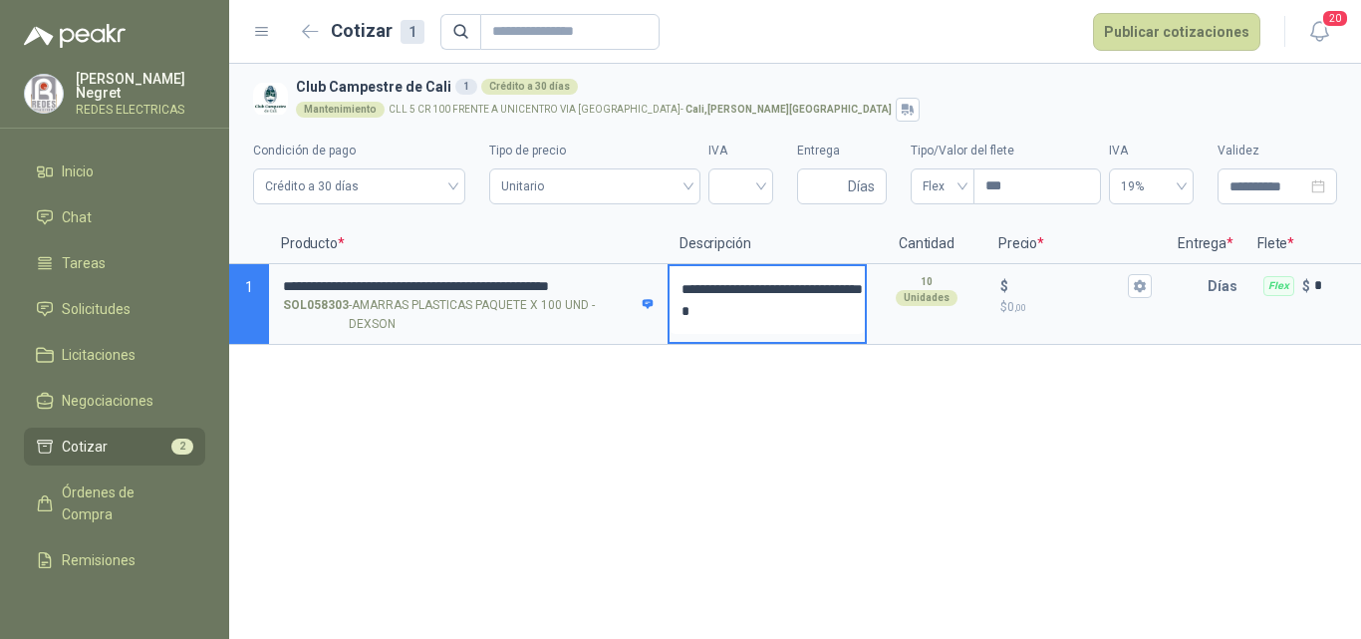
type textarea "**********"
click at [743, 195] on input "search" at bounding box center [740, 184] width 41 height 30
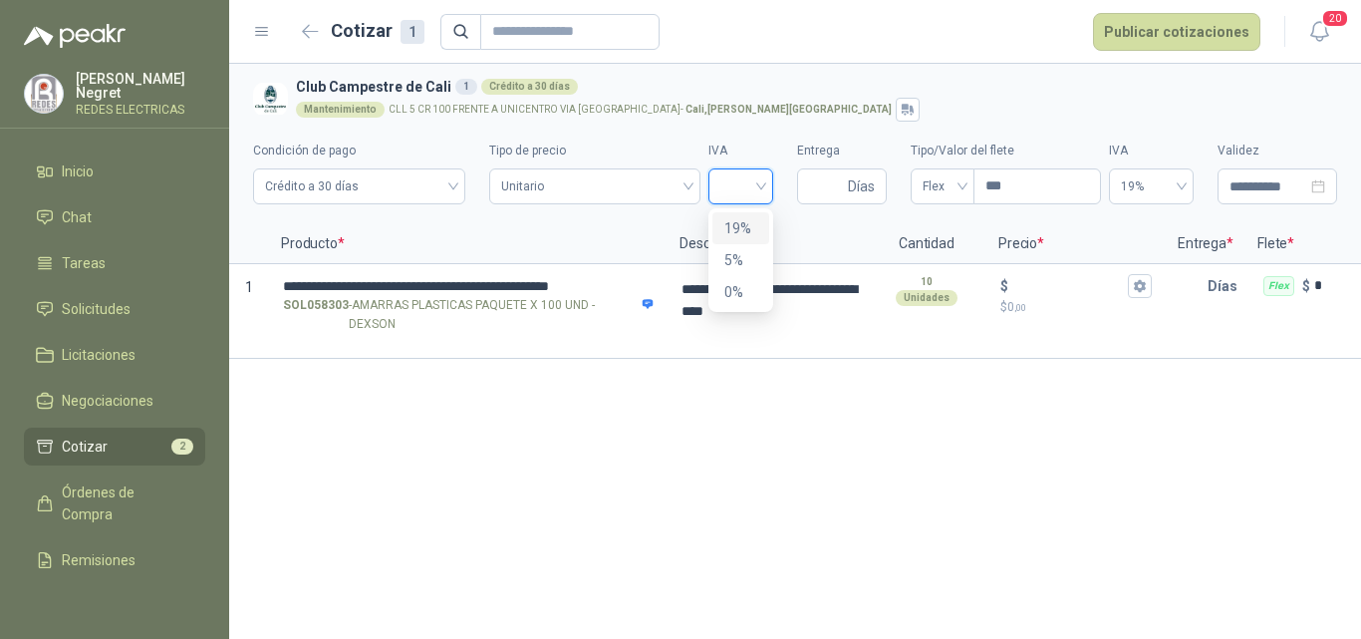
click at [743, 222] on div "19%" at bounding box center [740, 228] width 33 height 22
click at [822, 200] on input "Entrega" at bounding box center [826, 186] width 35 height 34
type input "*"
click at [961, 187] on span "Flex" at bounding box center [943, 186] width 40 height 30
type input "*"
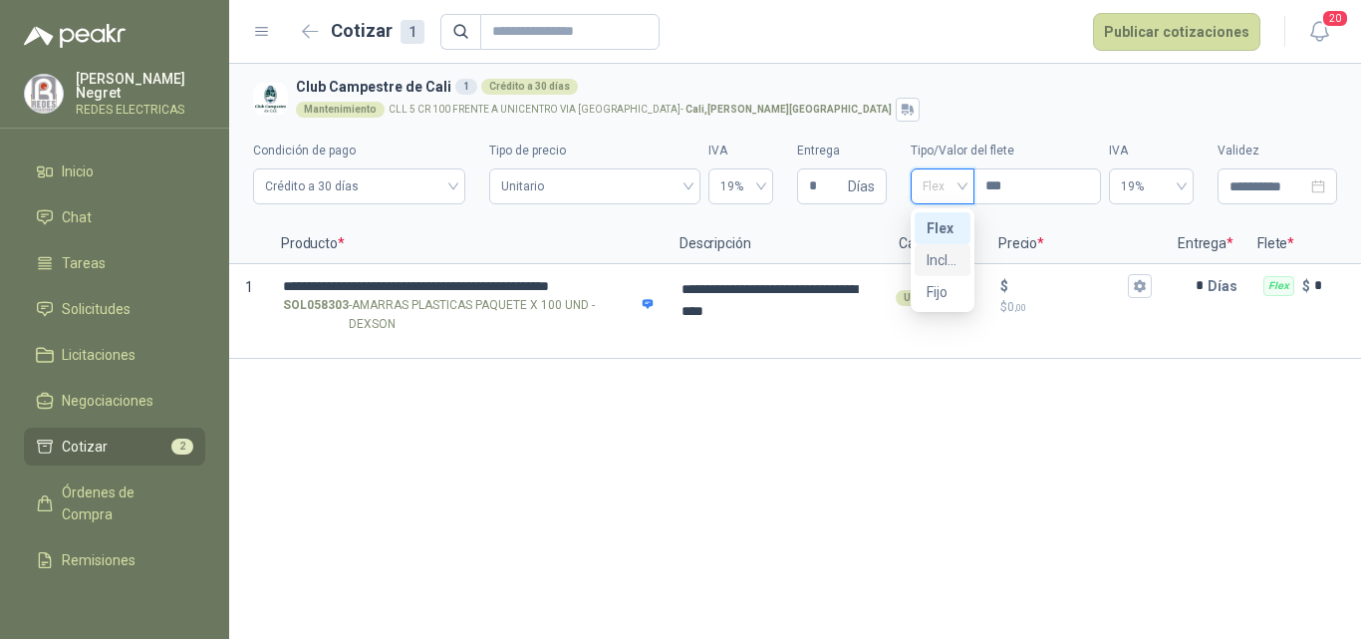
click at [944, 259] on div "Incluido" at bounding box center [943, 260] width 32 height 22
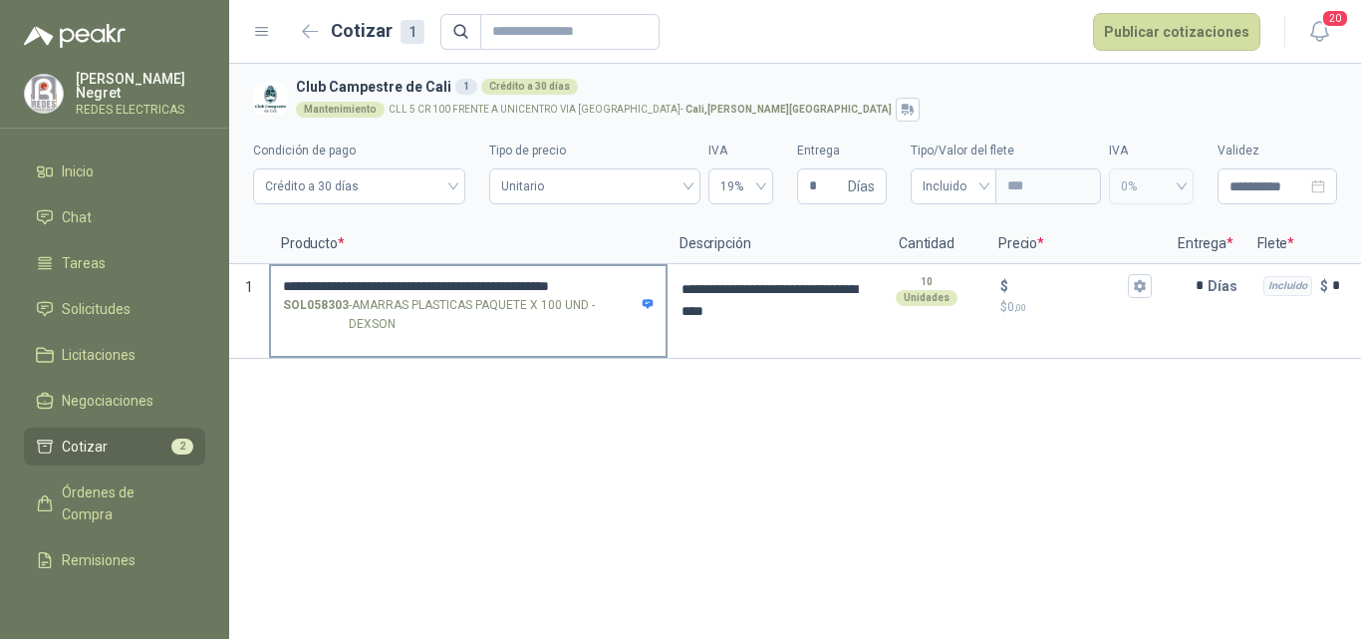
drag, startPoint x: 281, startPoint y: 283, endPoint x: 613, endPoint y: 287, distance: 331.8
click at [614, 285] on label "**********" at bounding box center [468, 304] width 395 height 76
click at [614, 285] on input "**********" at bounding box center [468, 286] width 371 height 15
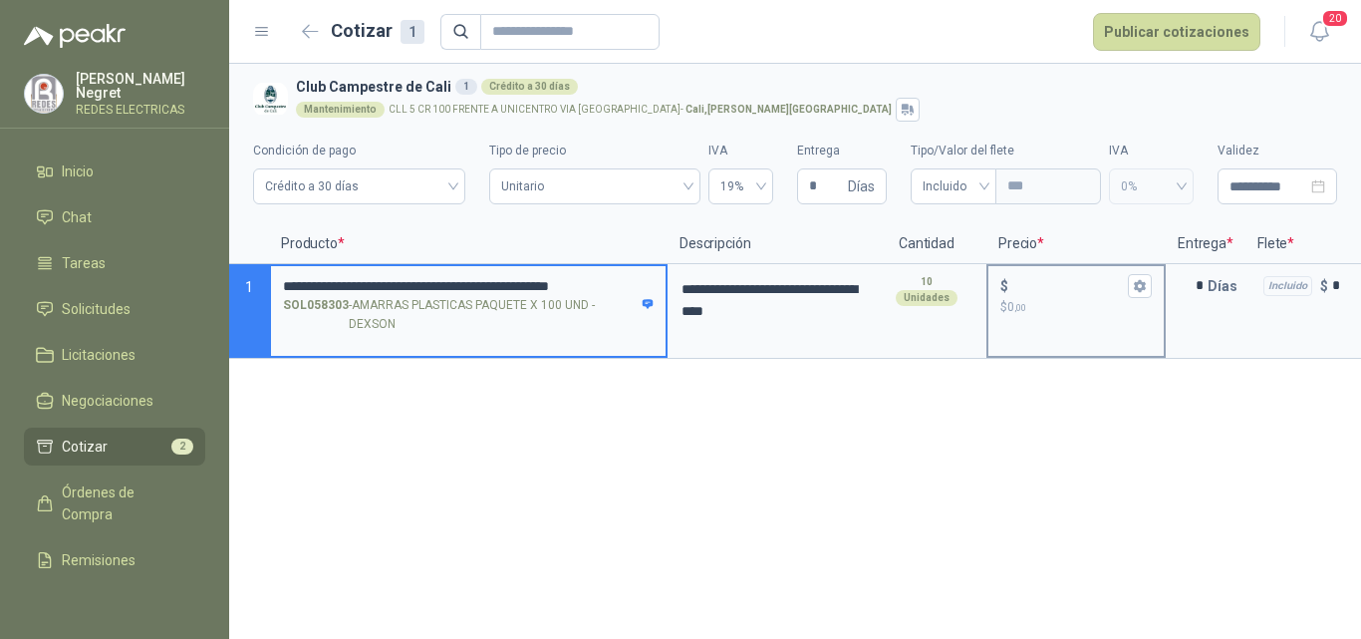
click at [1043, 280] on input "$ $ 0 ,00" at bounding box center [1068, 285] width 112 height 15
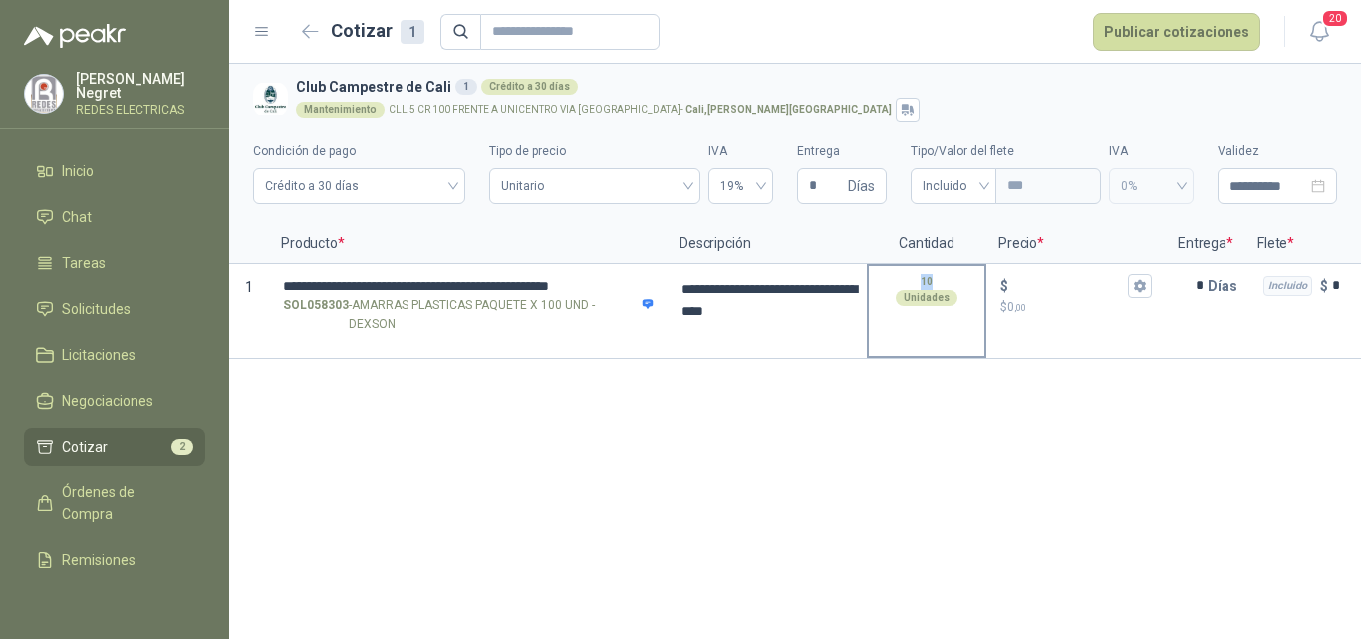
drag, startPoint x: 920, startPoint y: 285, endPoint x: 934, endPoint y: 284, distance: 14.0
click at [934, 284] on div "10 Unidades" at bounding box center [927, 290] width 116 height 48
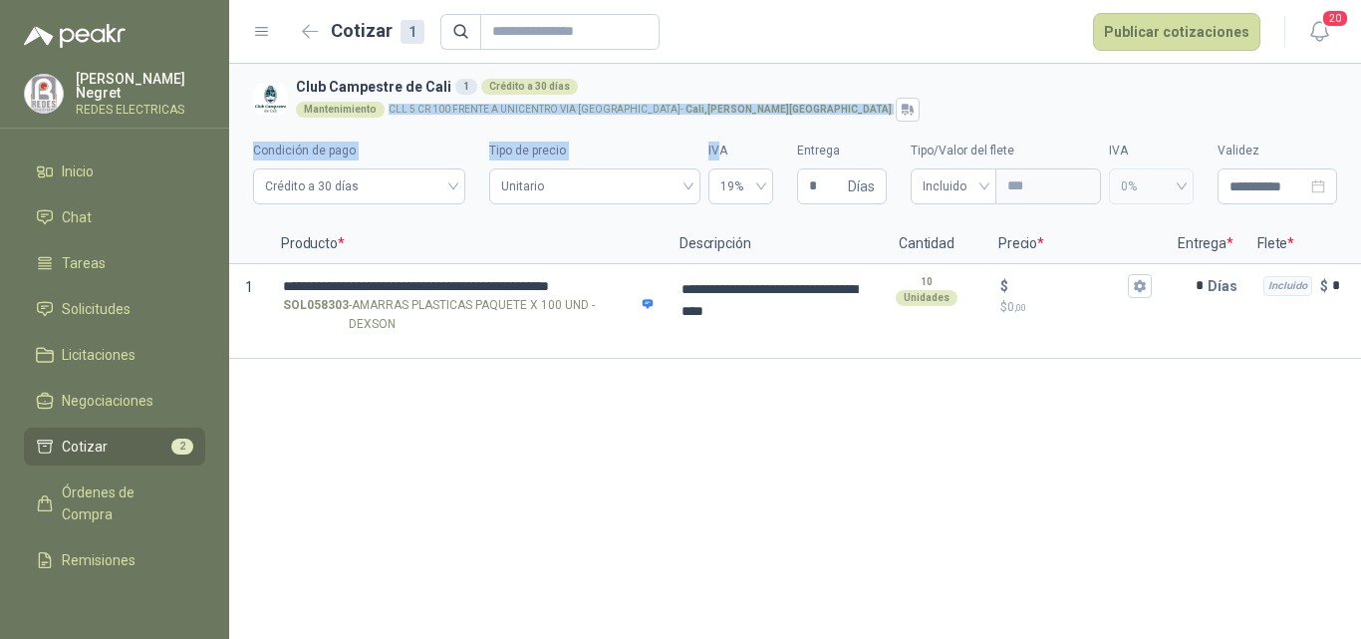
drag, startPoint x: 383, startPoint y: 107, endPoint x: 715, endPoint y: 129, distance: 333.5
click at [715, 129] on section "**********" at bounding box center [795, 144] width 1132 height 160
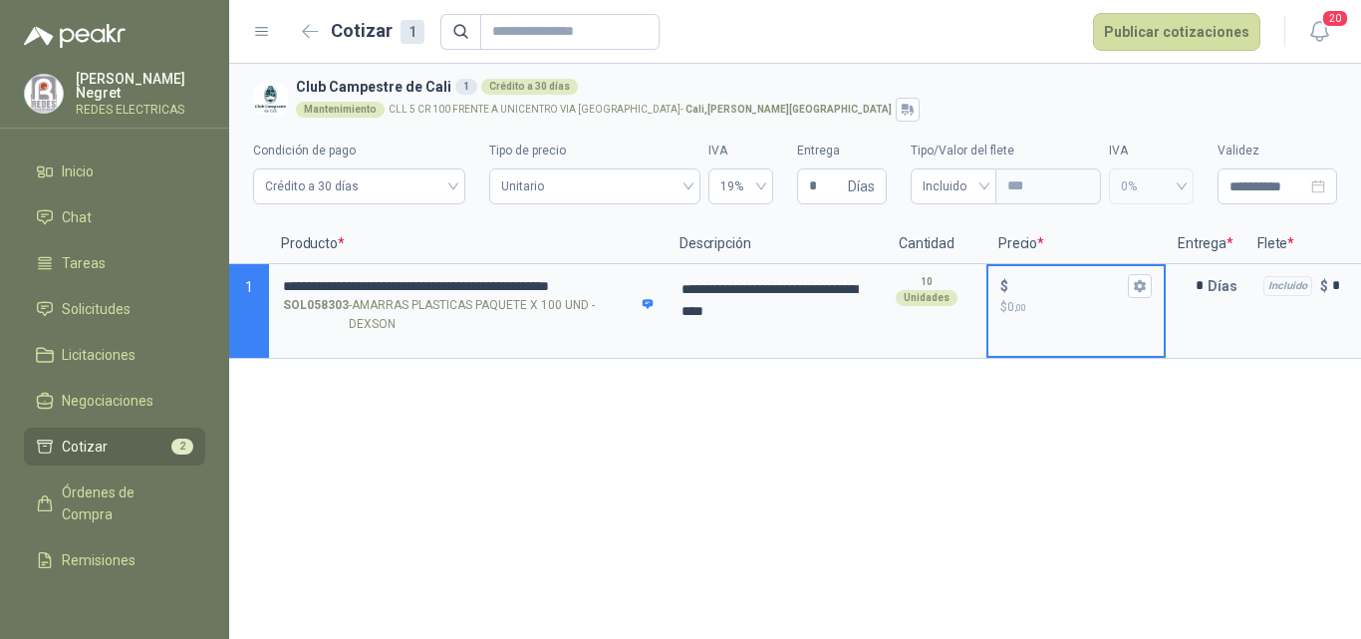
click at [1028, 287] on input "$ $ 0 ,00" at bounding box center [1068, 285] width 112 height 15
type input "******"
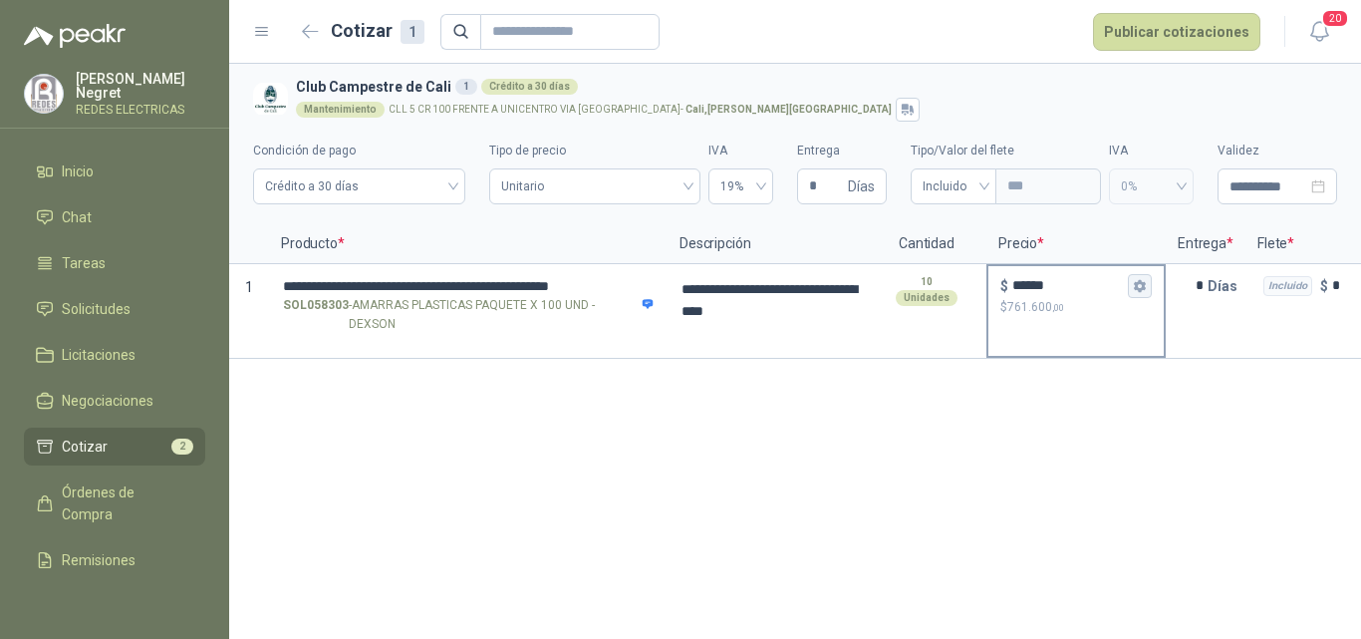
click at [1132, 292] on button "$ ****** $ 761.600 ,00" at bounding box center [1140, 286] width 24 height 24
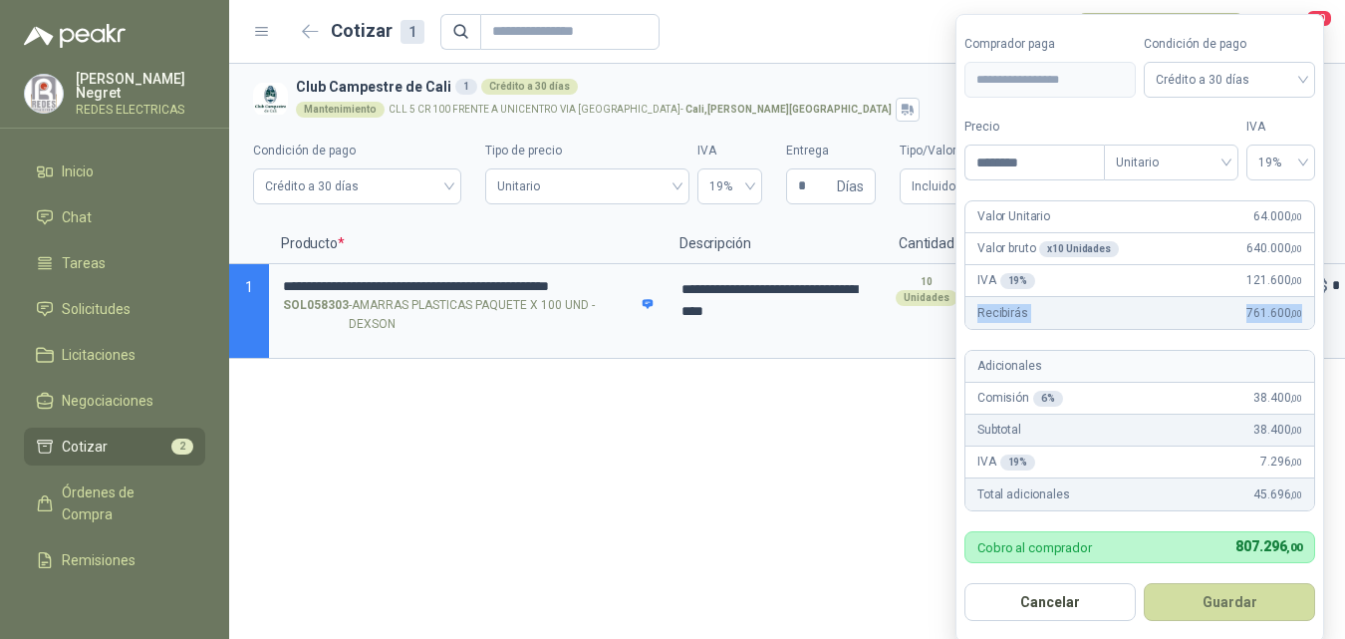
drag, startPoint x: 978, startPoint y: 315, endPoint x: 1304, endPoint y: 319, distance: 325.8
click at [1304, 319] on div "Recibirás 761.600 ,00" at bounding box center [1139, 313] width 349 height 32
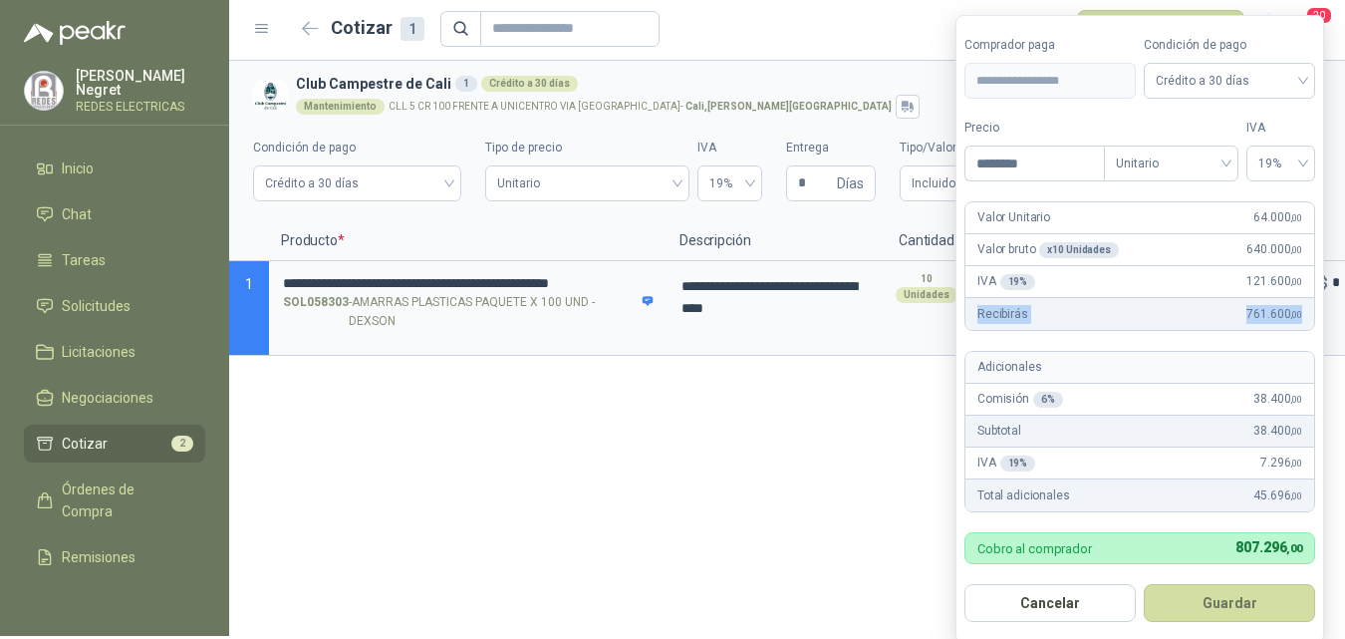
scroll to position [4, 0]
drag, startPoint x: 987, startPoint y: 538, endPoint x: 1304, endPoint y: 554, distance: 317.2
click at [1304, 554] on div "Cobro al comprador 807.296 ,00" at bounding box center [1139, 547] width 351 height 32
click at [940, 573] on div "**********" at bounding box center [787, 347] width 1116 height 575
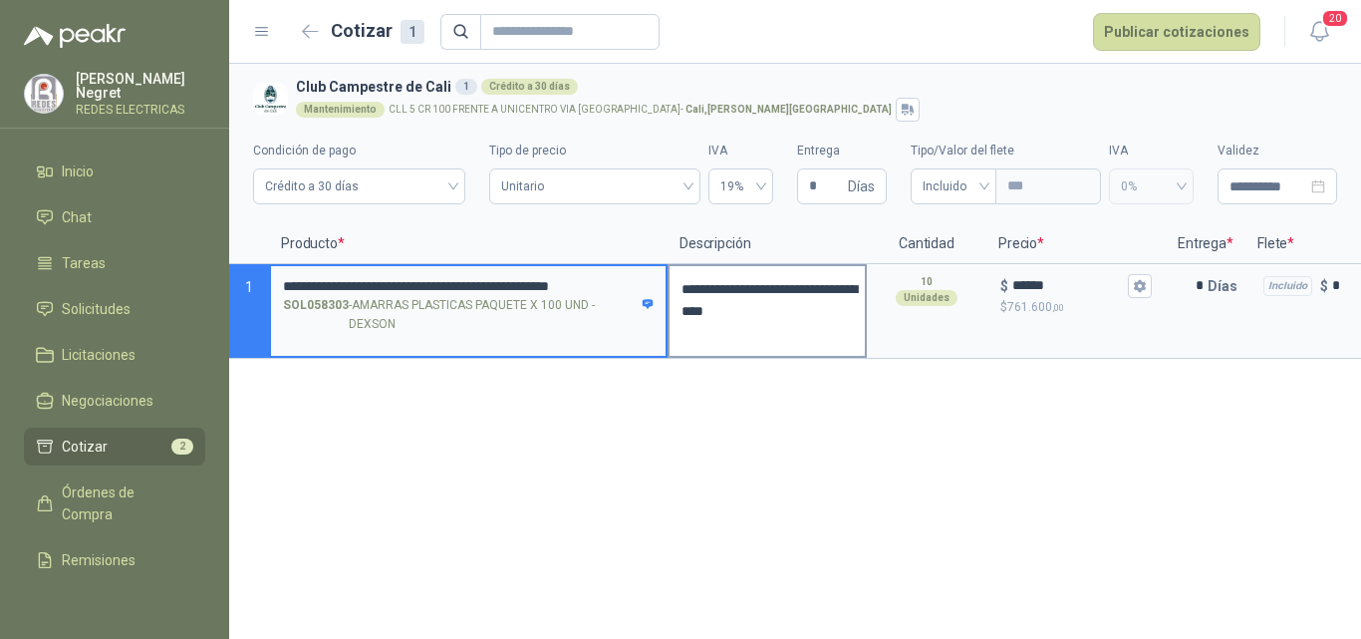
scroll to position [0, 31]
drag, startPoint x: 286, startPoint y: 285, endPoint x: 725, endPoint y: 294, distance: 439.5
click at [725, 294] on section "**********" at bounding box center [795, 311] width 1132 height 95
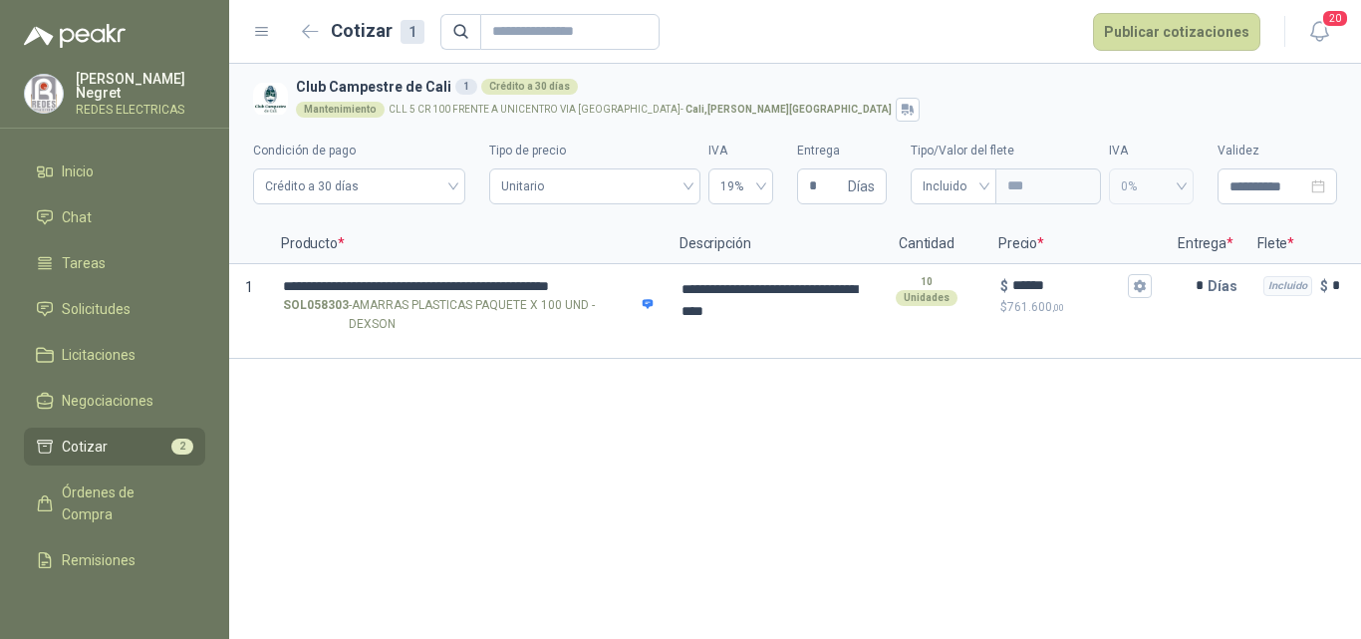
scroll to position [0, 0]
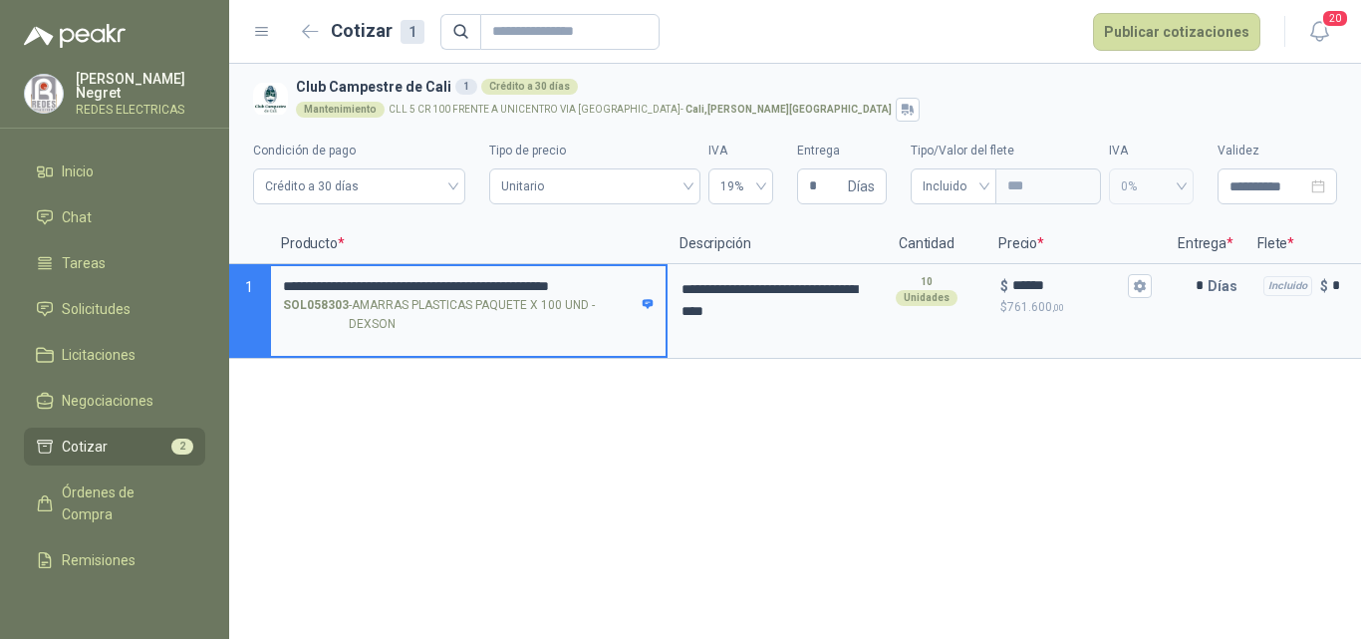
click at [533, 281] on input "**********" at bounding box center [468, 286] width 371 height 17
drag, startPoint x: 591, startPoint y: 279, endPoint x: 624, endPoint y: 286, distance: 33.6
click at [624, 286] on input "**********" at bounding box center [468, 286] width 371 height 17
click at [976, 189] on span "Incluido" at bounding box center [954, 186] width 62 height 30
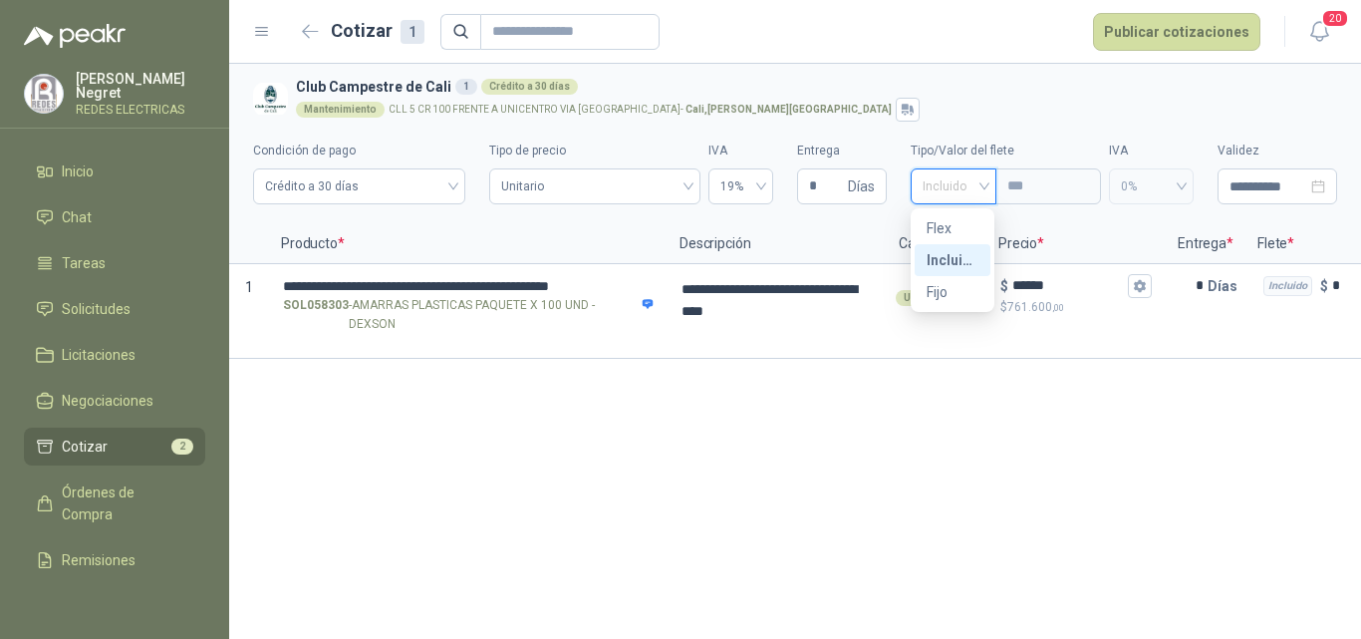
click at [948, 257] on div "Incluido" at bounding box center [953, 260] width 52 height 22
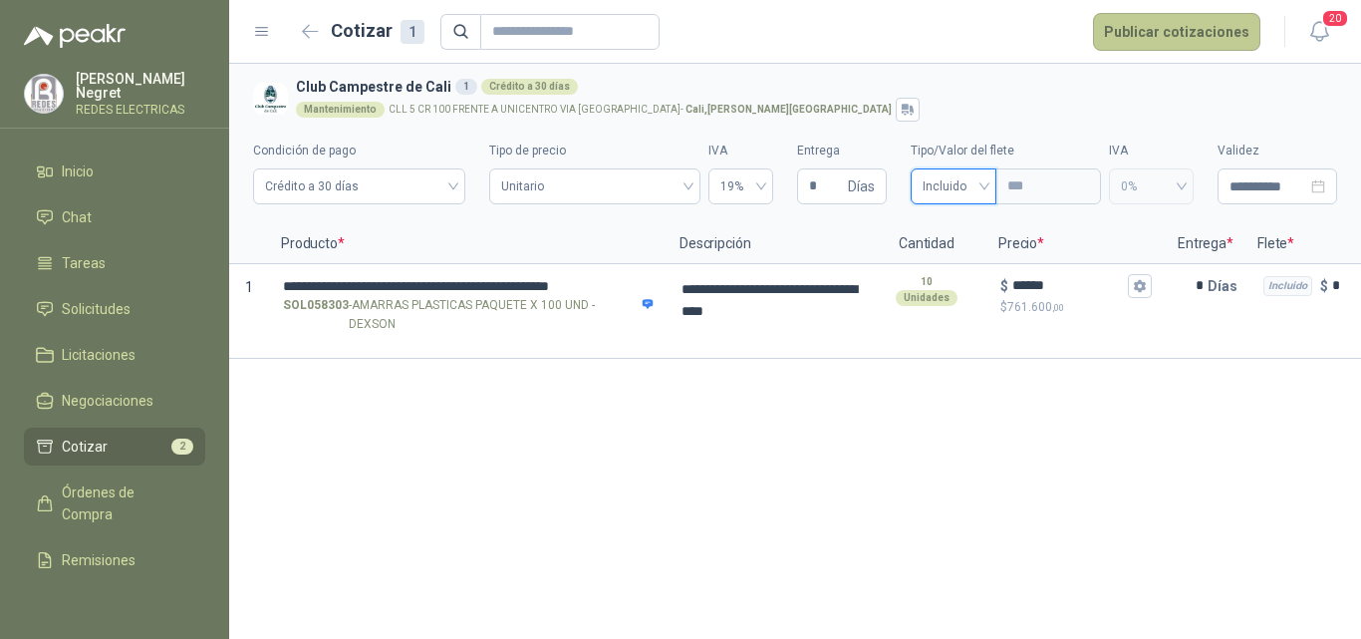
click at [1207, 33] on button "Publicar cotizaciones" at bounding box center [1176, 32] width 167 height 38
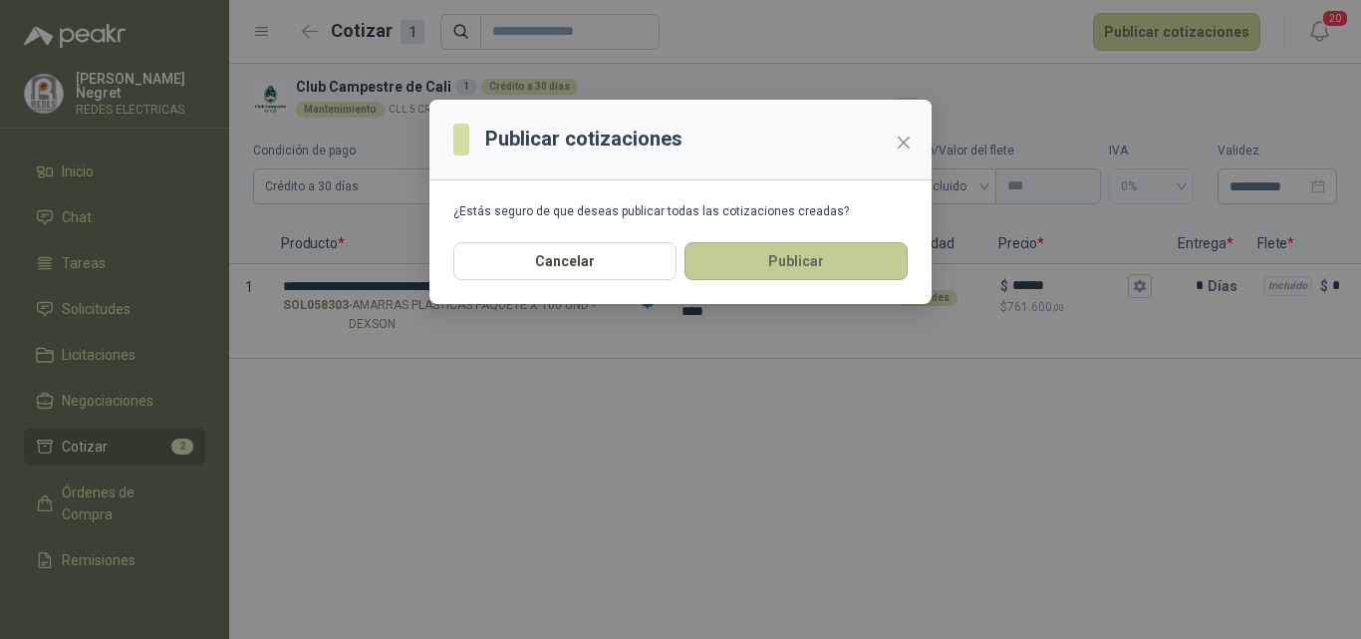
click at [798, 257] on button "Publicar" at bounding box center [795, 261] width 223 height 38
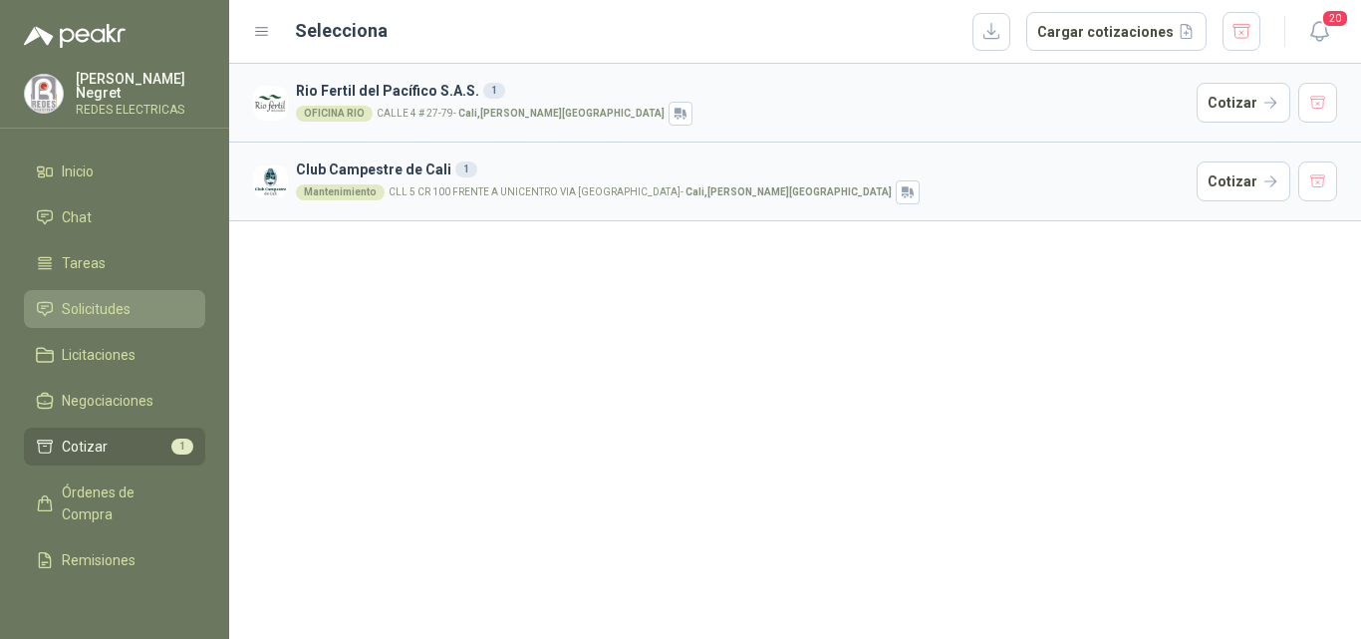
click at [72, 314] on span "Solicitudes" at bounding box center [96, 309] width 69 height 22
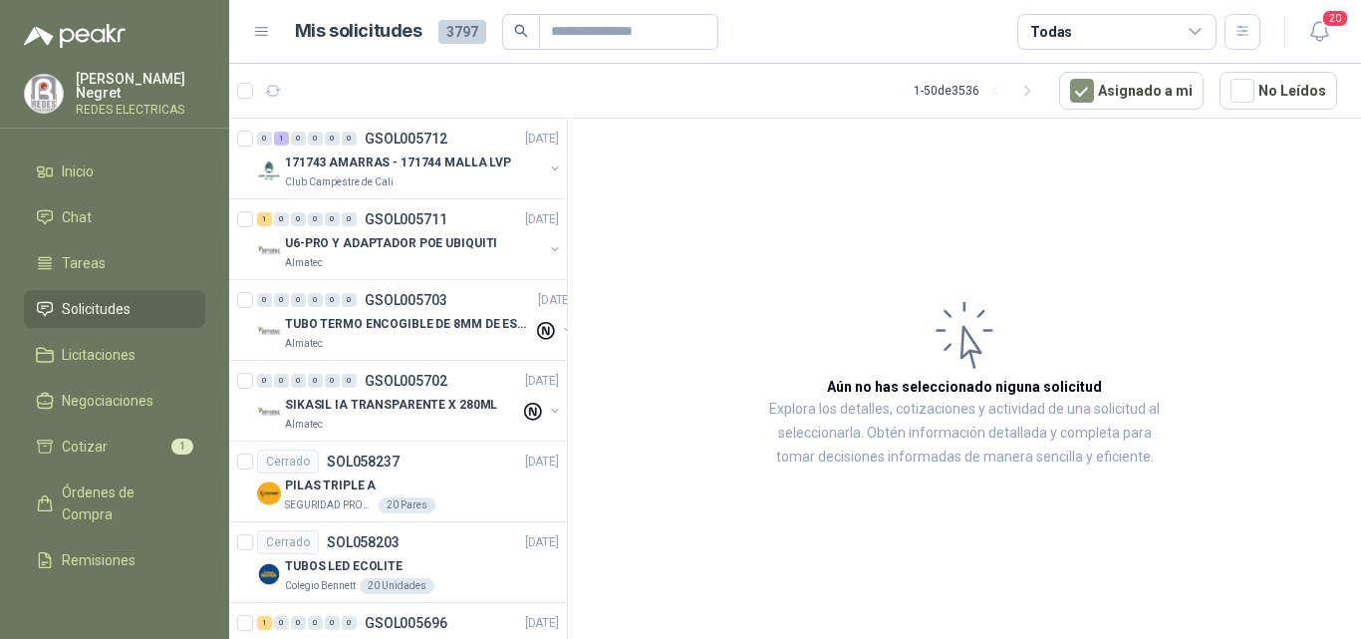
click at [1096, 110] on article "1 - 50 de 3536 Asignado a mi No Leídos" at bounding box center [795, 91] width 1132 height 54
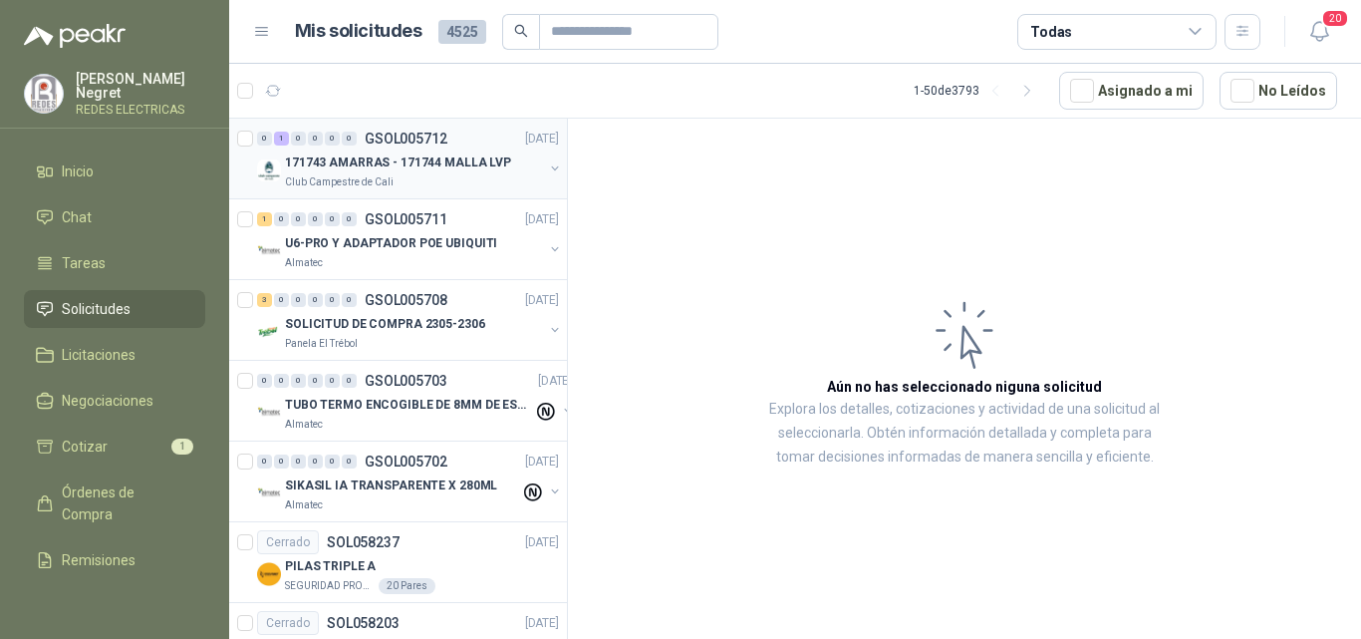
click at [458, 159] on p "171743 AMARRAS - 171744 MALLA LVP" at bounding box center [398, 162] width 226 height 19
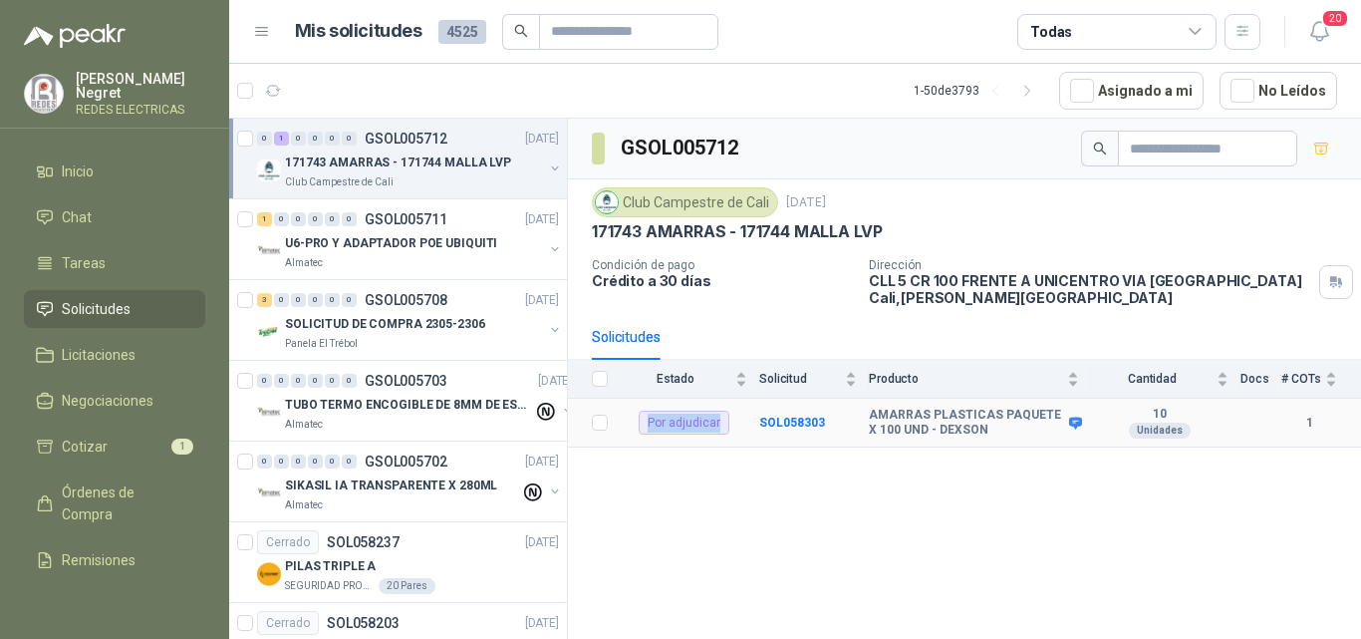
drag, startPoint x: 651, startPoint y: 424, endPoint x: 745, endPoint y: 434, distance: 95.2
click at [733, 424] on td "Por adjudicar" at bounding box center [689, 423] width 139 height 49
drag, startPoint x: 727, startPoint y: 202, endPoint x: 798, endPoint y: 206, distance: 70.9
click at [798, 206] on div "Club Campestre de Cali [DATE]" at bounding box center [964, 202] width 745 height 30
drag, startPoint x: 878, startPoint y: 418, endPoint x: 955, endPoint y: 442, distance: 81.3
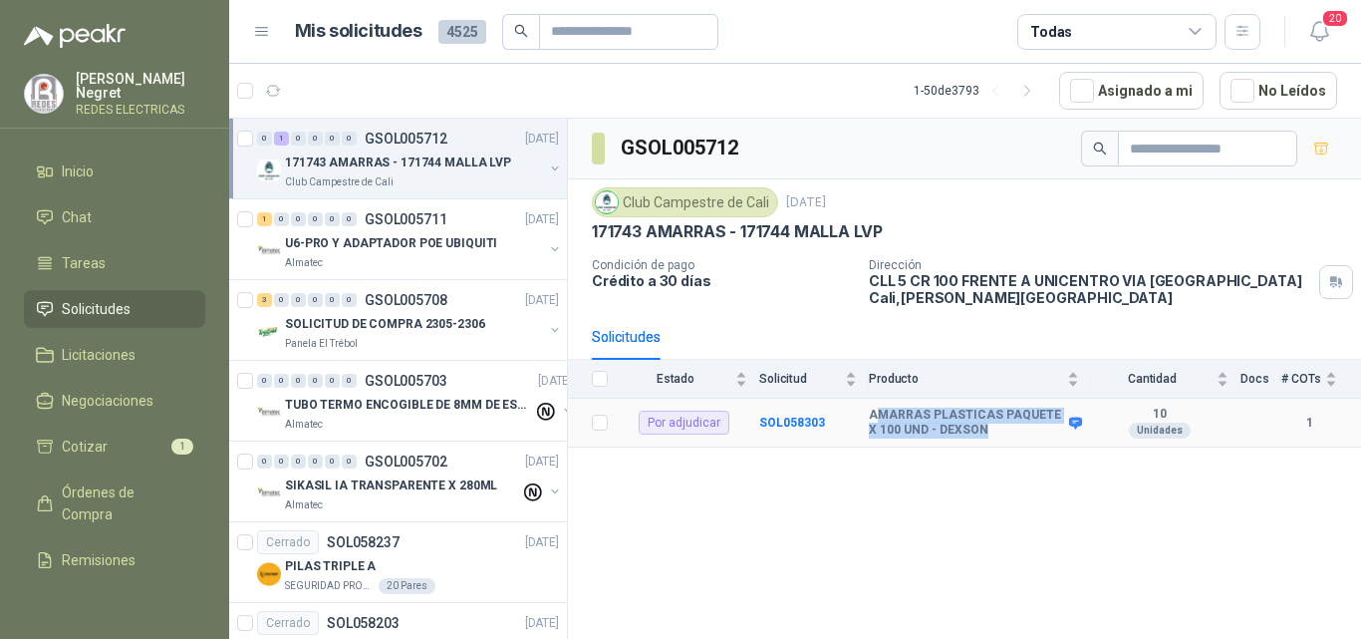
click at [992, 439] on td "AMARRAS PLASTICAS PAQUETE X 100 UND - DEXSON" at bounding box center [980, 423] width 222 height 49
click at [744, 266] on p "Condición de pago" at bounding box center [722, 265] width 261 height 14
click at [460, 156] on p "171743 AMARRAS - 171744 MALLA LVP" at bounding box center [398, 162] width 226 height 19
